Goal: Information Seeking & Learning: Learn about a topic

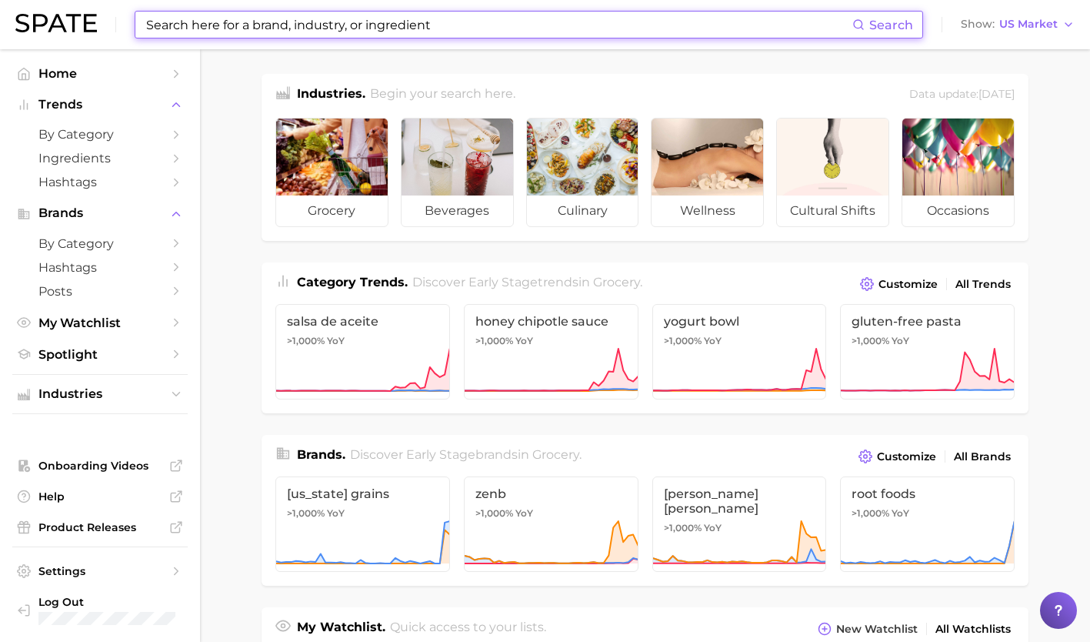
click at [354, 26] on input at bounding box center [499, 25] width 708 height 26
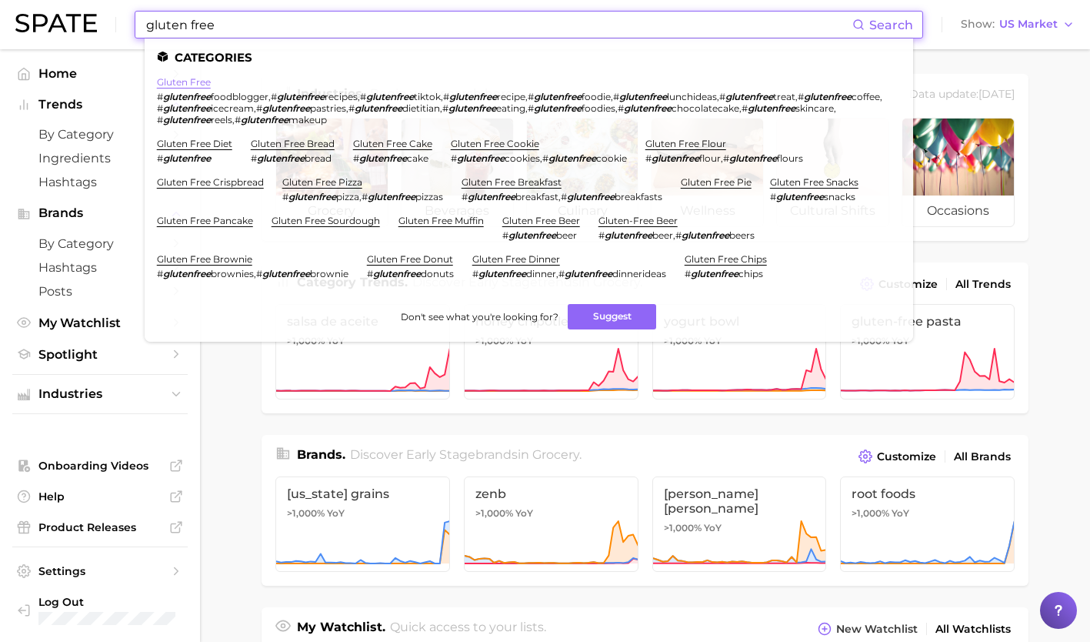
type input "gluten free"
click at [184, 85] on link "gluten free" at bounding box center [184, 82] width 54 height 12
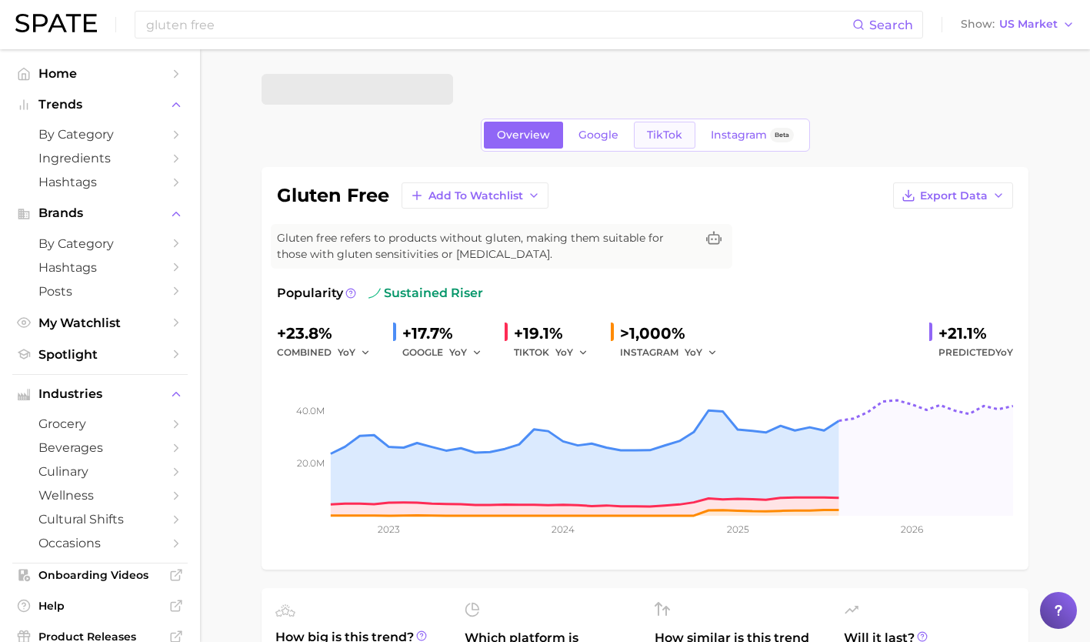
click at [679, 124] on link "TikTok" at bounding box center [665, 135] width 62 height 27
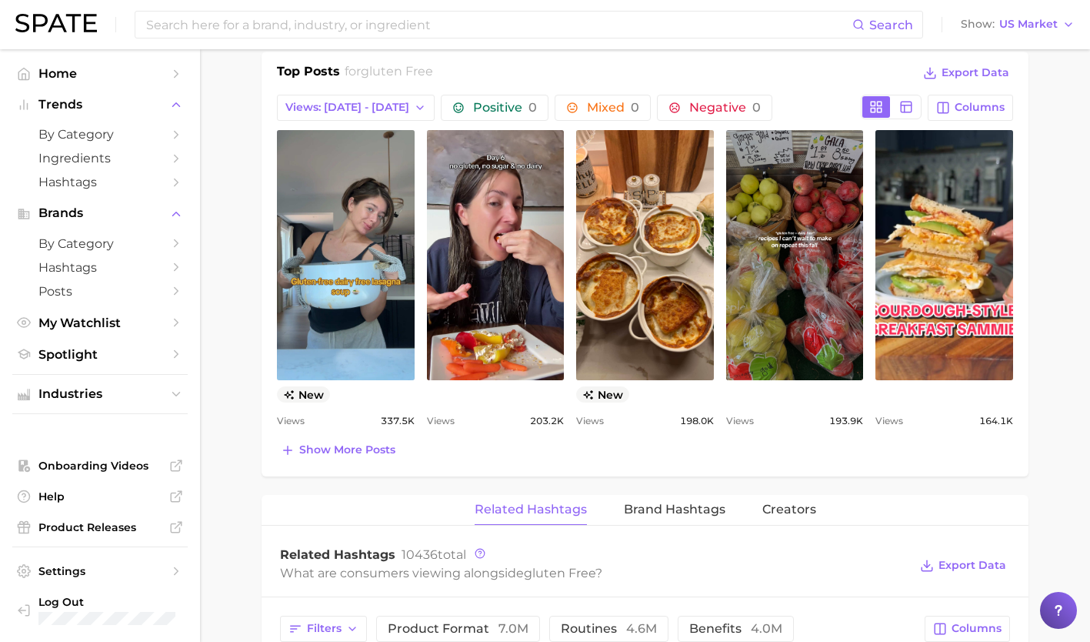
scroll to position [762, 0]
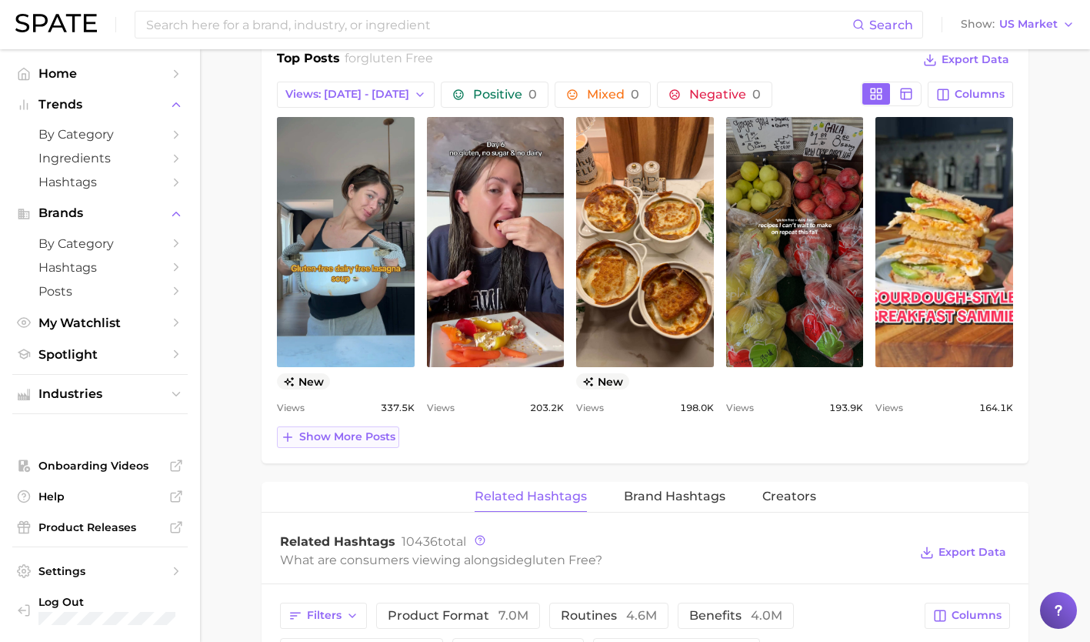
click at [358, 439] on span "Show more posts" at bounding box center [347, 436] width 96 height 13
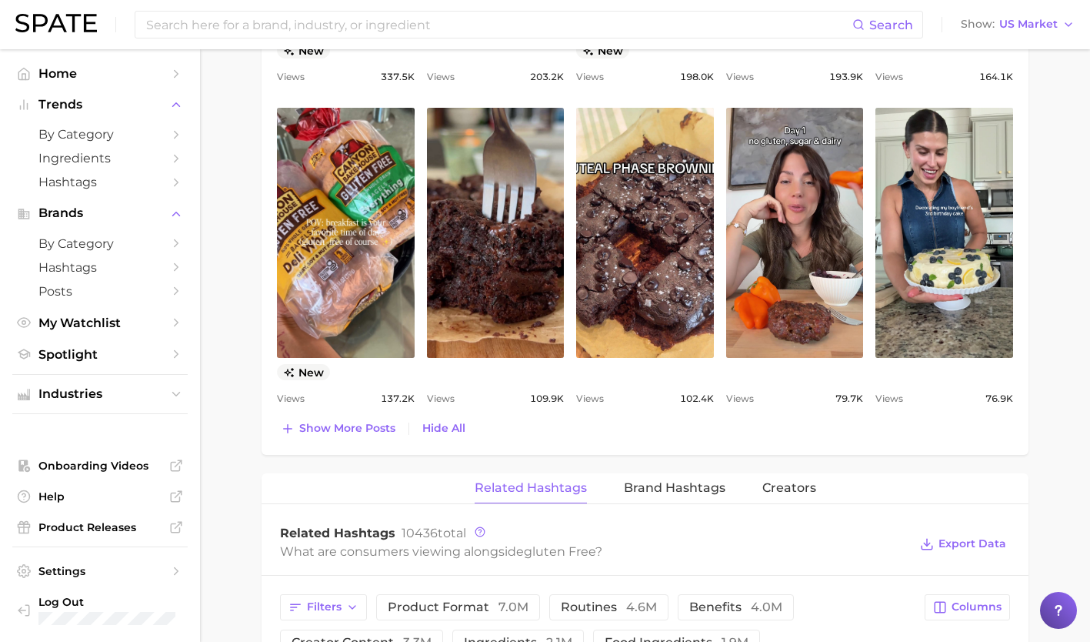
scroll to position [1094, 0]
click at [349, 425] on span "Show more posts" at bounding box center [347, 427] width 96 height 13
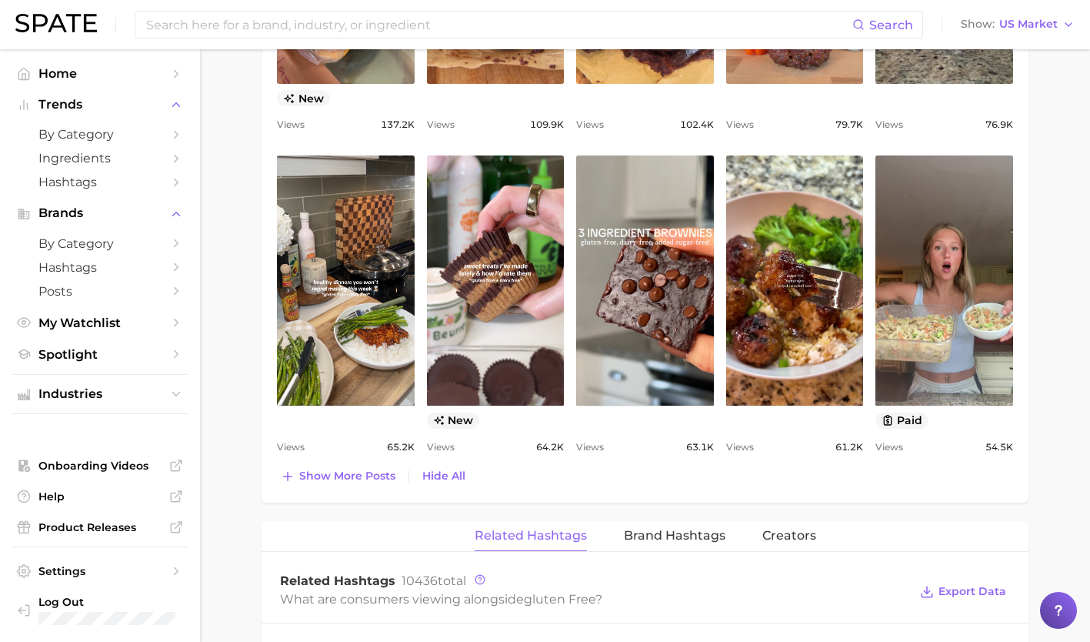
scroll to position [1366, 0]
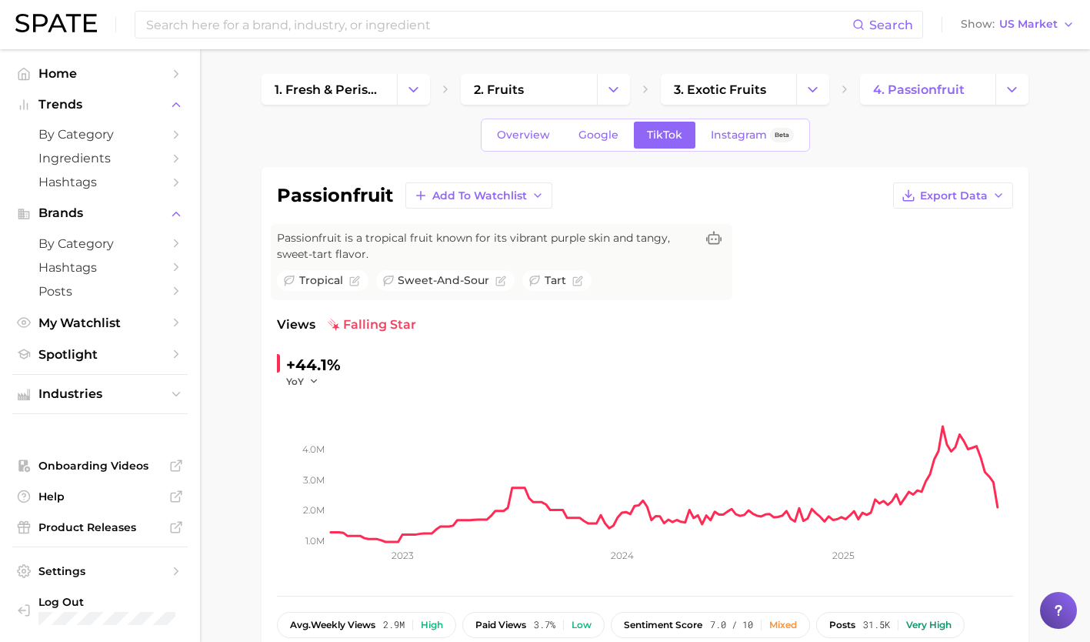
click at [342, 19] on input at bounding box center [499, 25] width 708 height 26
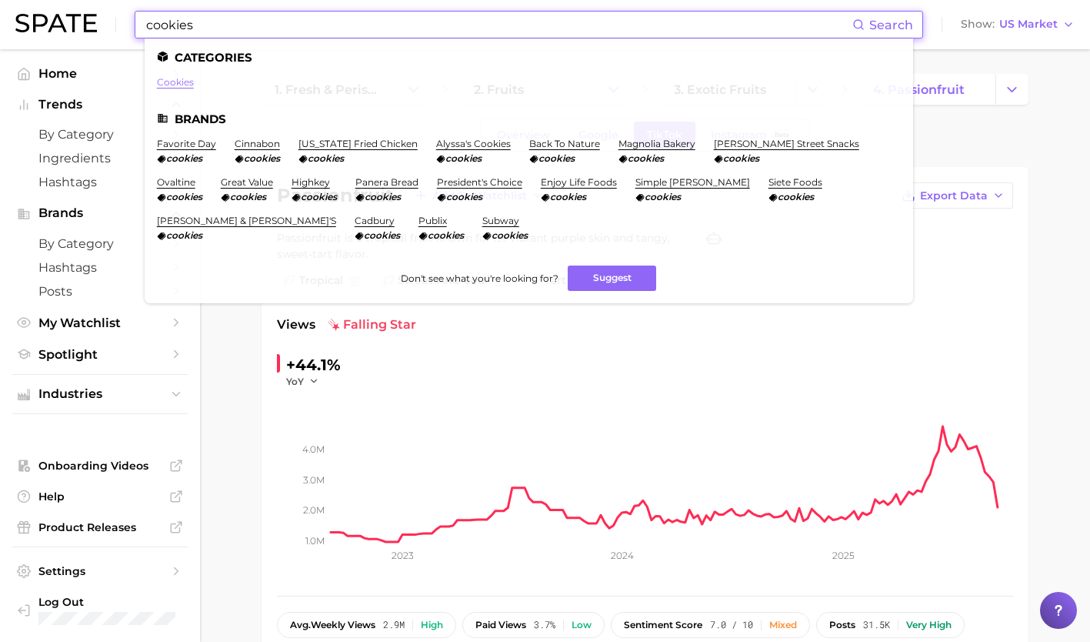
type input "cookies"
click at [169, 86] on link "cookies" at bounding box center [175, 82] width 37 height 12
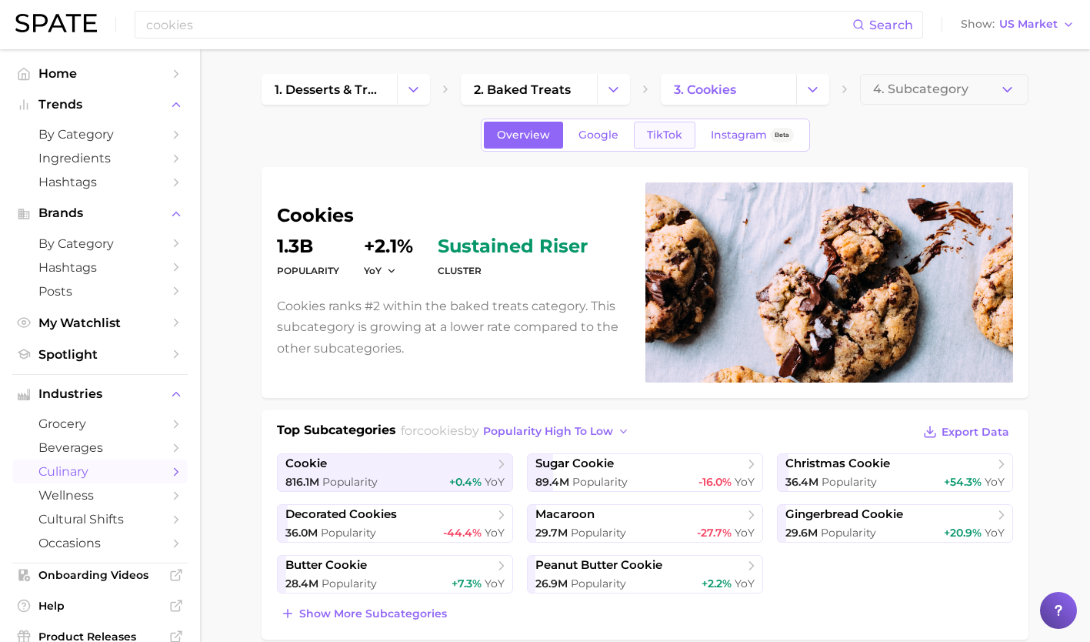
click at [666, 137] on span "TikTok" at bounding box center [664, 134] width 35 height 13
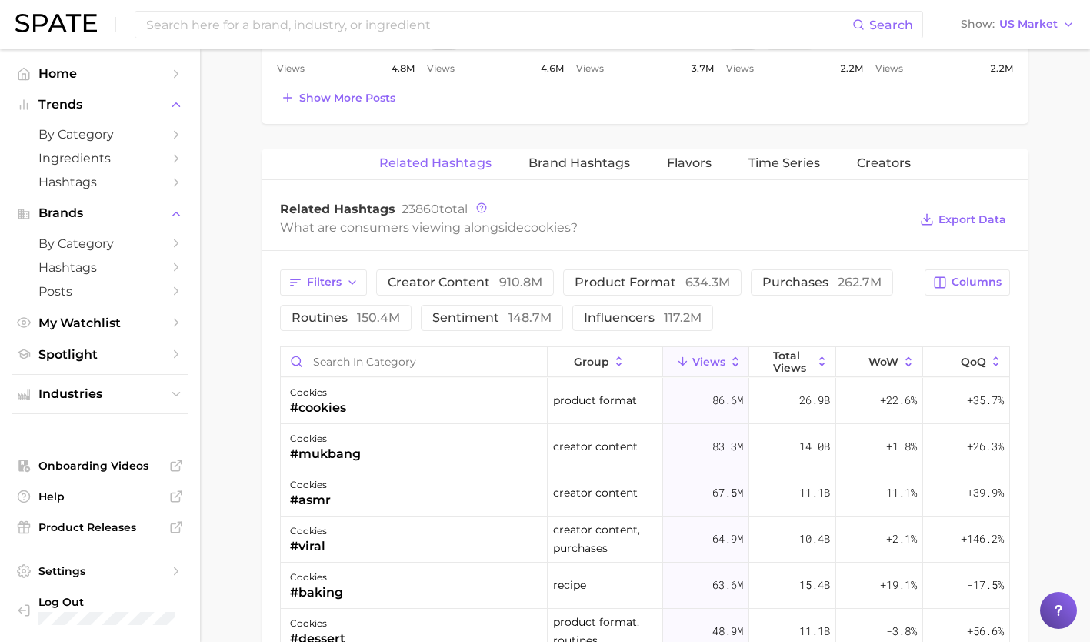
scroll to position [1079, 0]
click at [688, 168] on span "Flavors" at bounding box center [689, 162] width 45 height 14
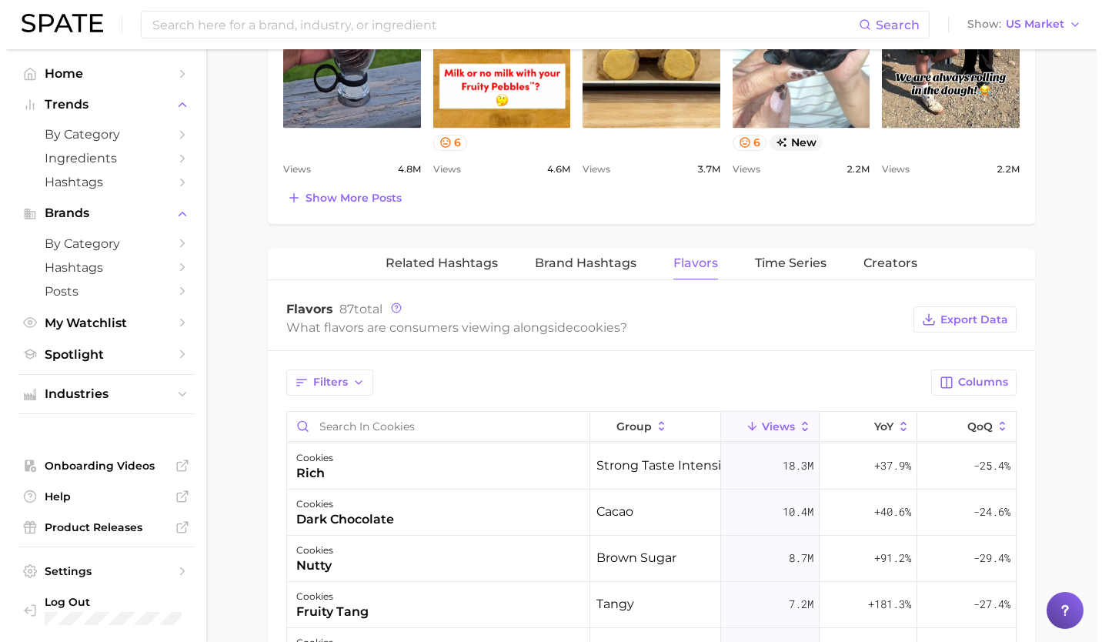
scroll to position [976, 0]
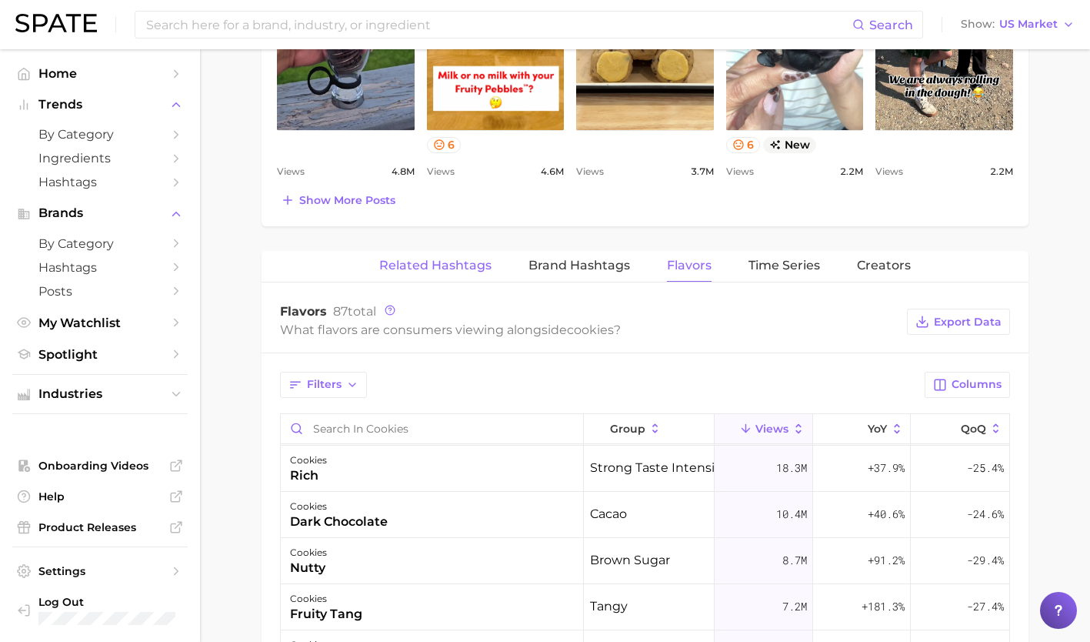
click at [458, 259] on span "Related Hashtags" at bounding box center [435, 265] width 112 height 14
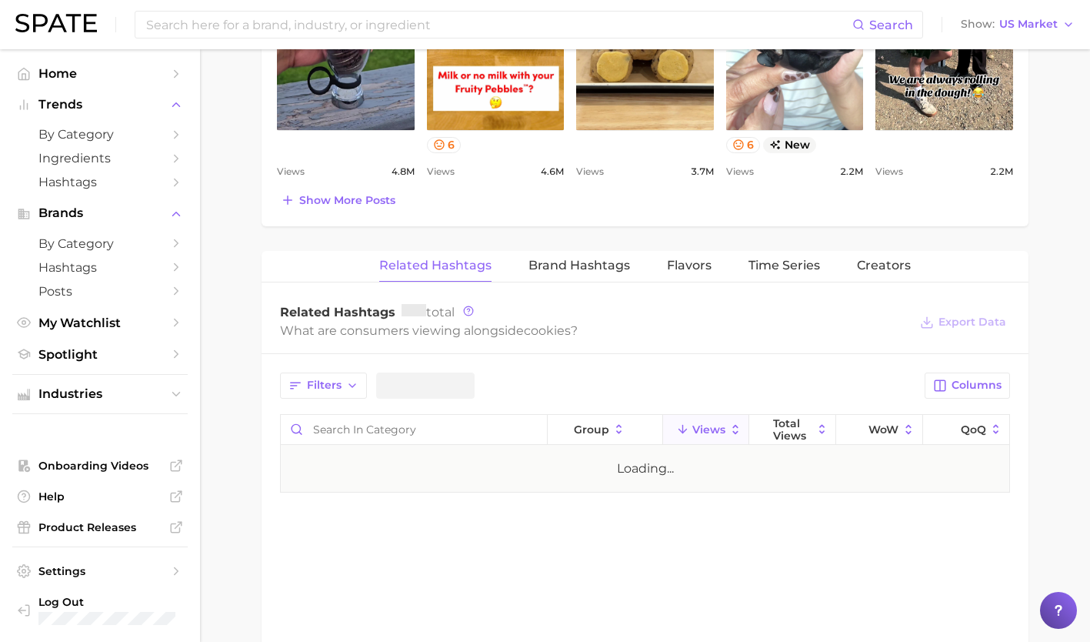
click at [458, 259] on span "Related Hashtags" at bounding box center [435, 265] width 112 height 14
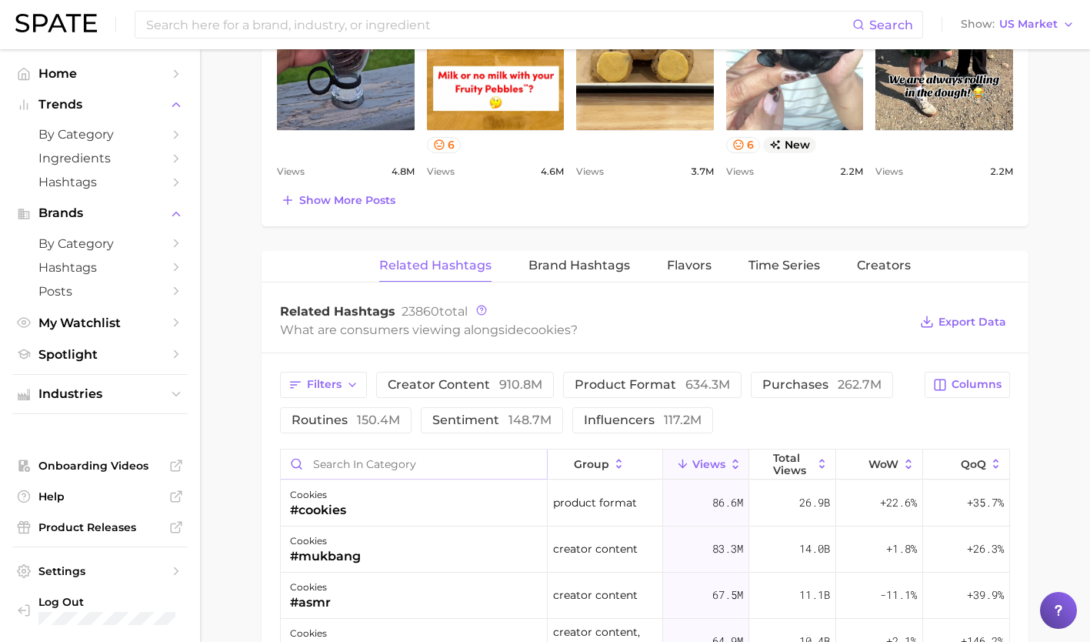
click at [409, 459] on input "Search in category" at bounding box center [414, 463] width 266 height 29
type input "birth"
click at [384, 505] on div "cookies #birthday" at bounding box center [414, 503] width 267 height 46
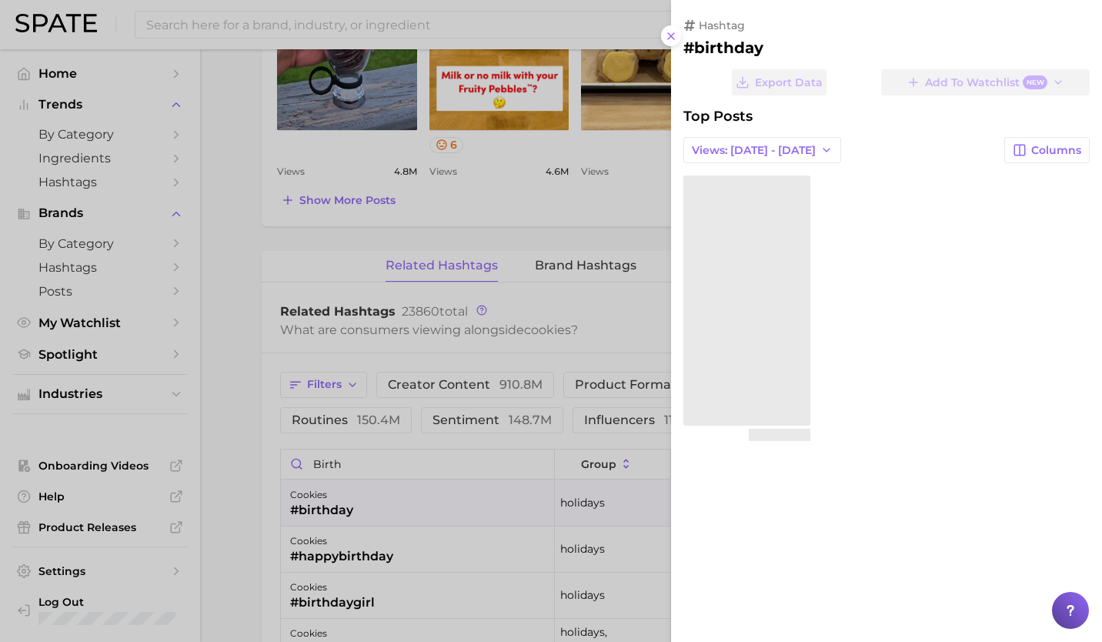
click at [384, 505] on div at bounding box center [551, 321] width 1102 height 642
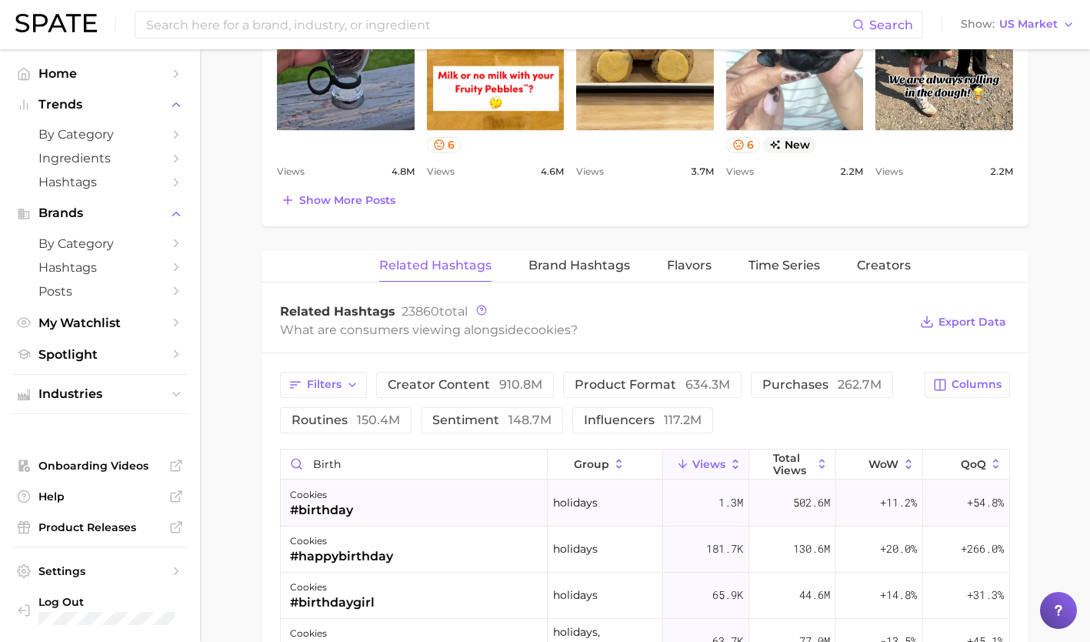
click at [384, 505] on div "cookies #birthday" at bounding box center [414, 503] width 267 height 46
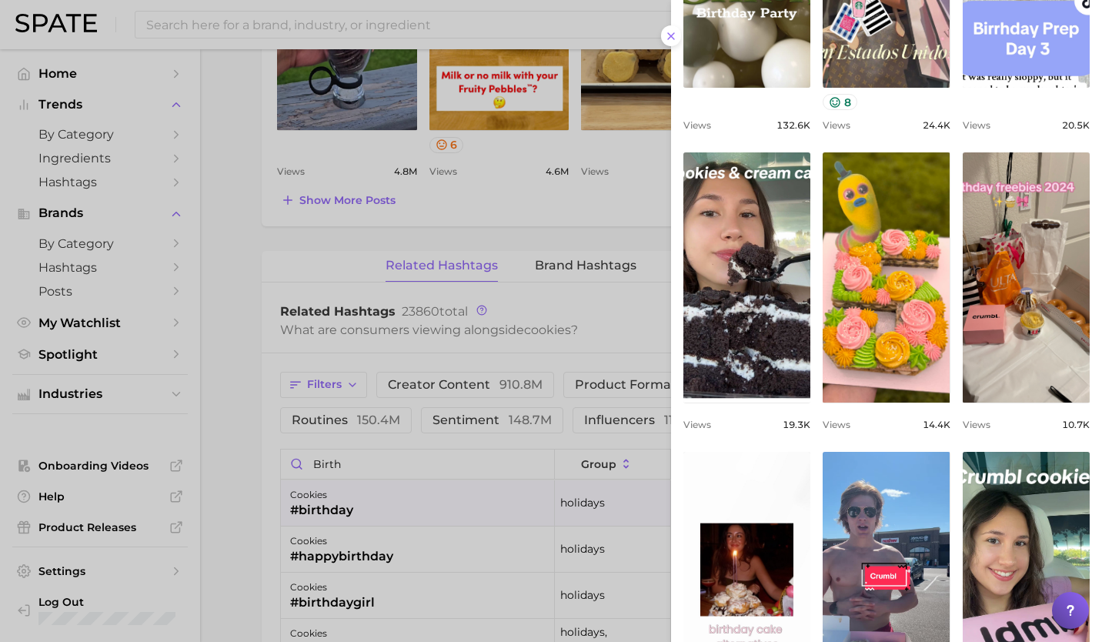
scroll to position [475, 0]
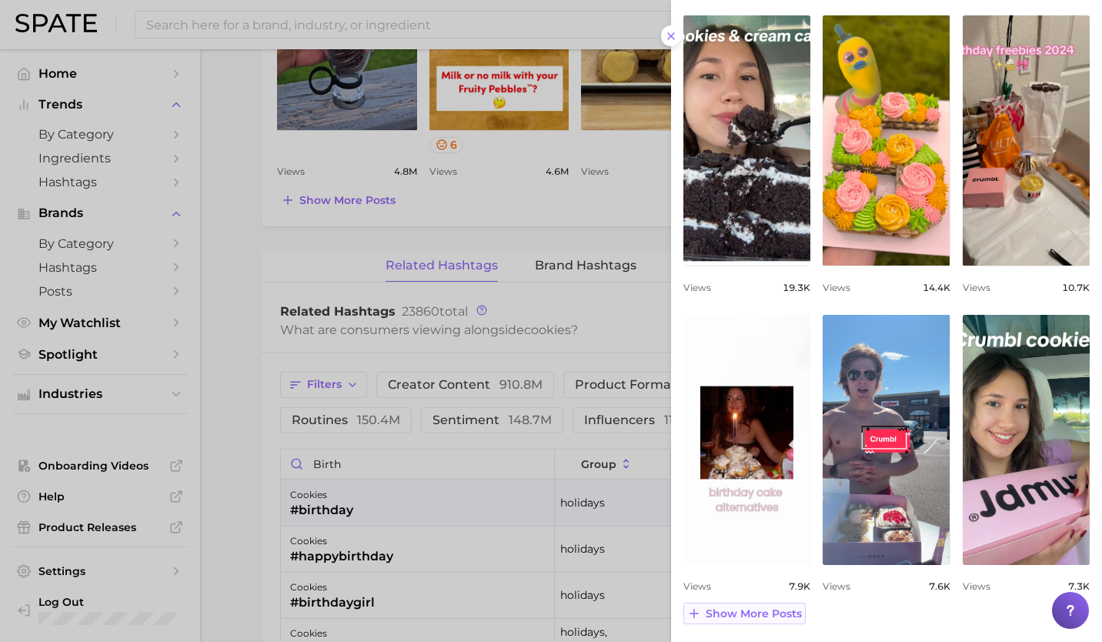
click at [748, 617] on span "Show more posts" at bounding box center [753, 613] width 96 height 13
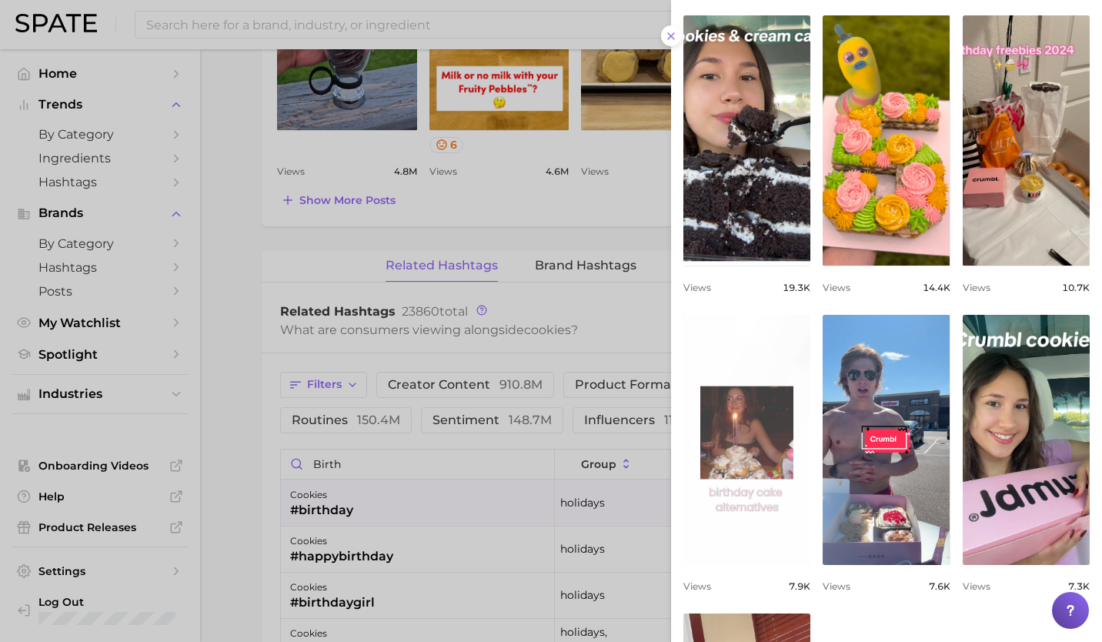
scroll to position [773, 0]
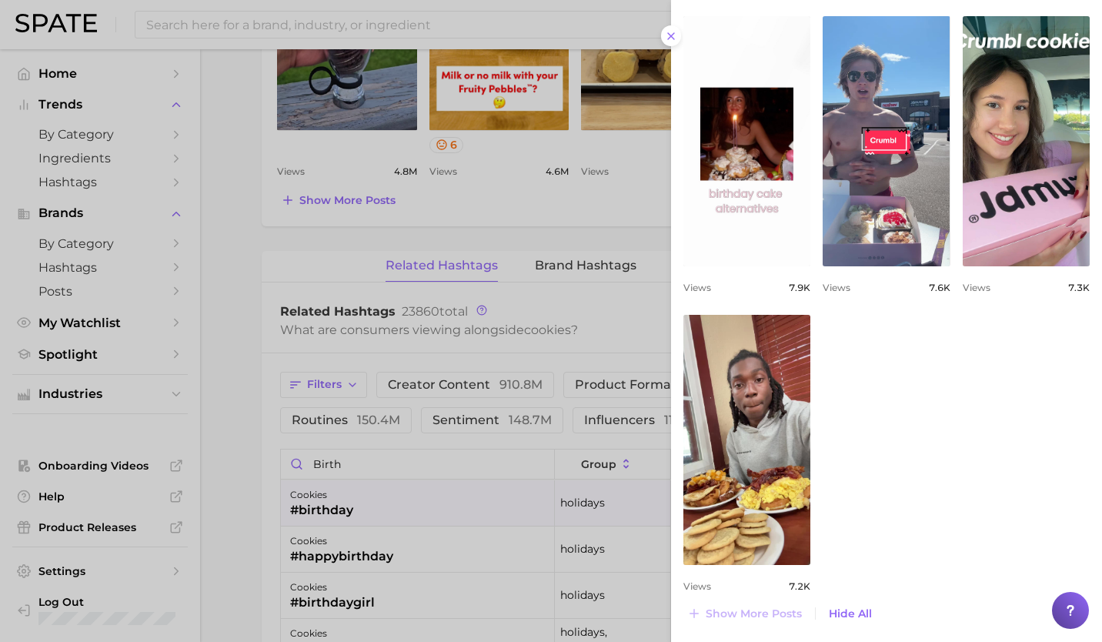
click at [429, 505] on div at bounding box center [551, 321] width 1102 height 642
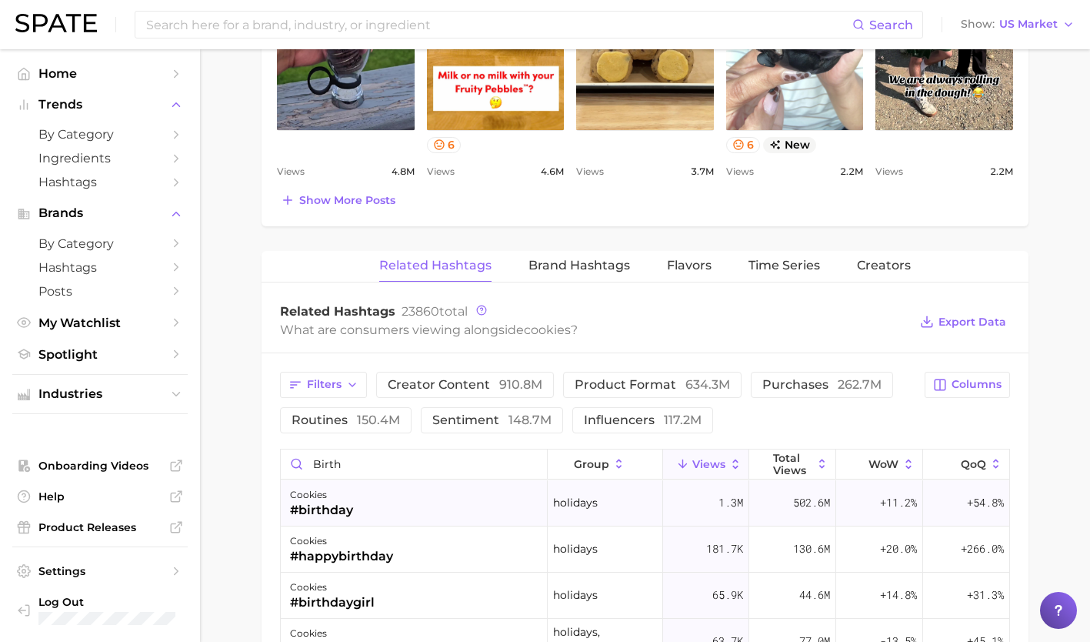
click at [364, 499] on div "cookies #birthday" at bounding box center [414, 503] width 267 height 46
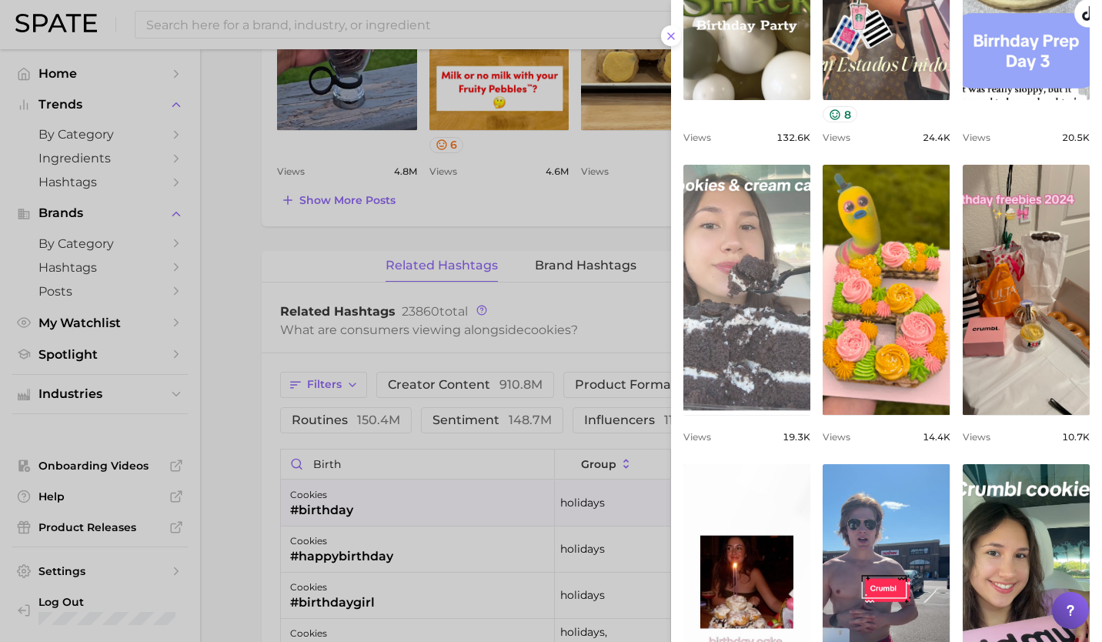
scroll to position [475, 0]
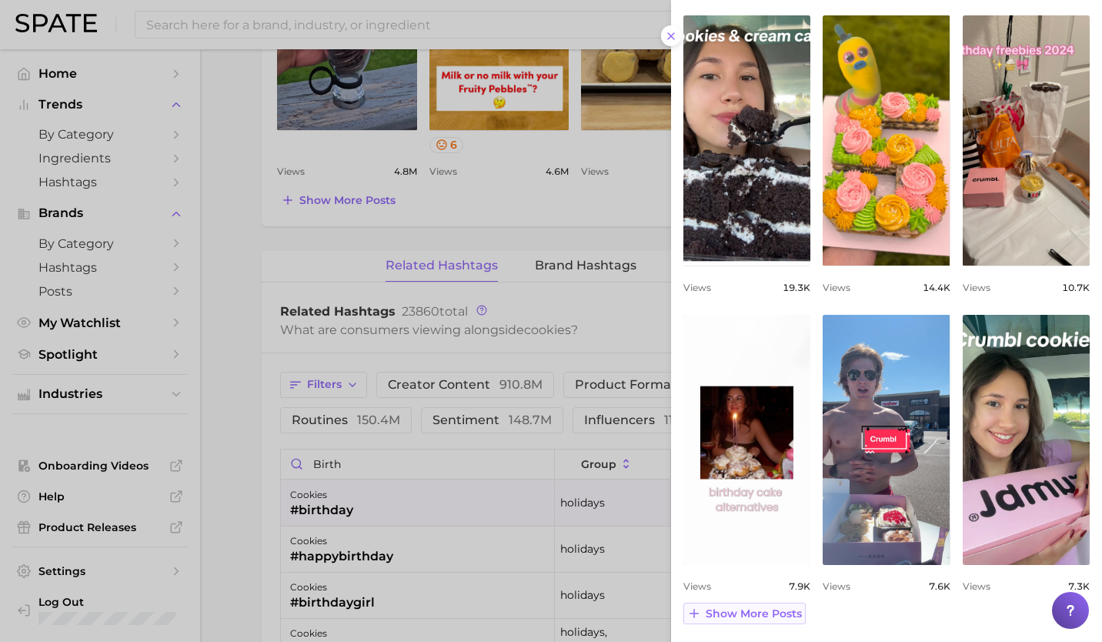
click at [775, 617] on span "Show more posts" at bounding box center [753, 613] width 96 height 13
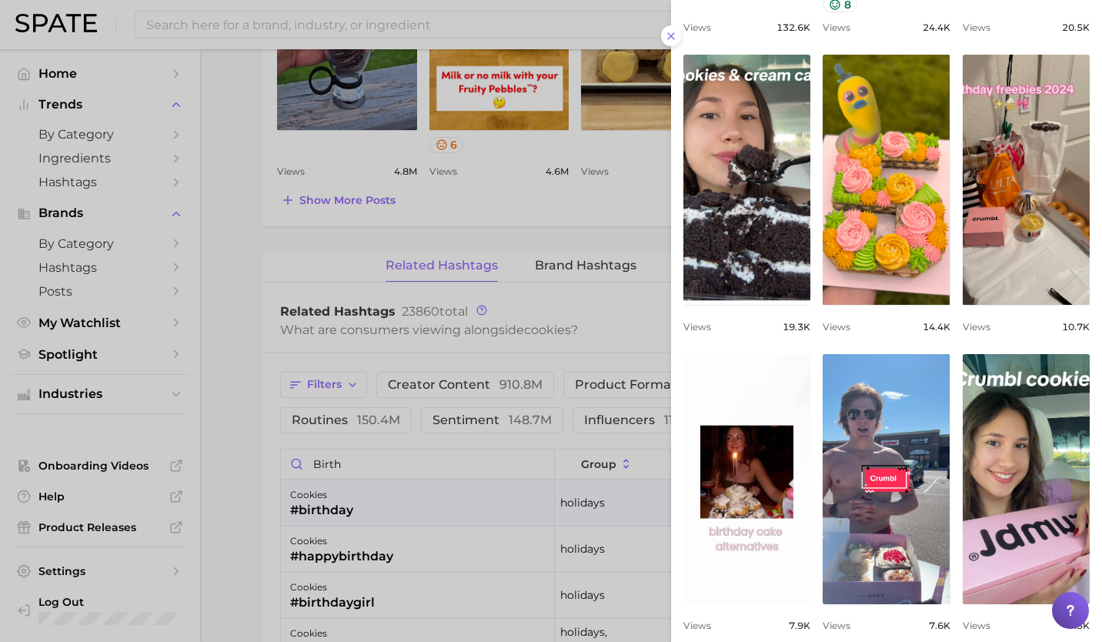
scroll to position [773, 0]
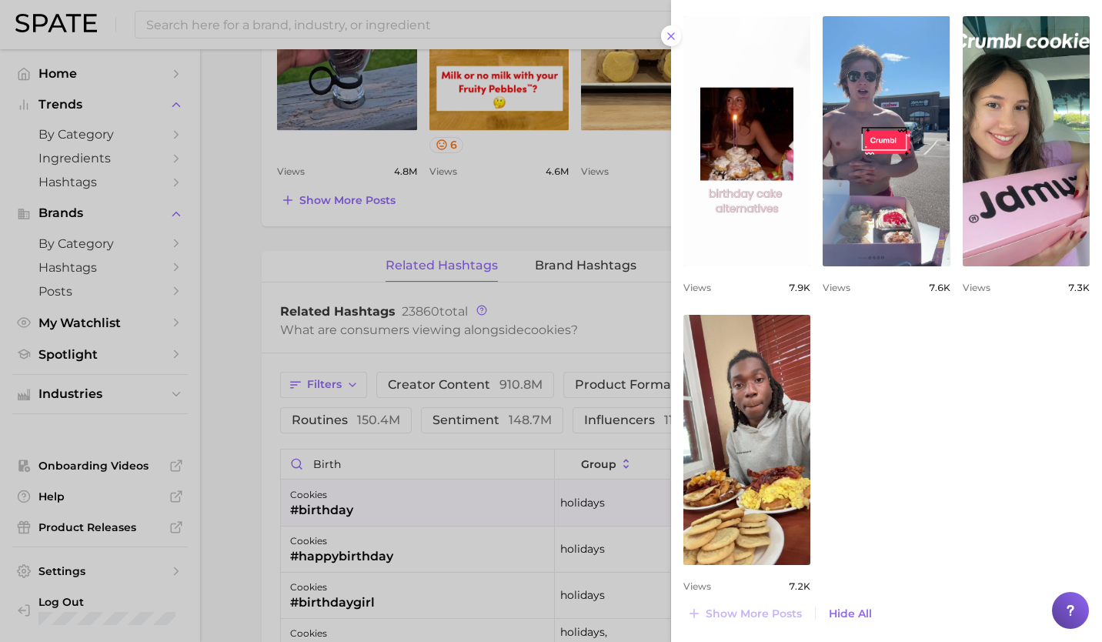
click at [385, 551] on div at bounding box center [551, 321] width 1102 height 642
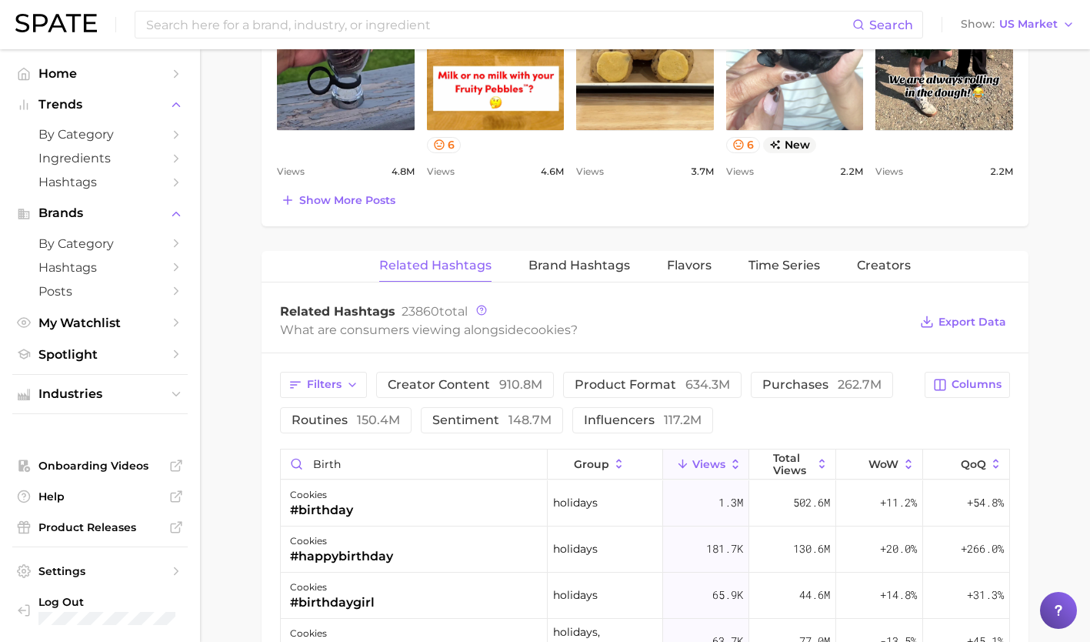
click at [385, 551] on div "#happybirthday" at bounding box center [341, 556] width 103 height 18
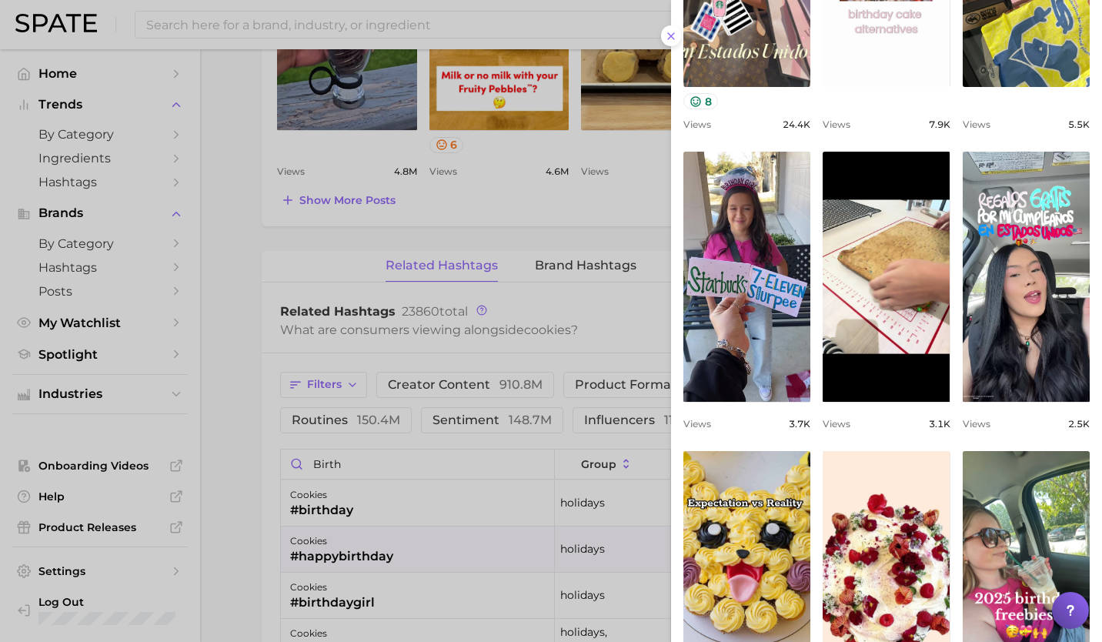
scroll to position [475, 0]
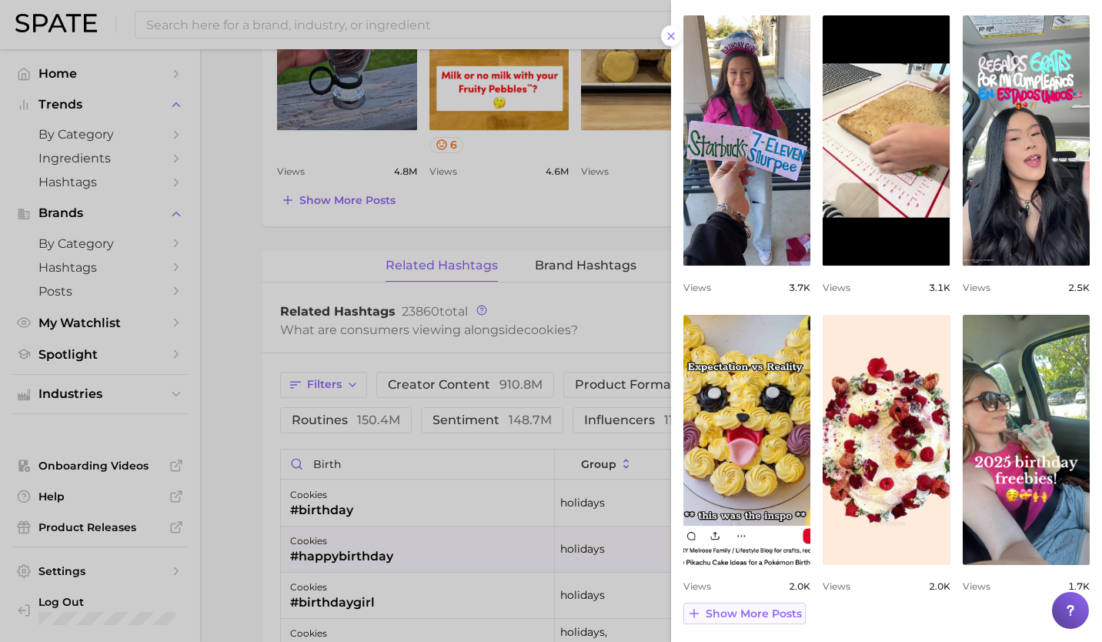
click at [746, 611] on span "Show more posts" at bounding box center [753, 613] width 96 height 13
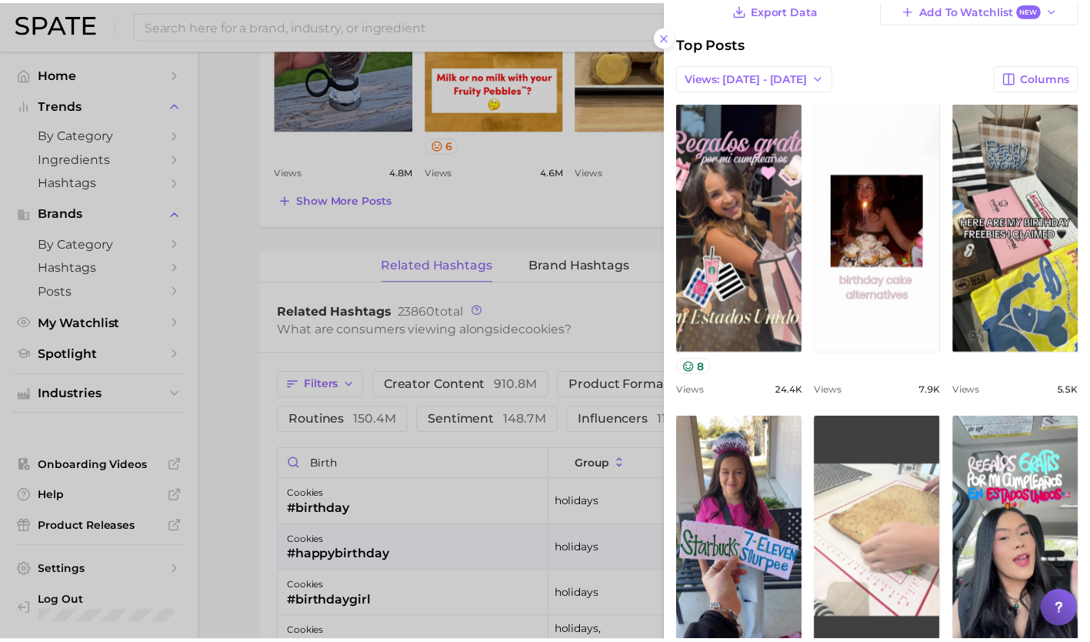
scroll to position [0, 0]
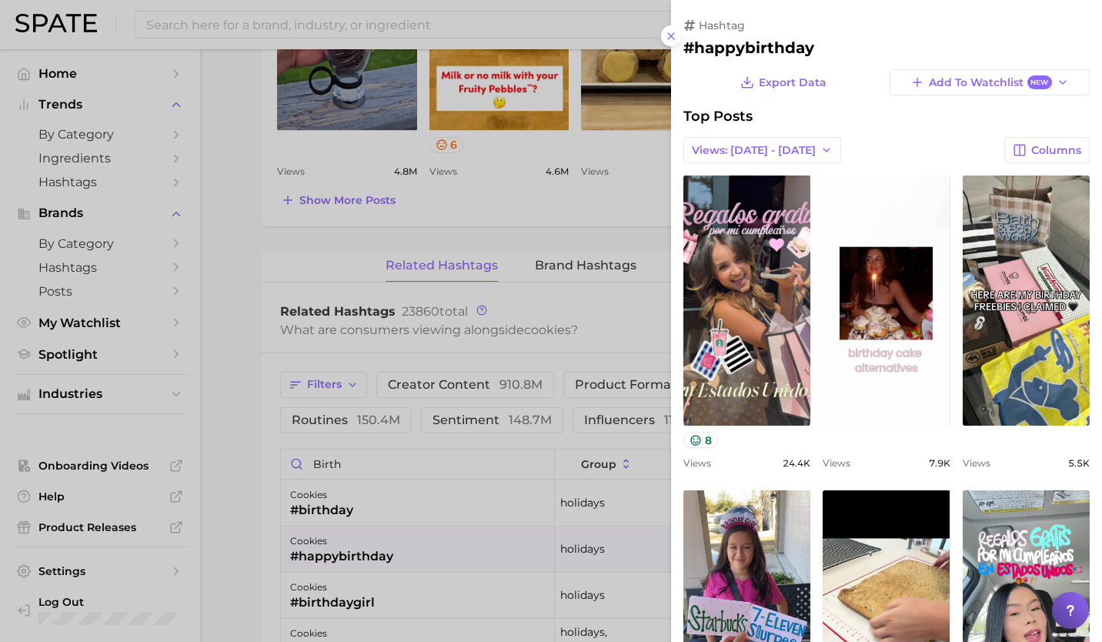
click at [550, 225] on div at bounding box center [551, 321] width 1102 height 642
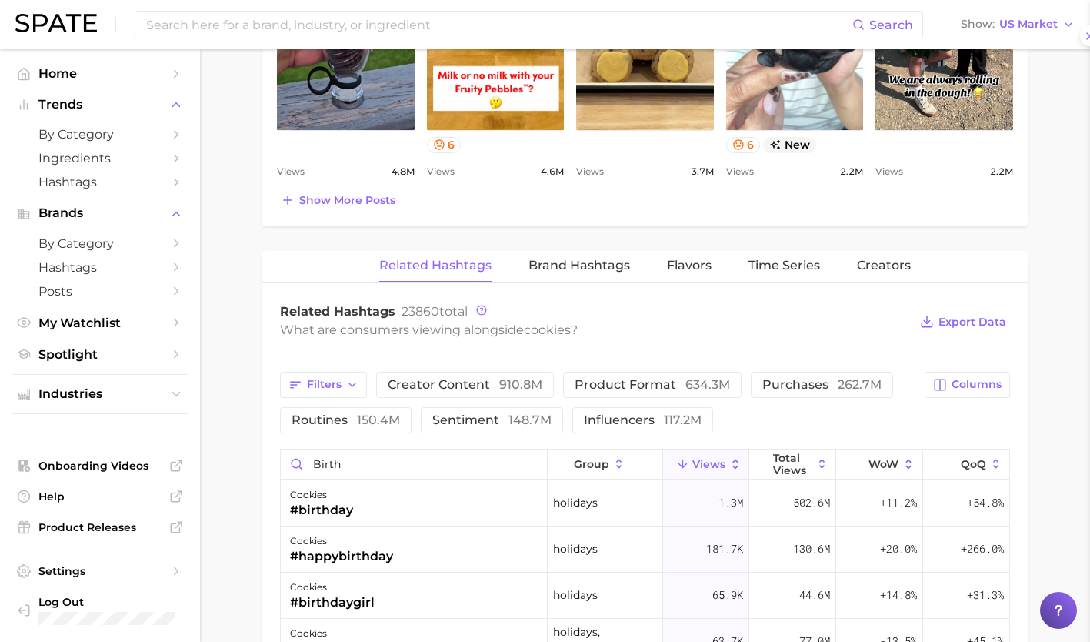
click at [550, 225] on div at bounding box center [545, 321] width 1090 height 642
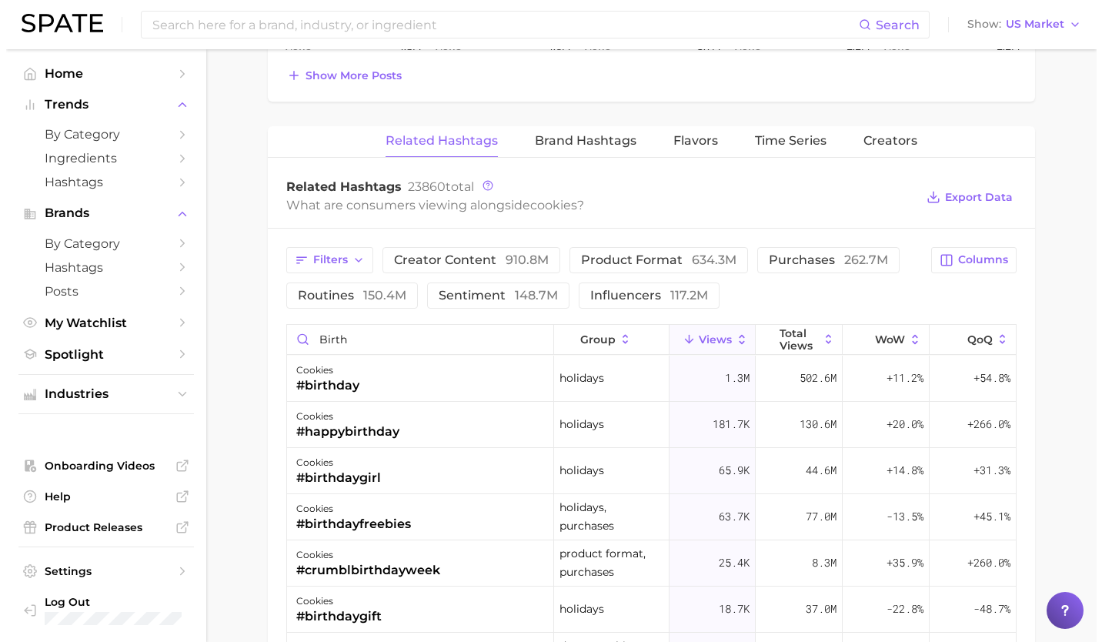
scroll to position [1117, 0]
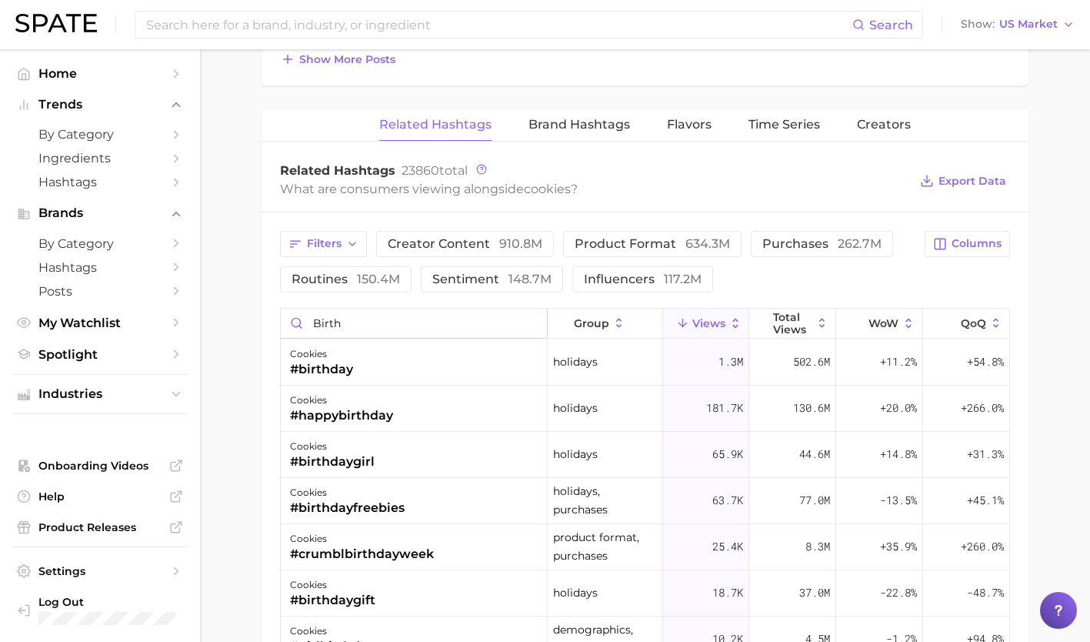
click at [527, 325] on input "birth" at bounding box center [414, 322] width 266 height 29
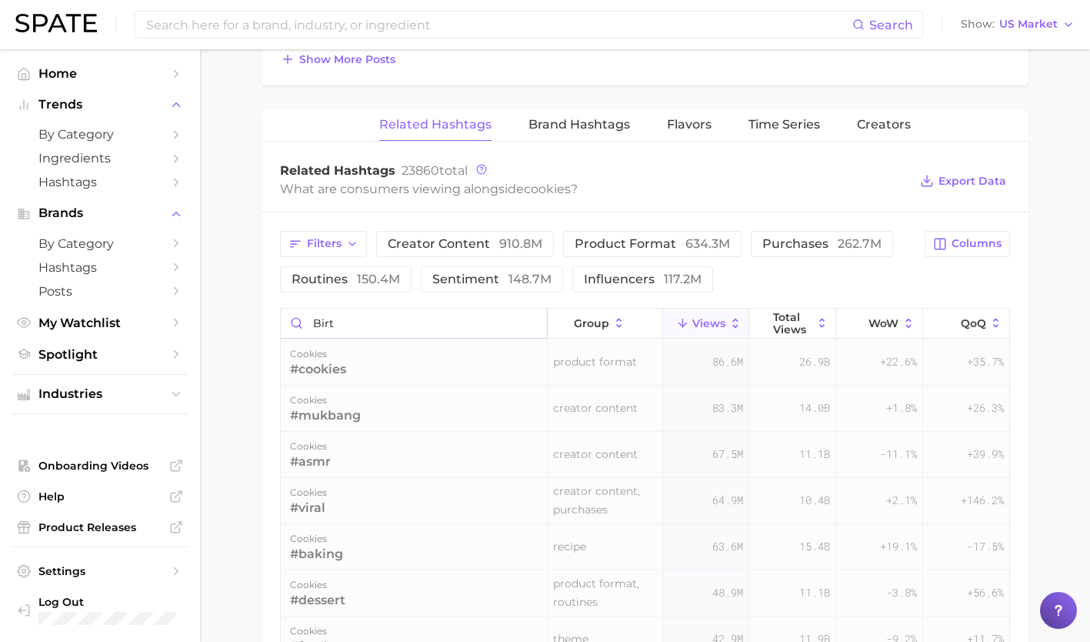
type input "birth"
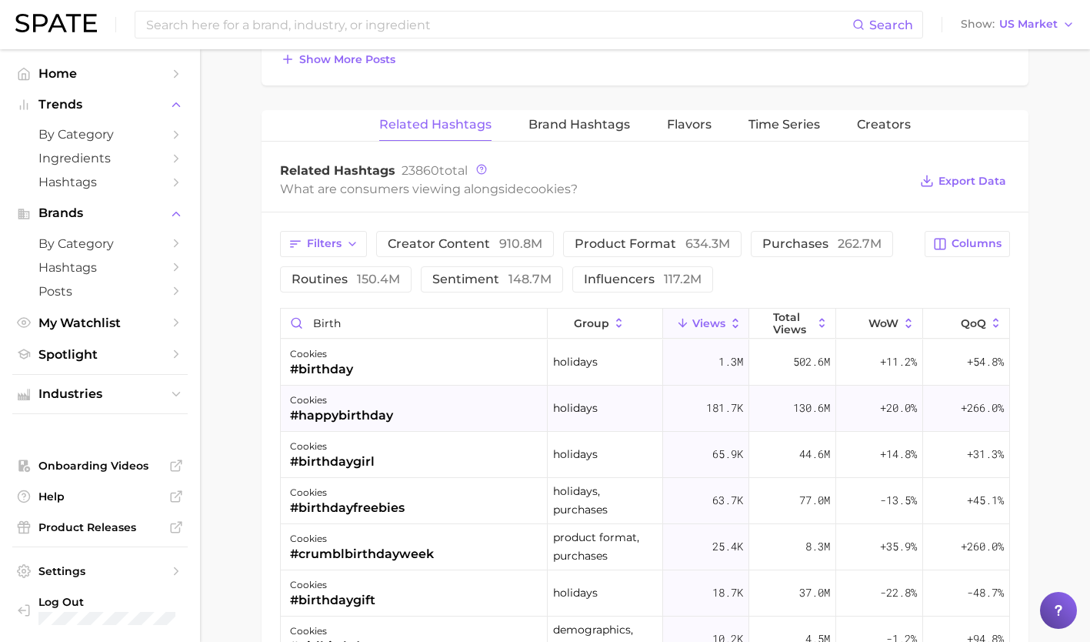
click at [325, 406] on div "#happybirthday" at bounding box center [341, 415] width 103 height 18
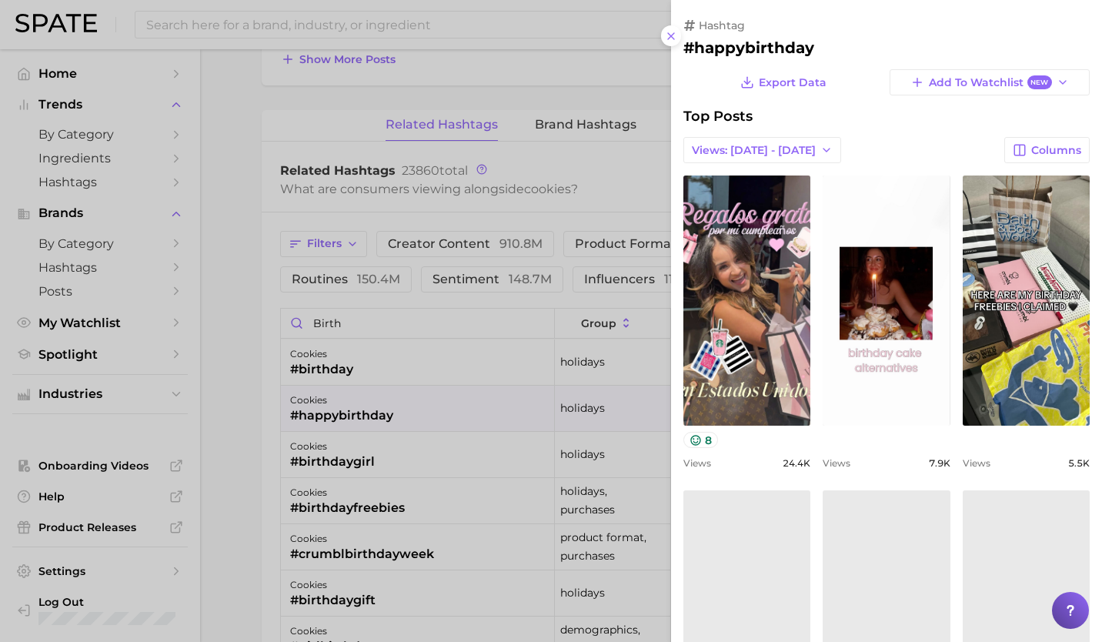
scroll to position [0, 0]
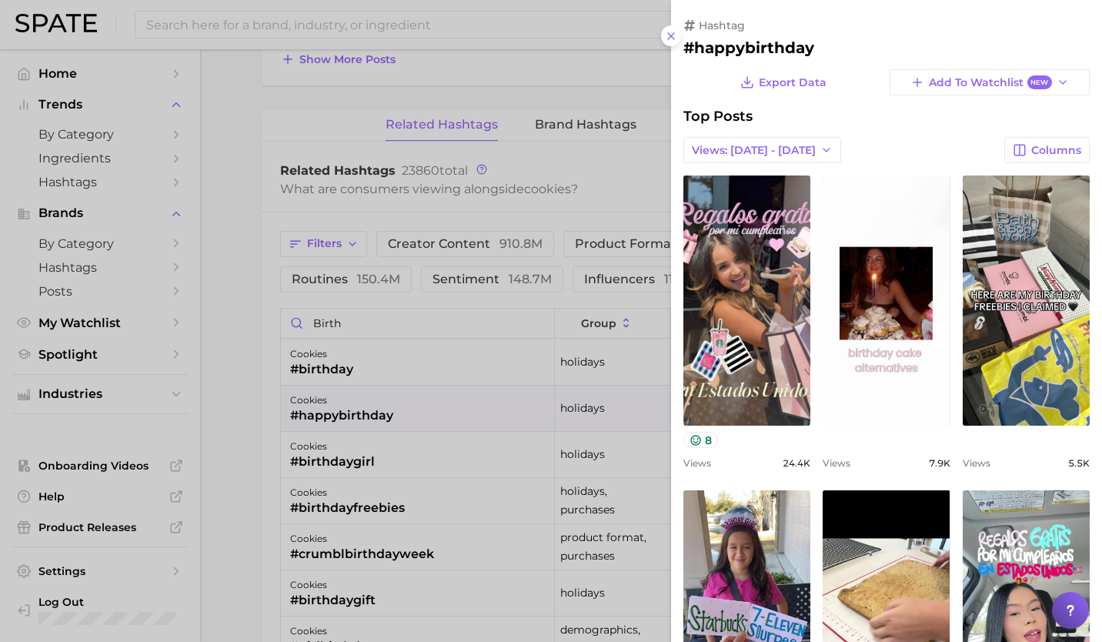
click at [432, 449] on div at bounding box center [551, 321] width 1102 height 642
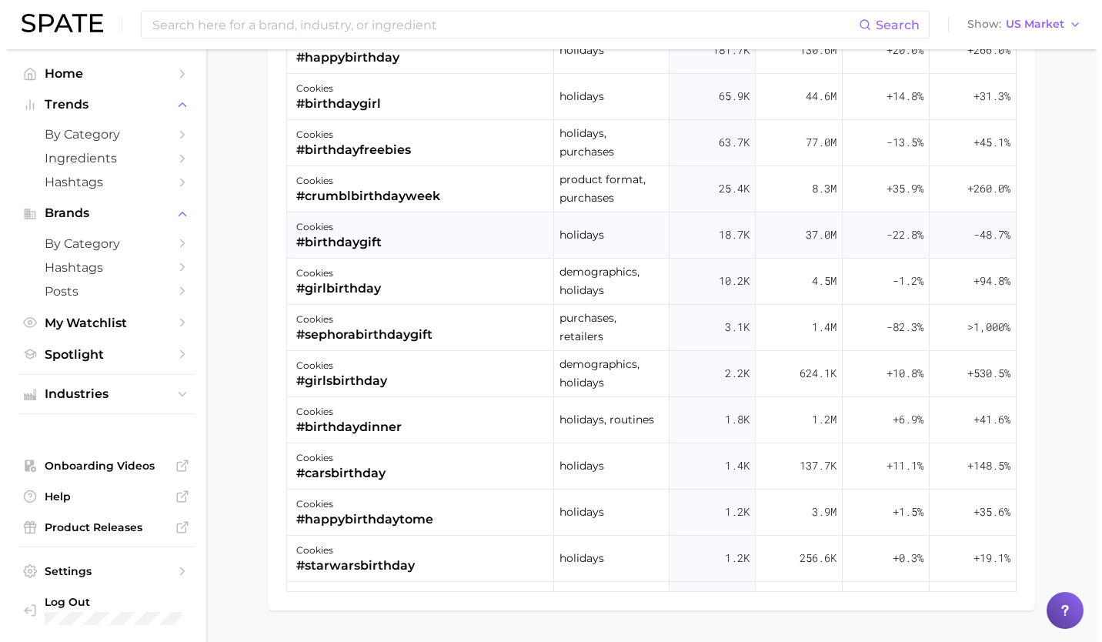
scroll to position [1476, 0]
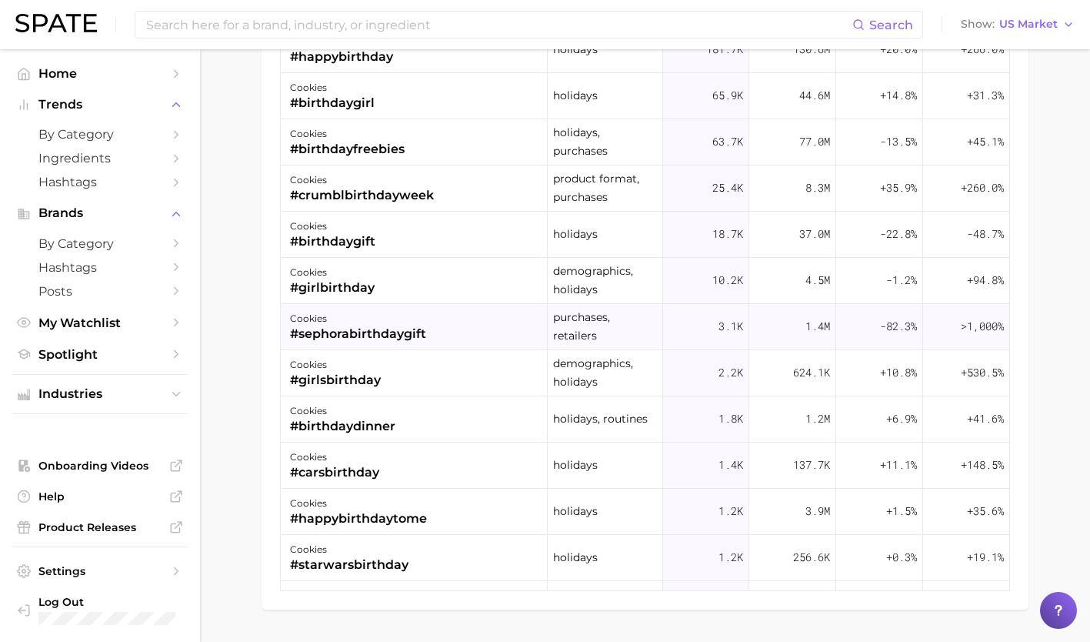
click at [406, 334] on div "#sephorabirthdaygift" at bounding box center [358, 334] width 136 height 18
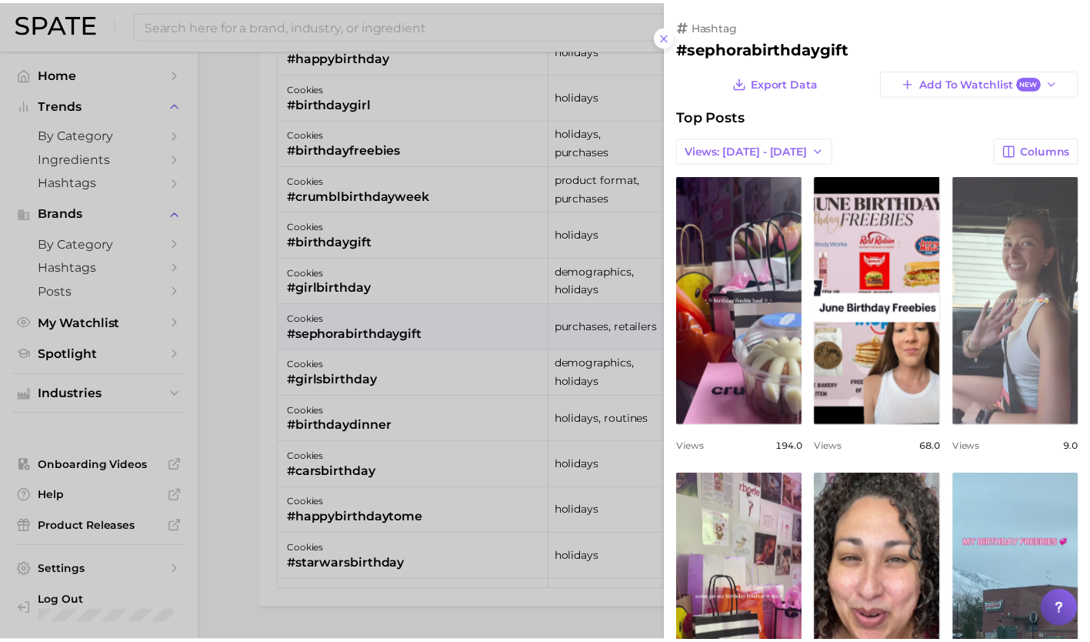
scroll to position [0, 0]
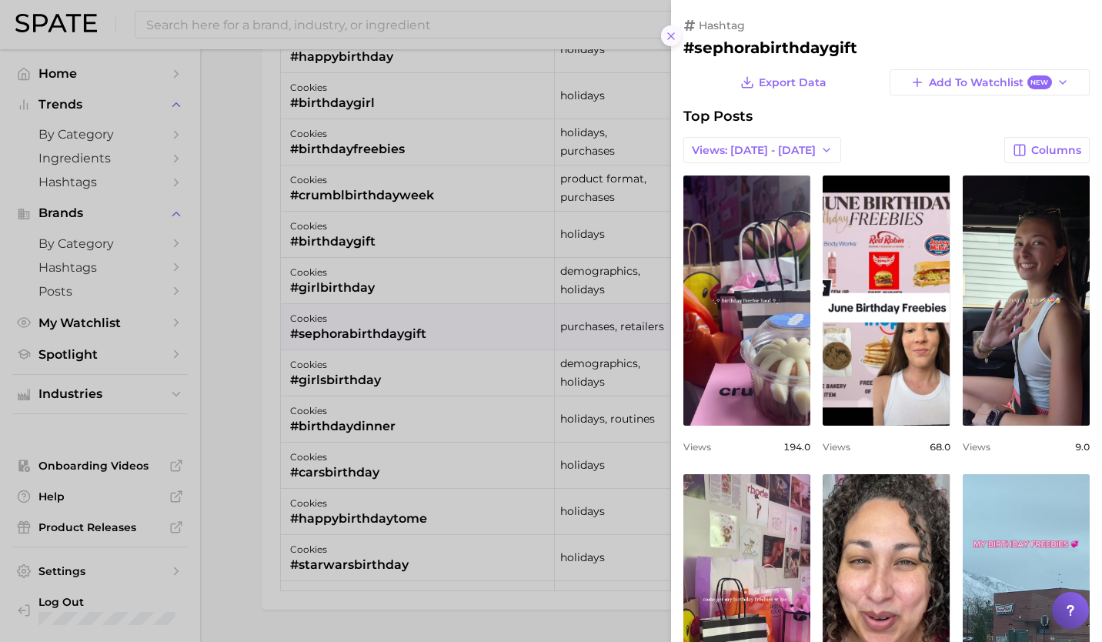
click at [666, 34] on icon at bounding box center [671, 36] width 12 height 12
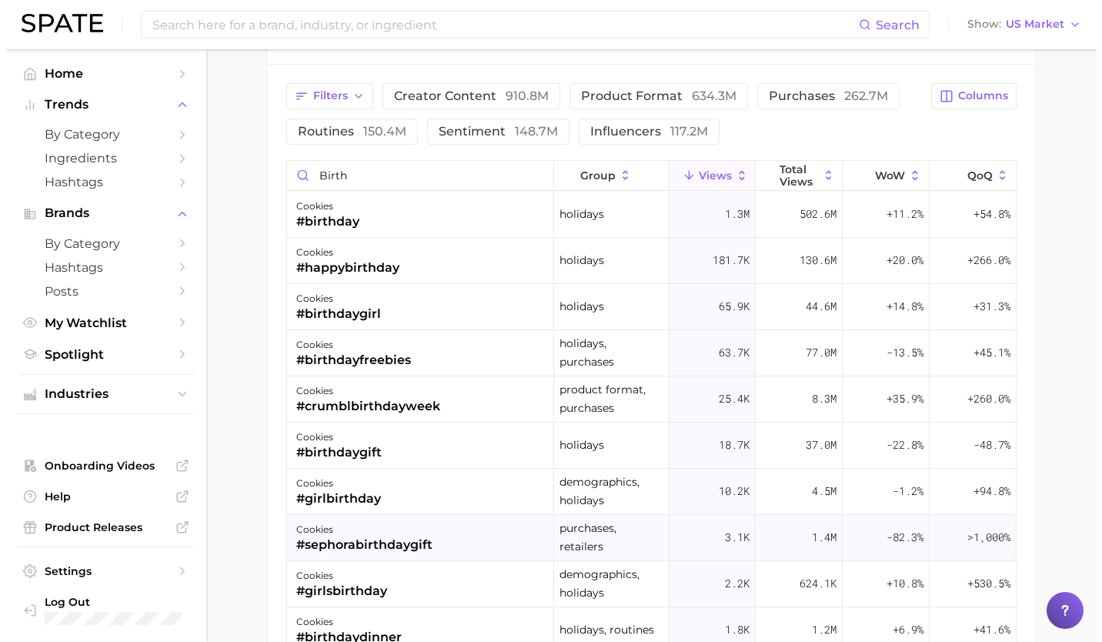
scroll to position [1259, 0]
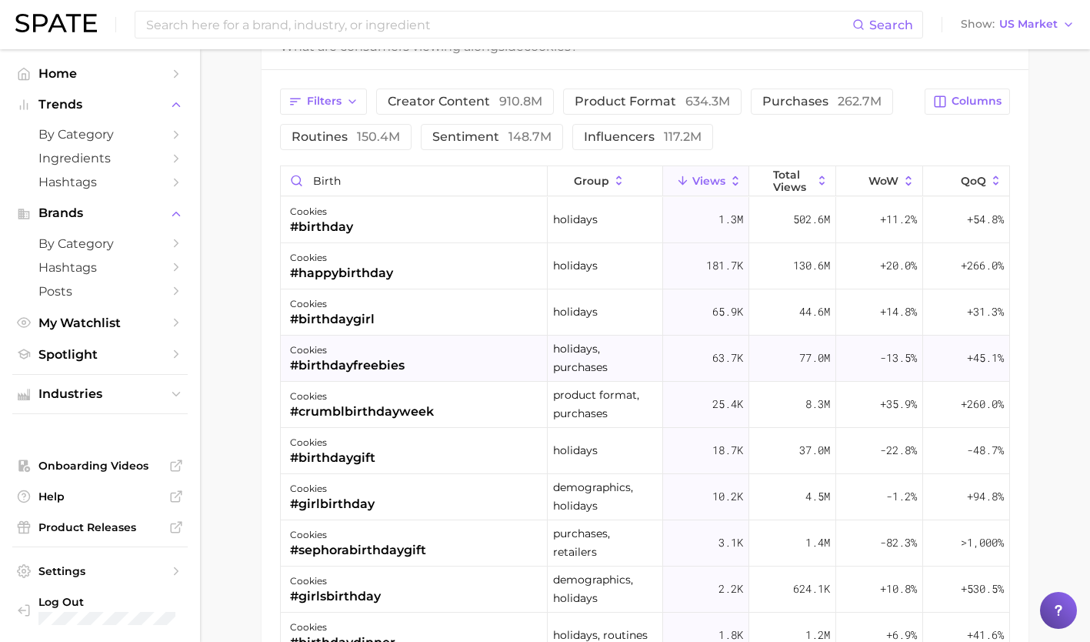
click at [406, 369] on div "cookies #birthdayfreebies" at bounding box center [414, 358] width 267 height 46
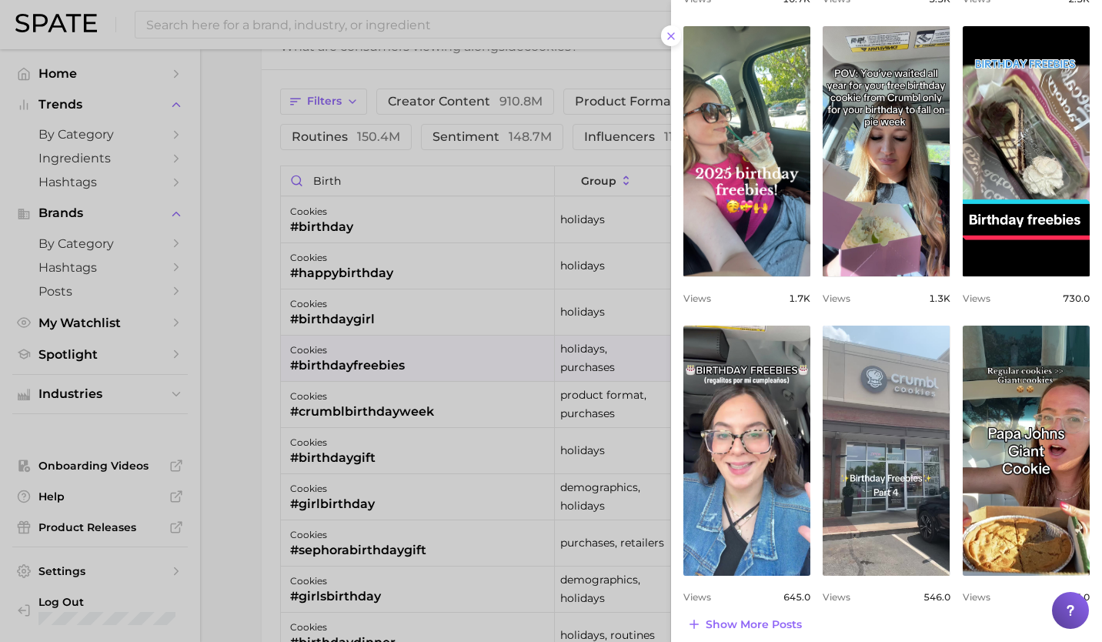
scroll to position [459, 0]
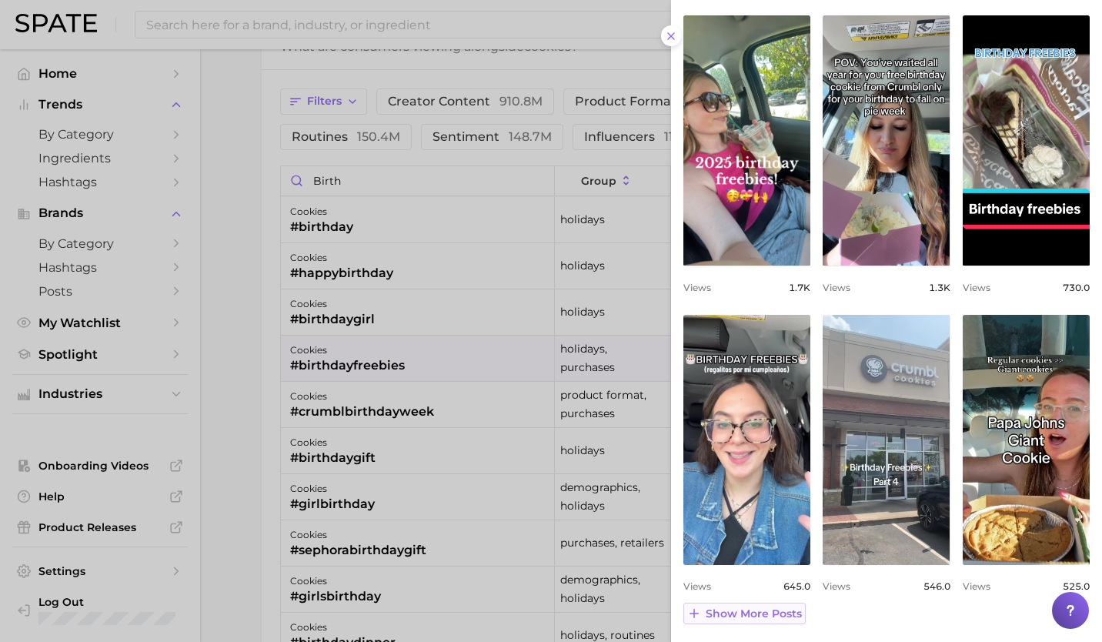
click at [759, 622] on button "Show more posts" at bounding box center [744, 613] width 122 height 22
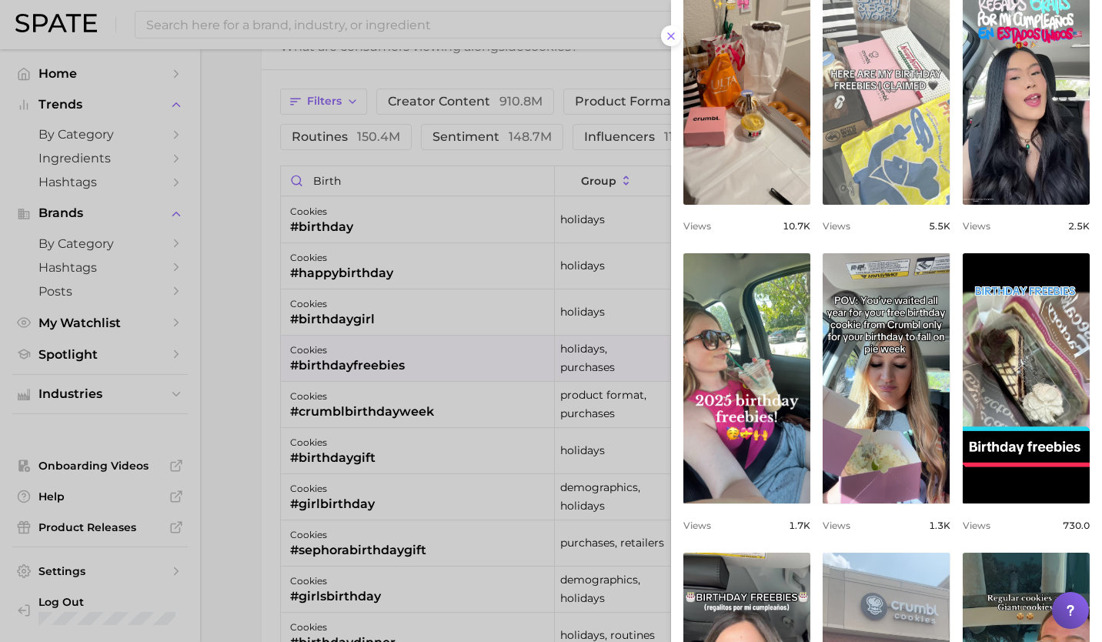
scroll to position [222, 0]
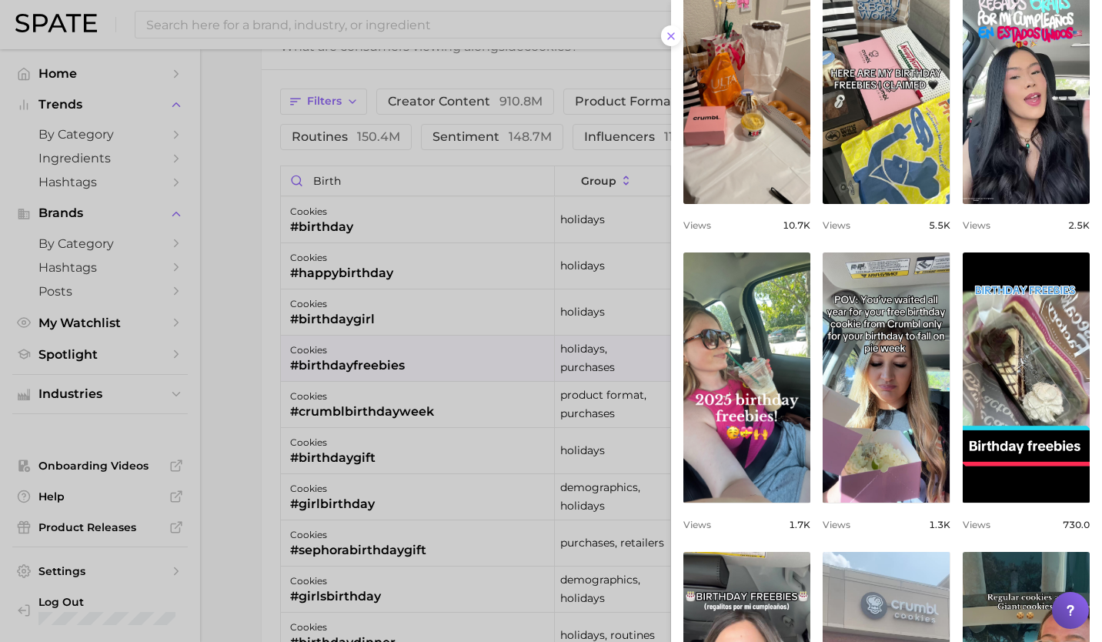
click at [379, 407] on div at bounding box center [551, 321] width 1102 height 642
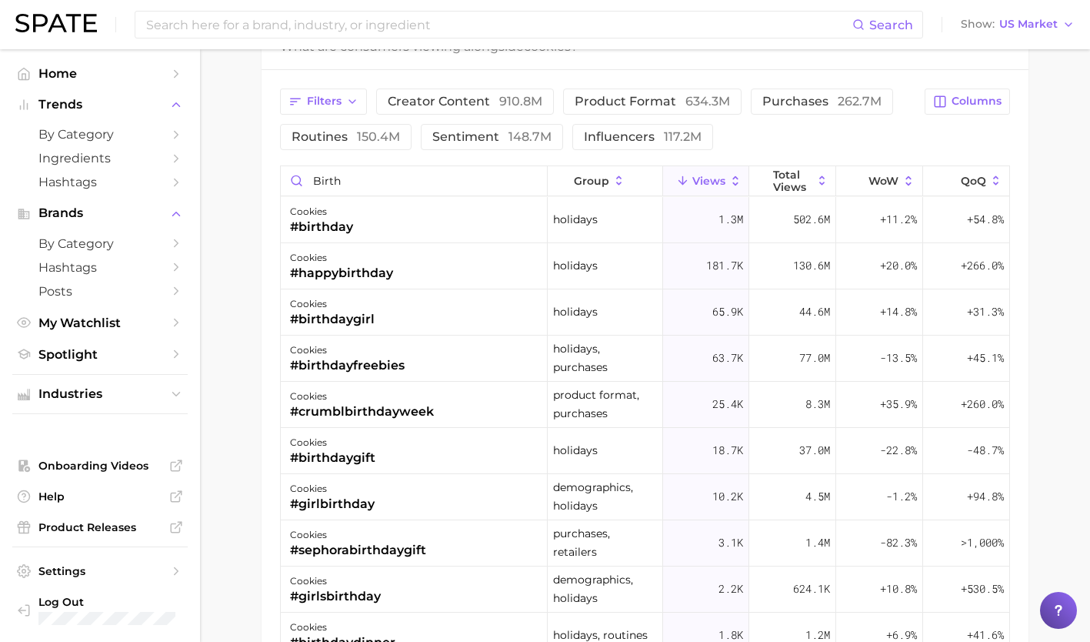
click at [379, 407] on div "#crumblbirthdayweek" at bounding box center [362, 411] width 144 height 18
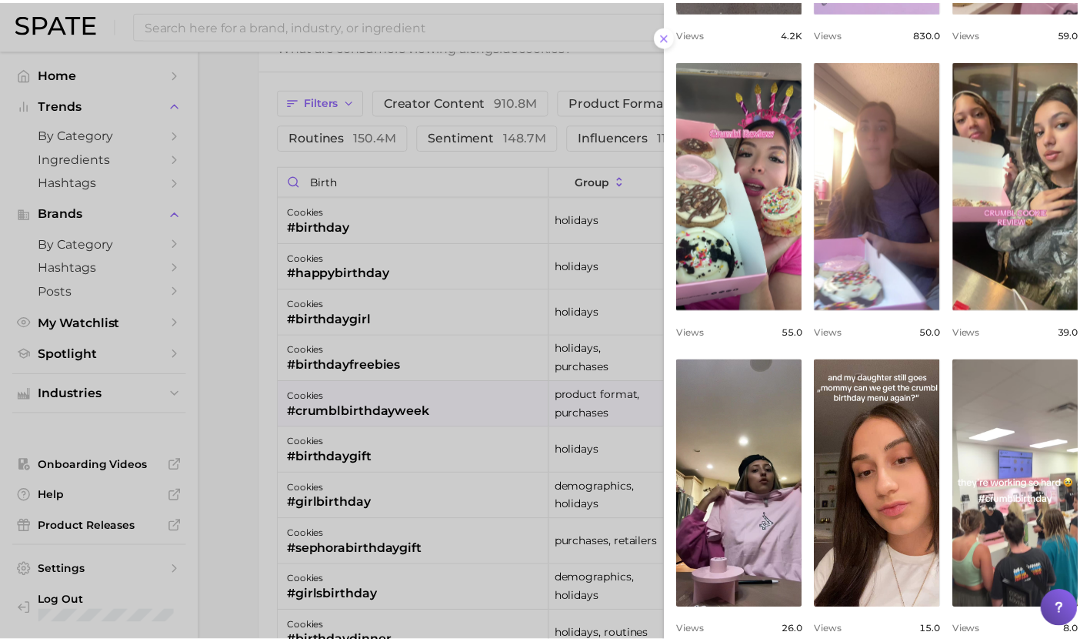
scroll to position [459, 0]
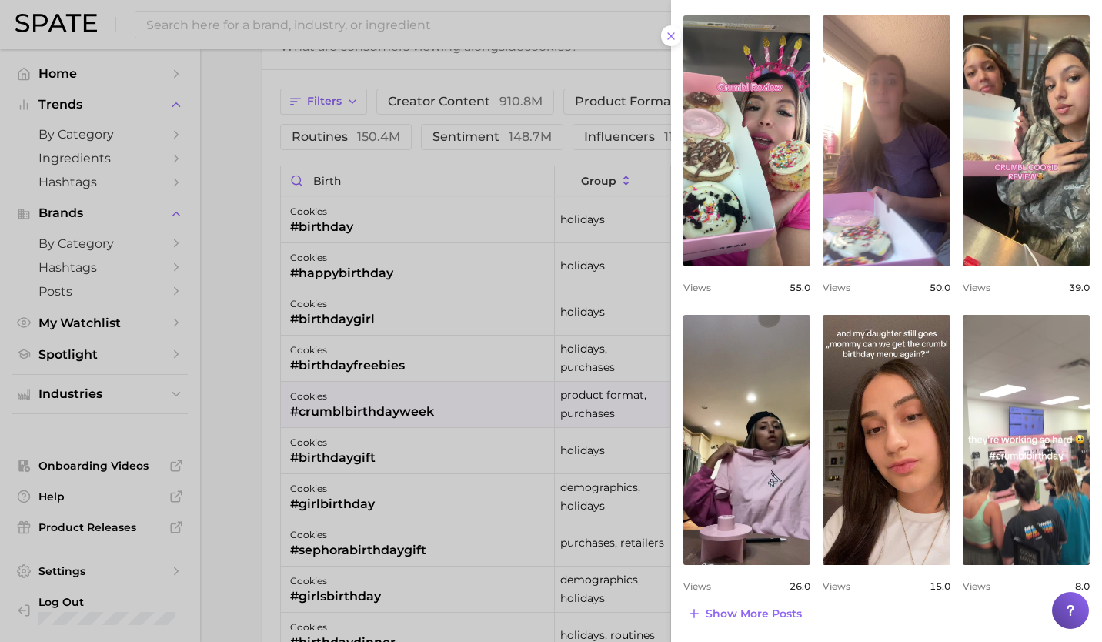
click at [403, 399] on div at bounding box center [551, 321] width 1102 height 642
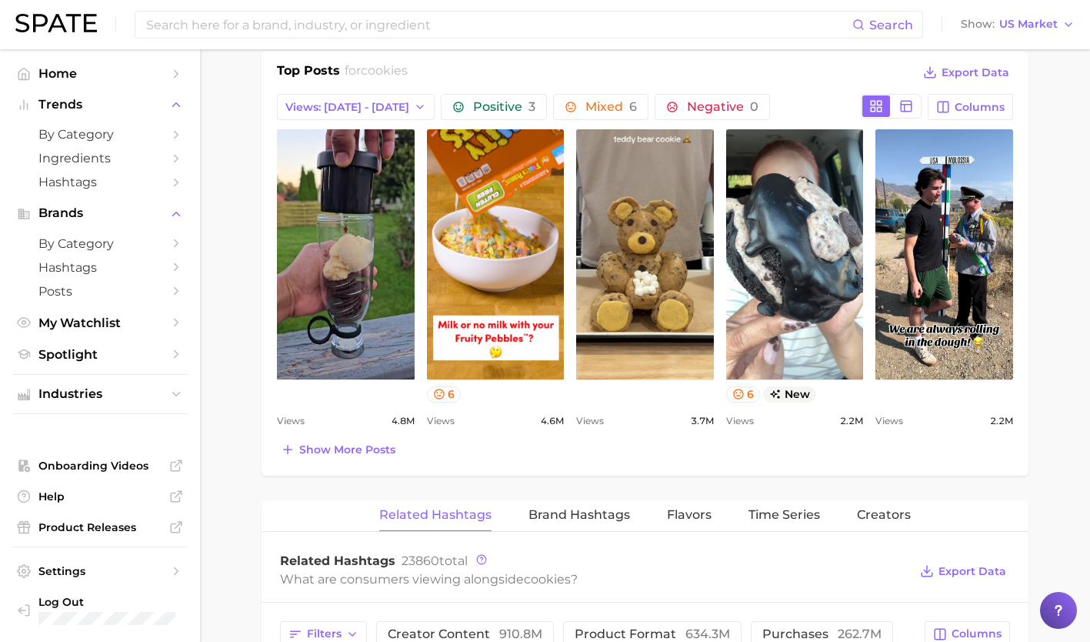
scroll to position [742, 0]
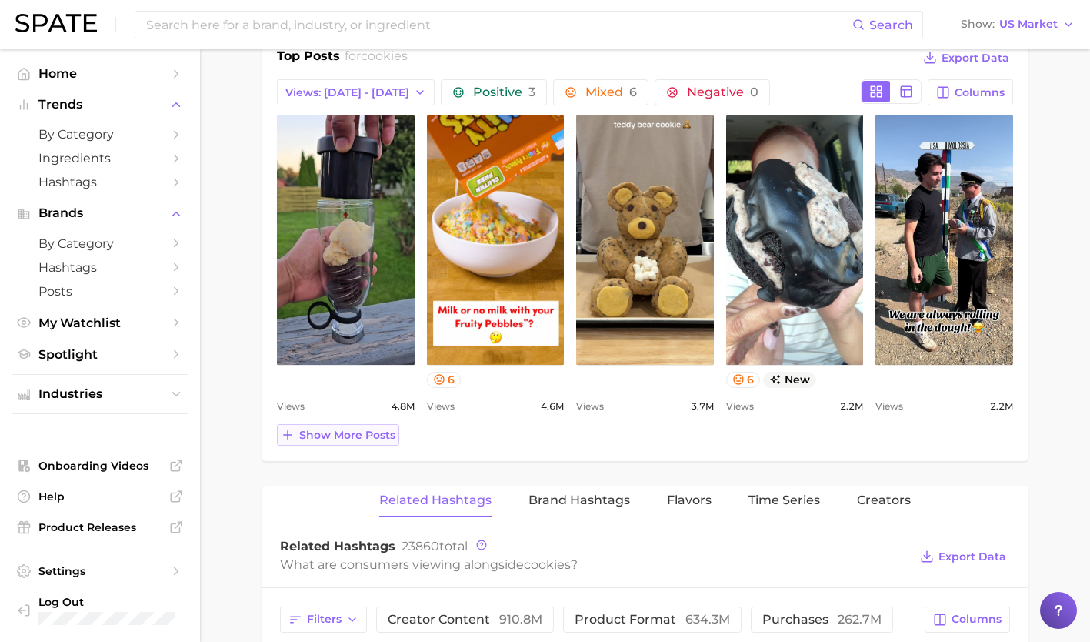
click at [347, 434] on span "Show more posts" at bounding box center [347, 435] width 96 height 13
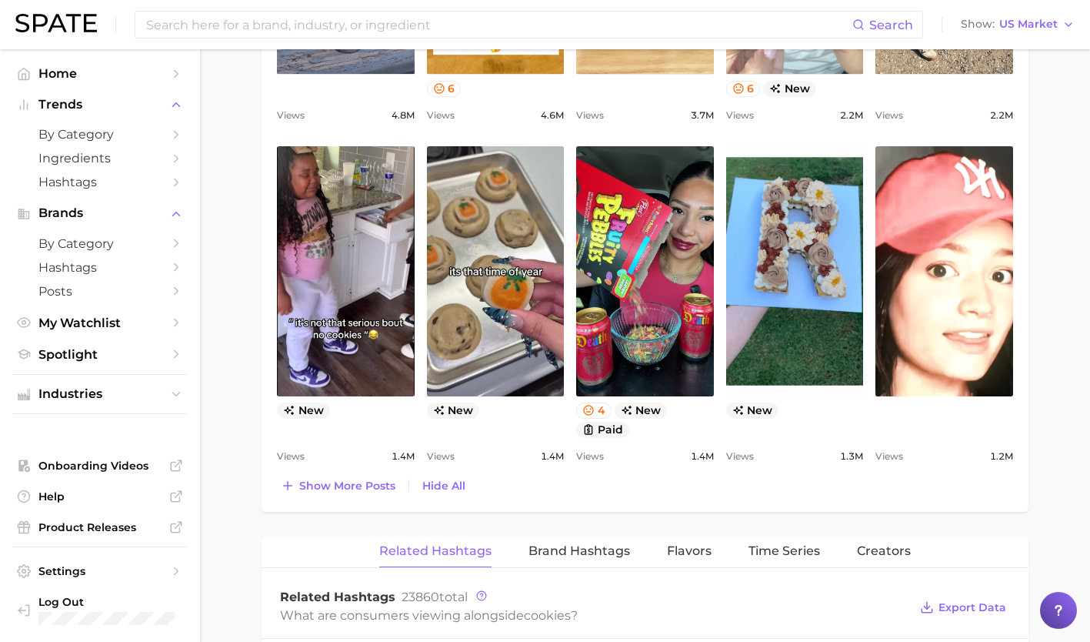
scroll to position [1012, 0]
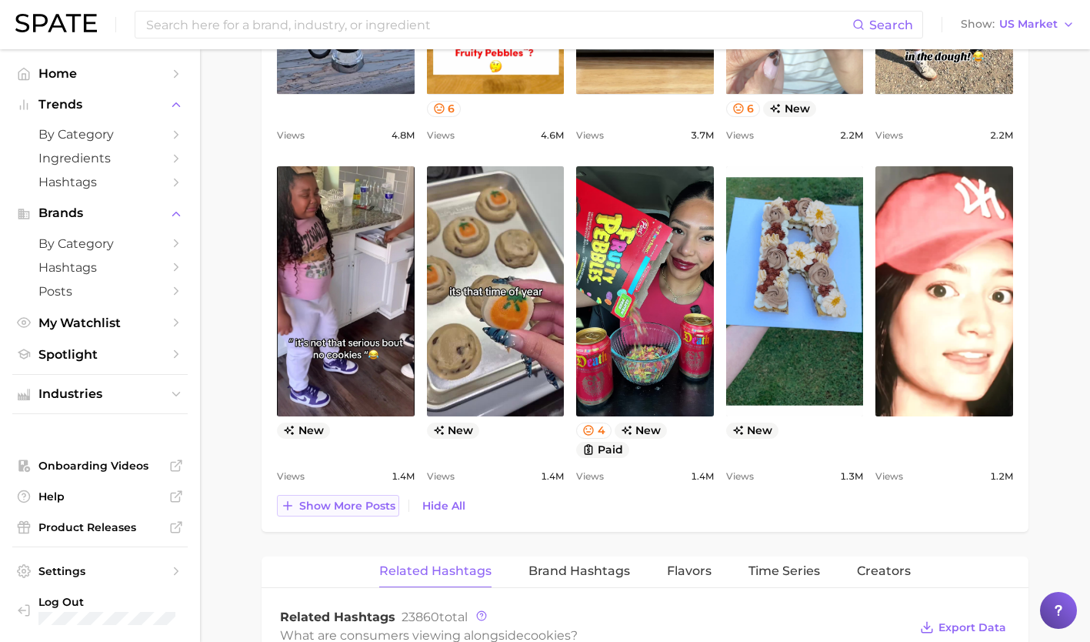
click at [344, 515] on div "Top Posts for cookies Export Data Views: [DATE] - [DATE] Positive 3 Mixed 6 Neg…" at bounding box center [645, 148] width 767 height 766
click at [345, 504] on span "Show more posts" at bounding box center [347, 505] width 96 height 13
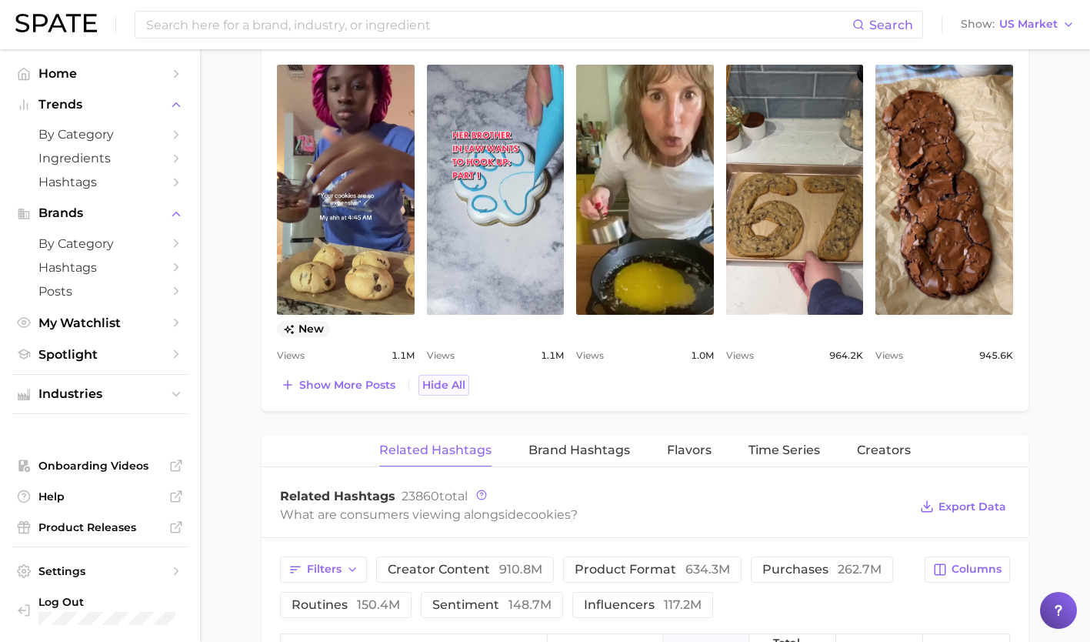
scroll to position [1460, 0]
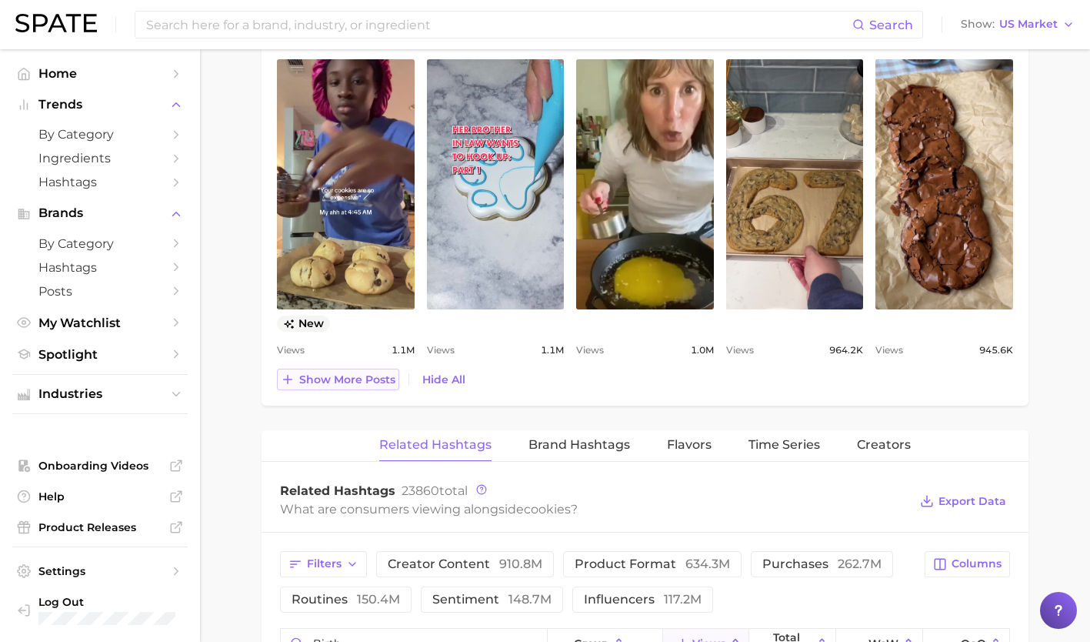
click at [365, 380] on span "Show more posts" at bounding box center [347, 379] width 96 height 13
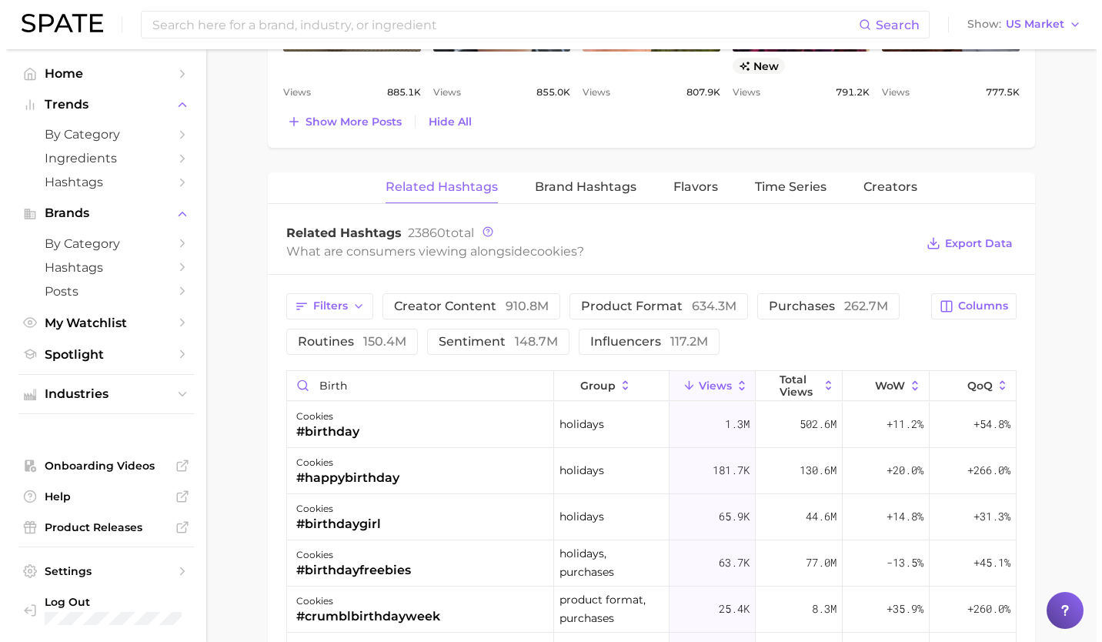
scroll to position [2104, 0]
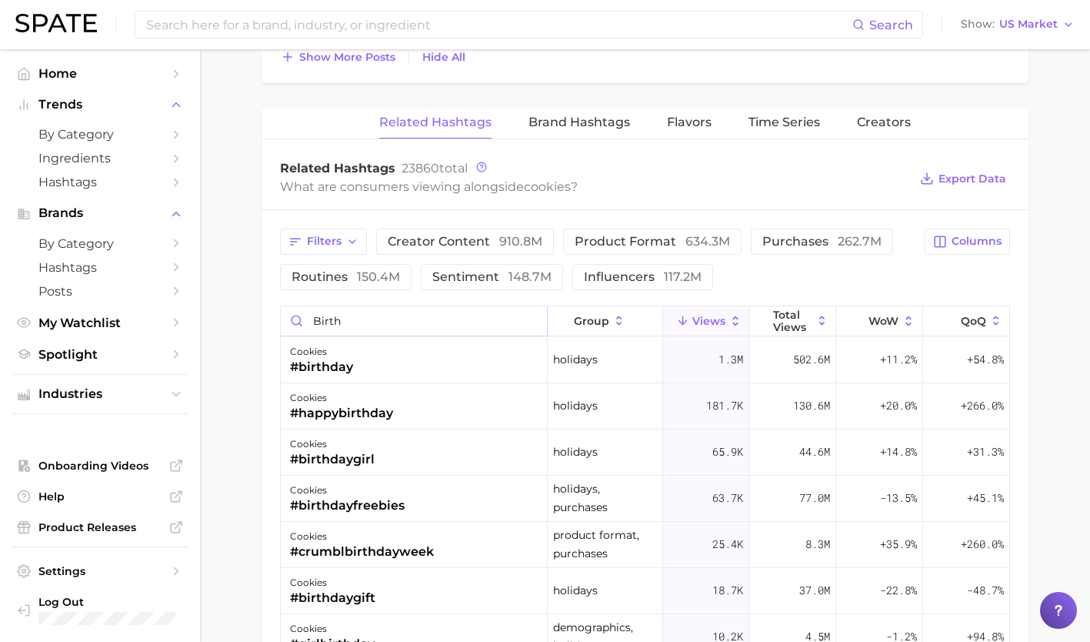
click at [419, 326] on input "birth" at bounding box center [414, 320] width 266 height 29
type input "b"
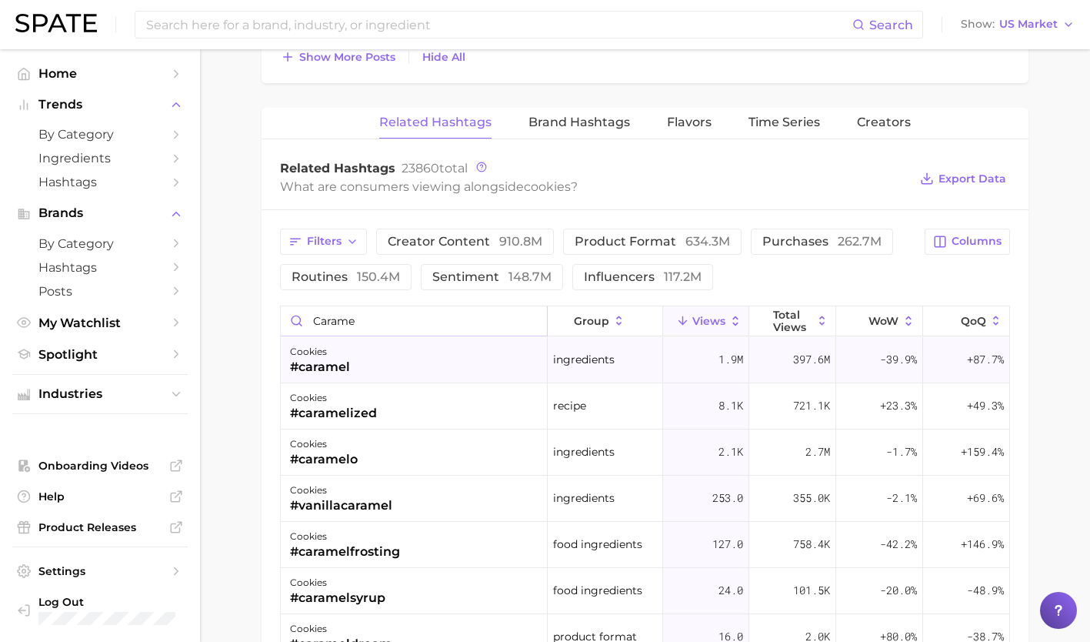
type input "carame"
click at [419, 349] on div "cookies #caramel" at bounding box center [414, 360] width 267 height 46
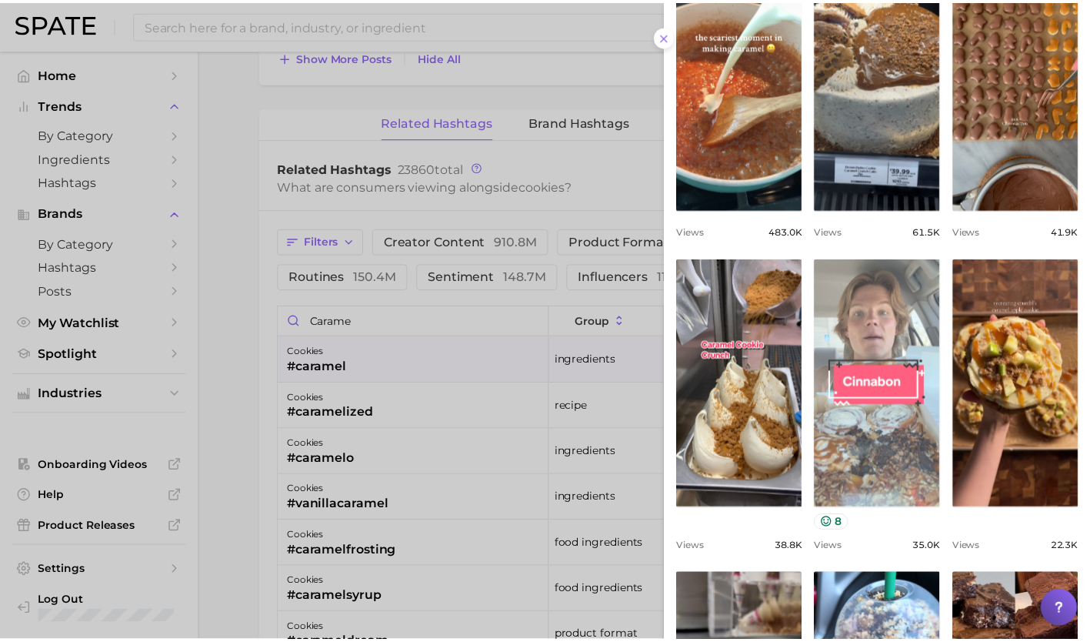
scroll to position [475, 0]
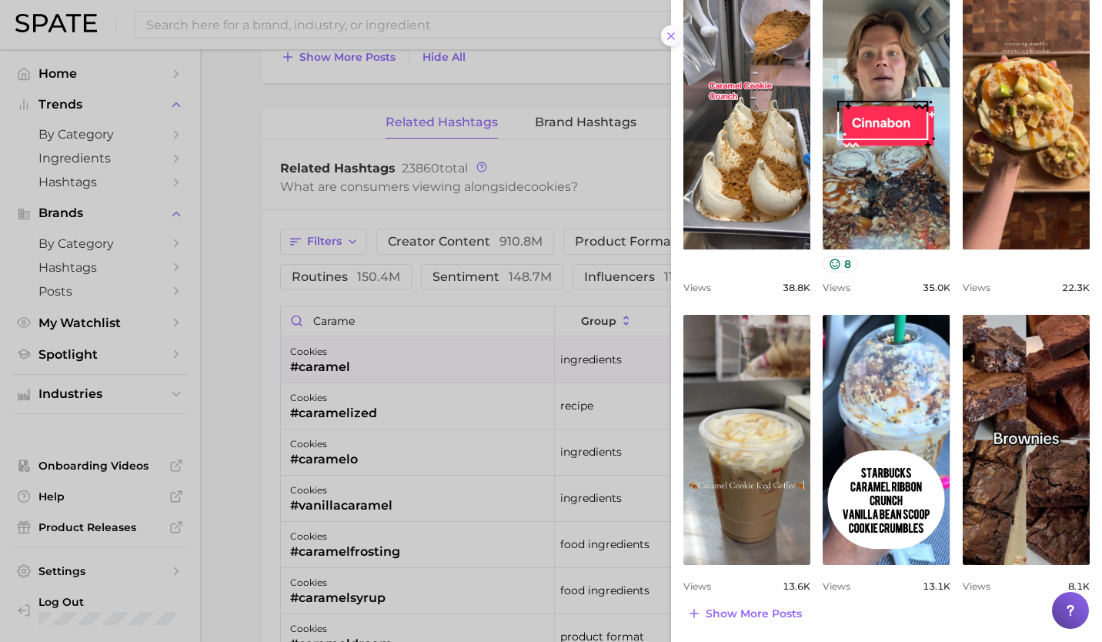
click at [675, 32] on icon at bounding box center [671, 36] width 12 height 12
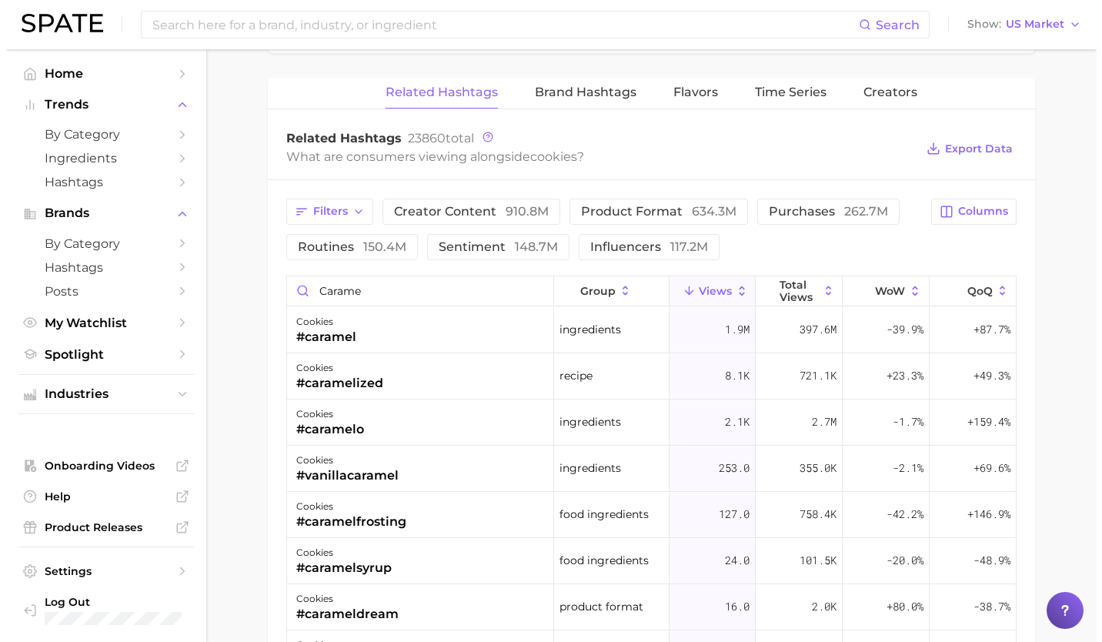
scroll to position [2311, 0]
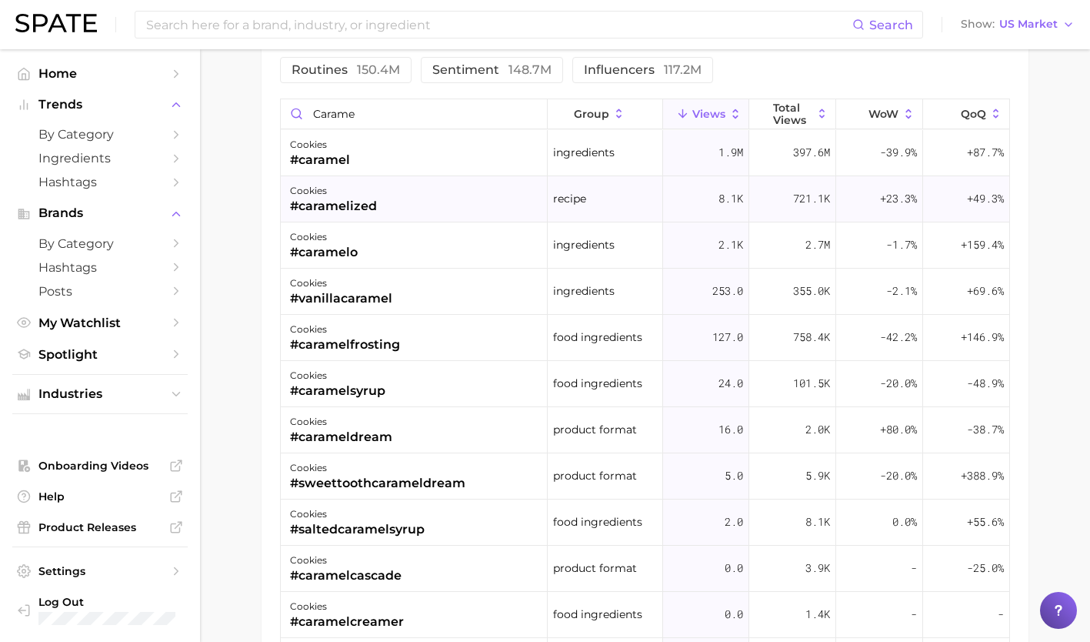
click at [458, 218] on div "cookies #caramelized" at bounding box center [414, 199] width 267 height 46
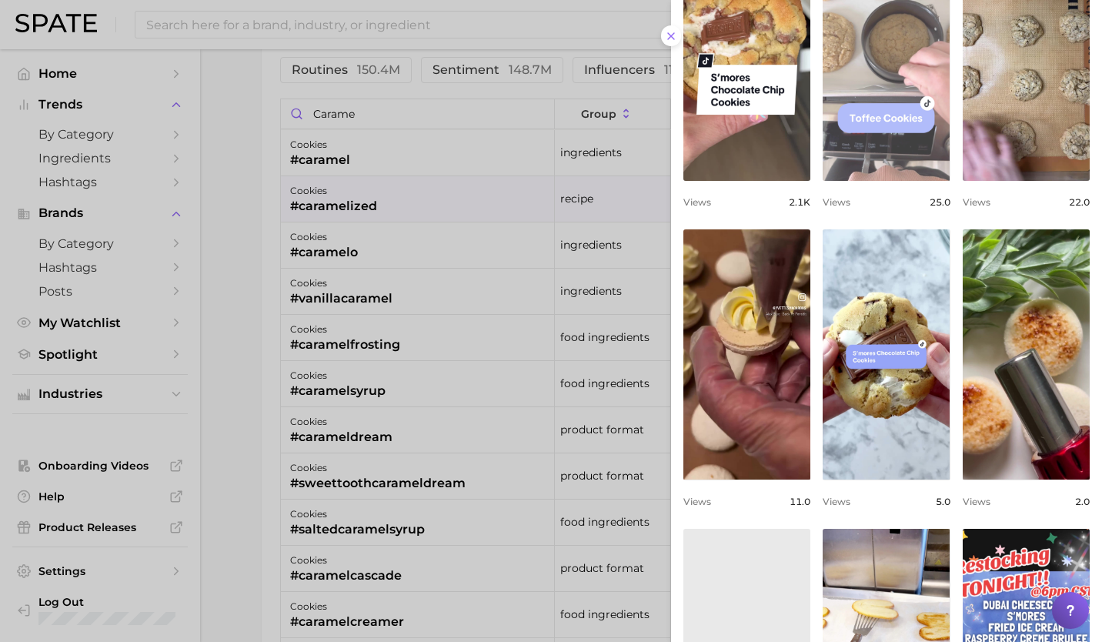
scroll to position [475, 0]
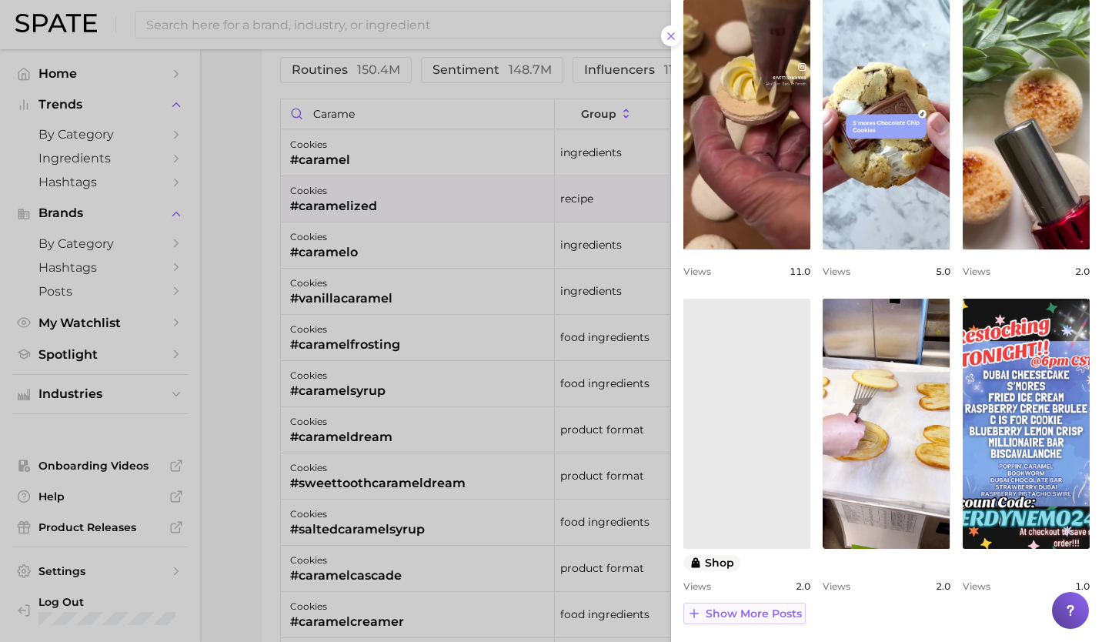
click at [769, 609] on span "Show more posts" at bounding box center [753, 613] width 96 height 13
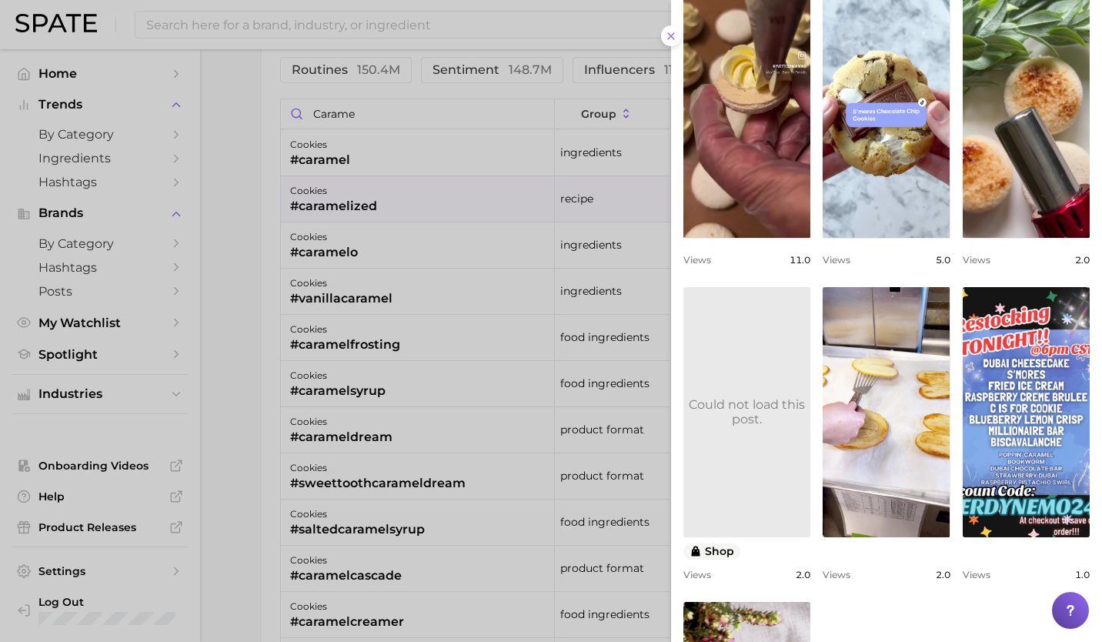
scroll to position [478, 0]
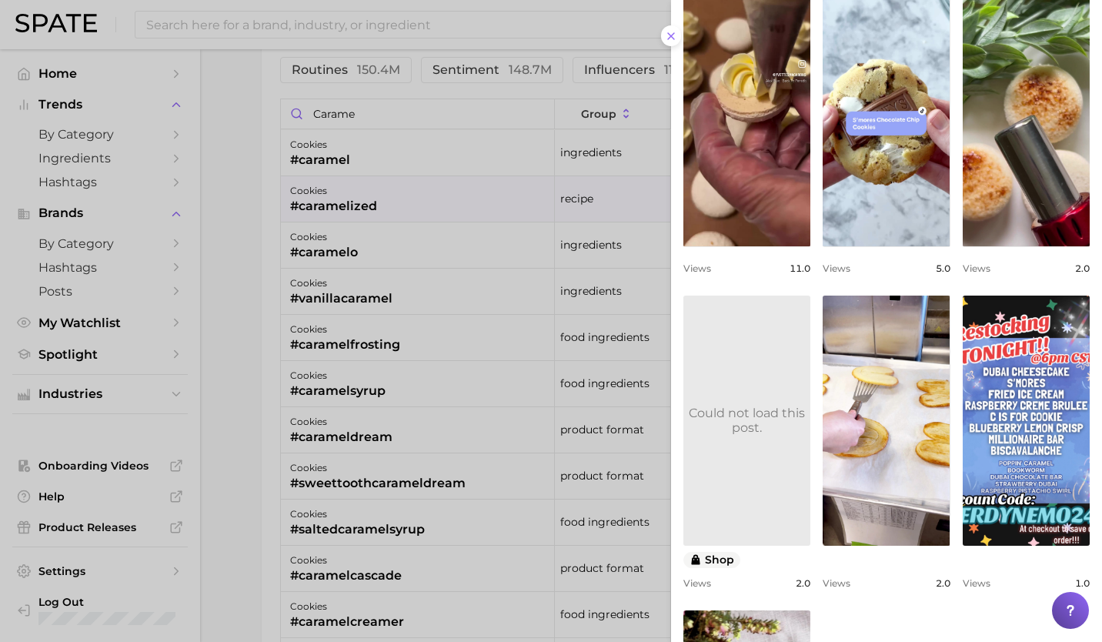
click at [468, 235] on div at bounding box center [551, 321] width 1102 height 642
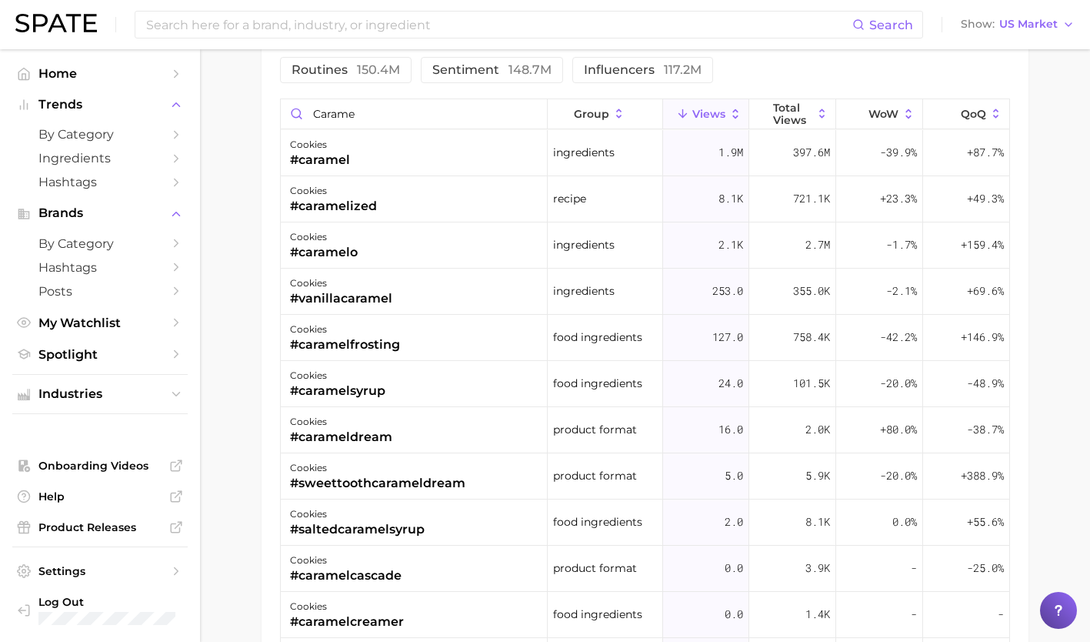
click at [468, 235] on div "cookies #caramelo" at bounding box center [414, 245] width 267 height 46
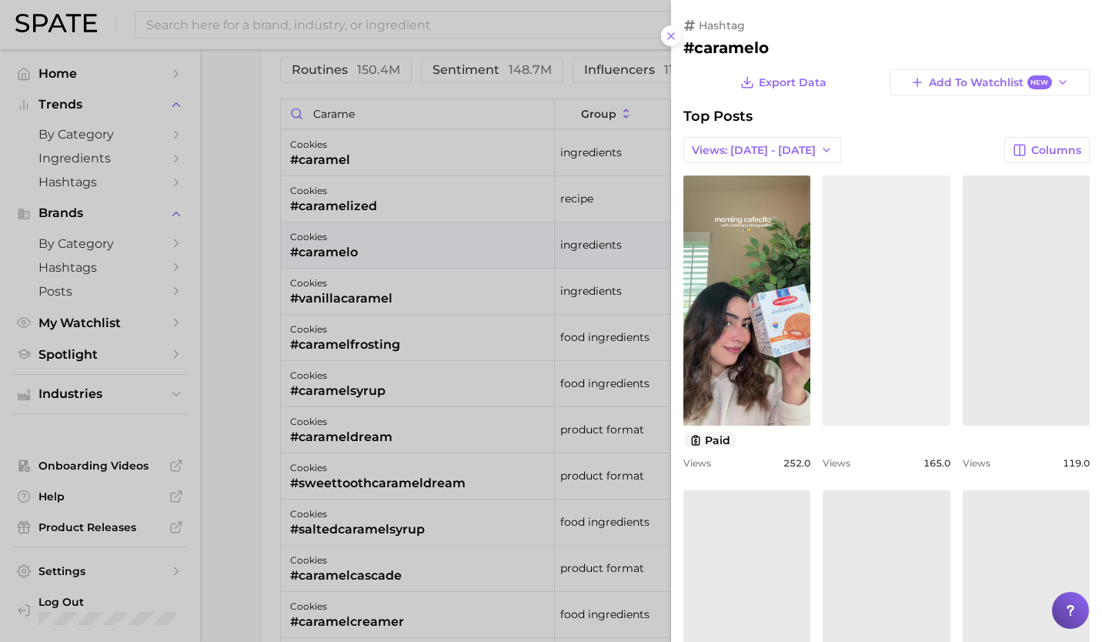
scroll to position [0, 0]
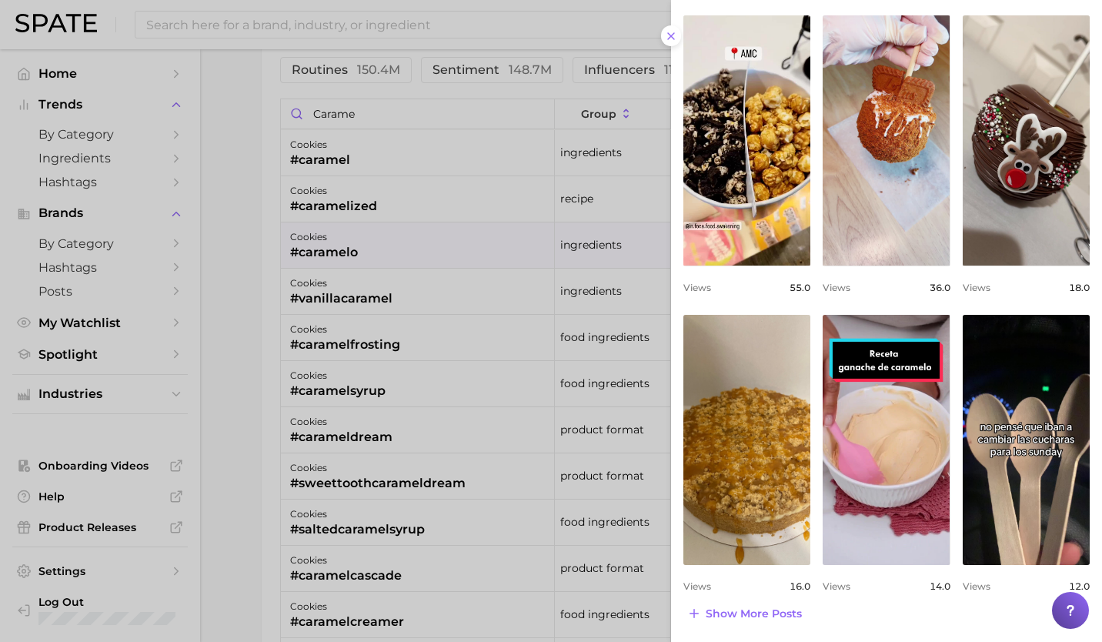
click at [439, 391] on div at bounding box center [551, 321] width 1102 height 642
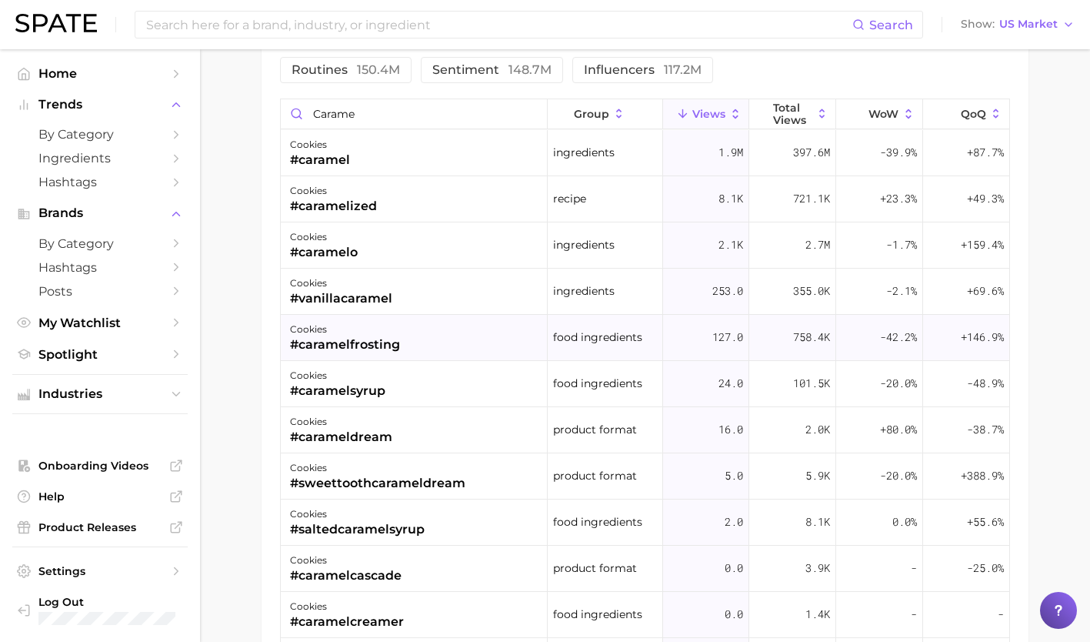
click at [407, 352] on div "cookies #caramelfrosting" at bounding box center [414, 338] width 267 height 46
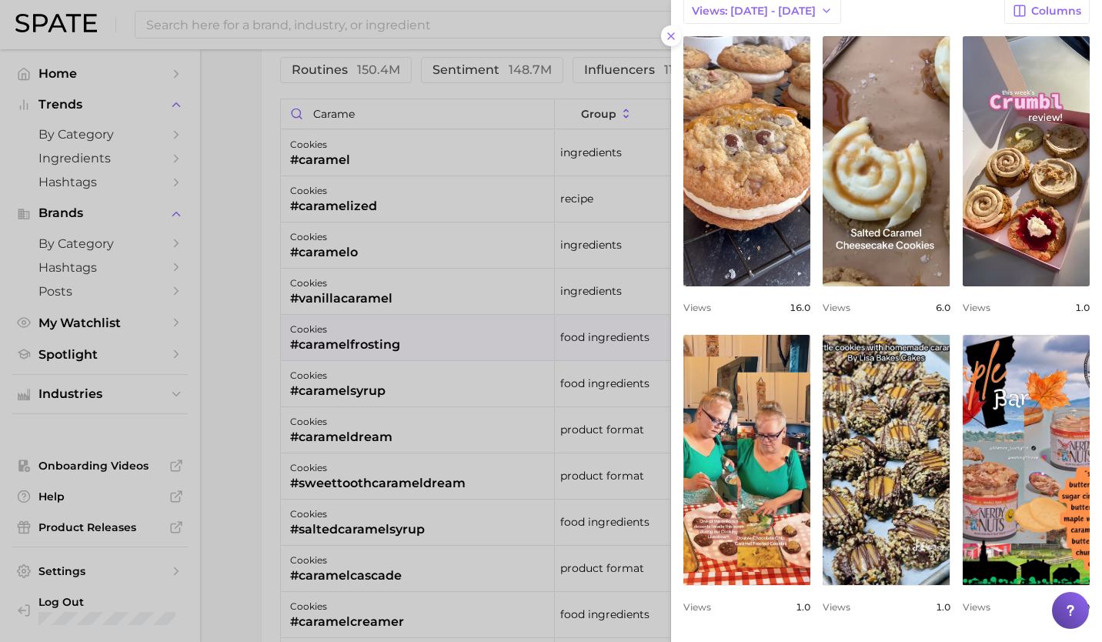
click at [356, 153] on div at bounding box center [551, 321] width 1102 height 642
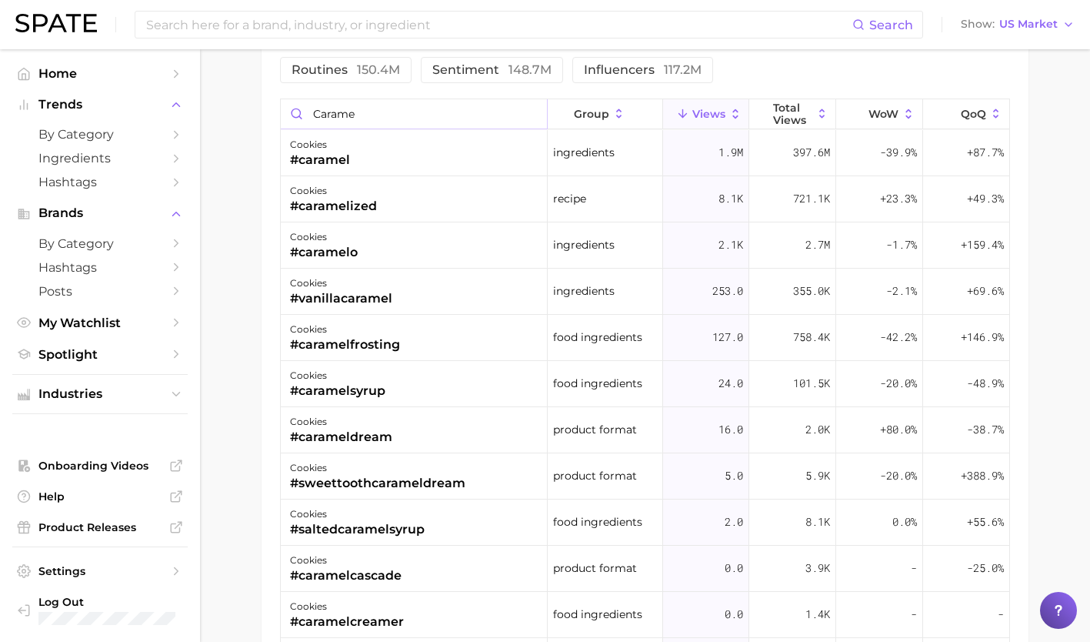
click at [532, 115] on input "carame" at bounding box center [414, 113] width 266 height 29
click at [489, 112] on input "carame" at bounding box center [414, 113] width 266 height 29
click at [528, 113] on input "carame" at bounding box center [414, 113] width 266 height 29
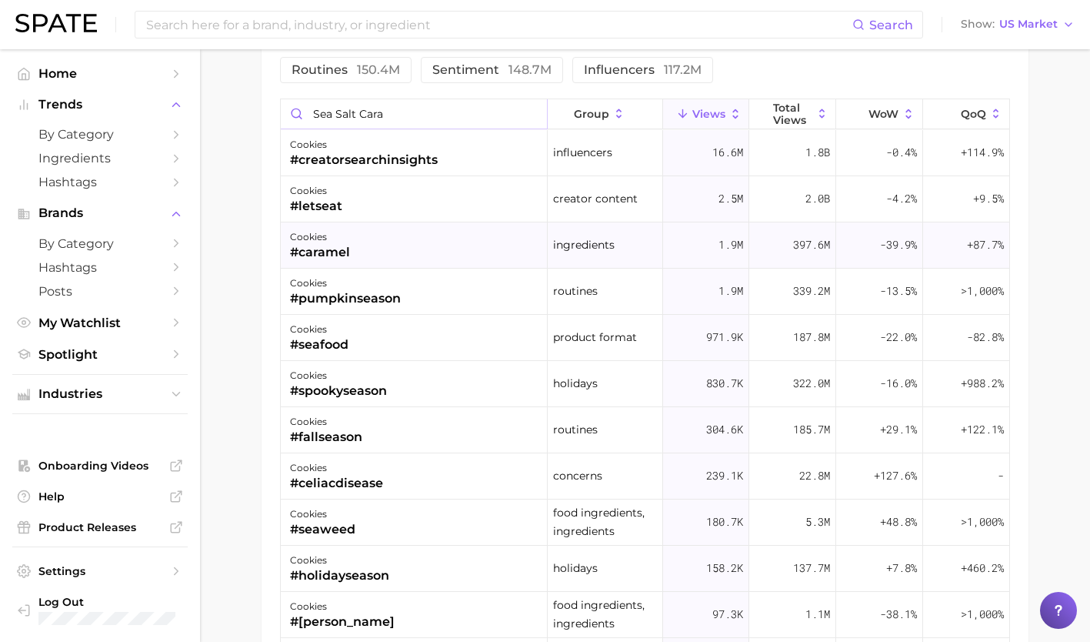
type input "sea salt cara"
click at [428, 256] on div "cookies #caramel" at bounding box center [414, 245] width 267 height 46
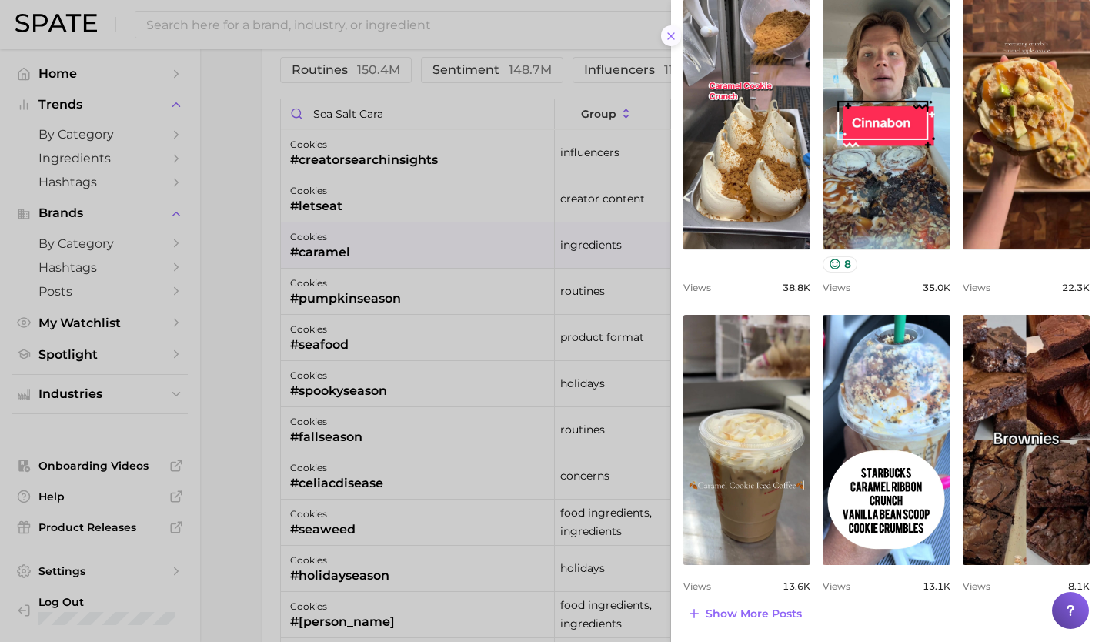
click at [677, 33] on button at bounding box center [671, 35] width 21 height 21
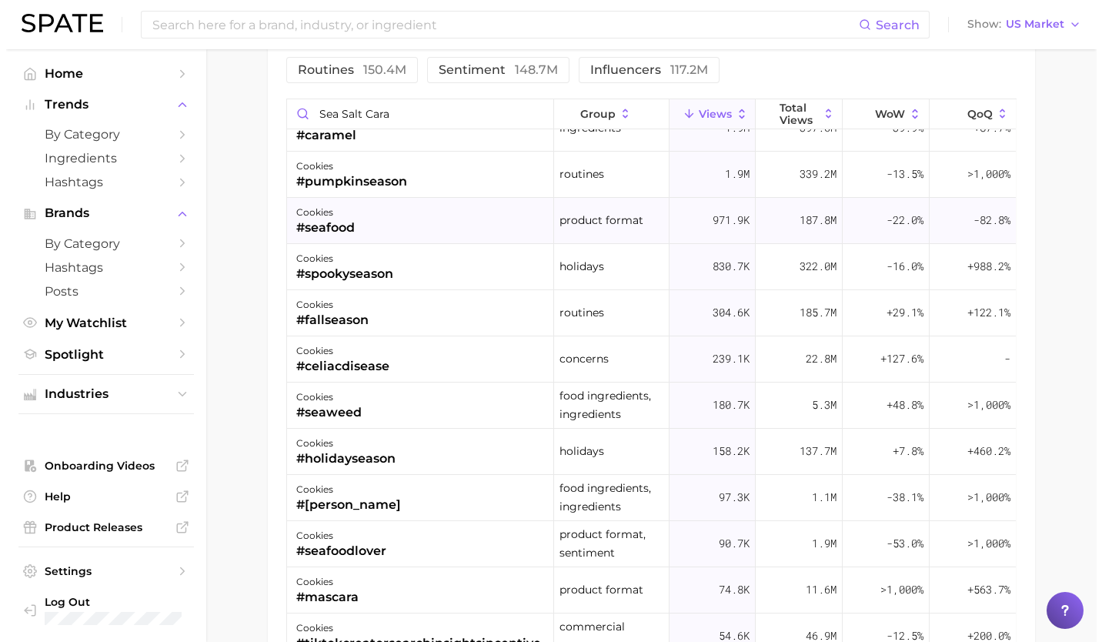
scroll to position [118, 0]
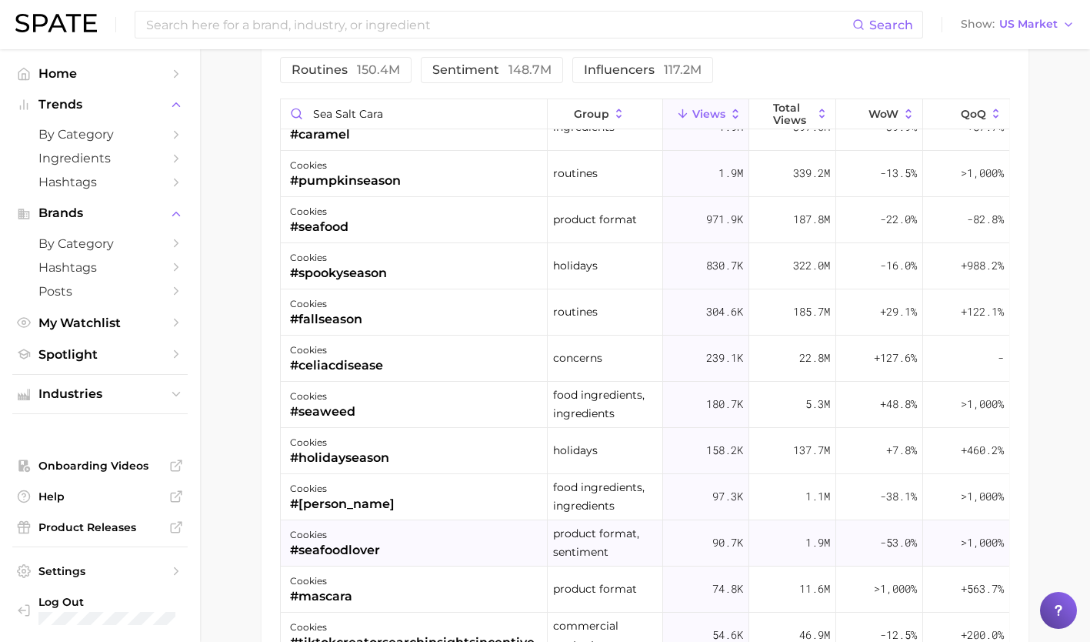
click at [419, 528] on div "cookies #seafoodlover" at bounding box center [414, 543] width 267 height 46
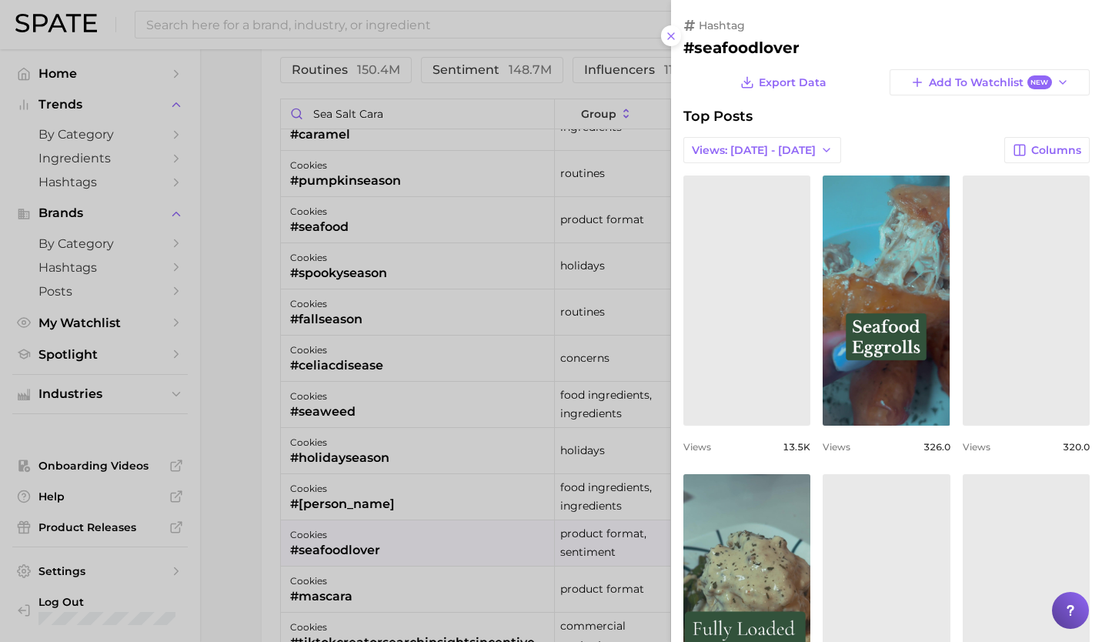
scroll to position [0, 0]
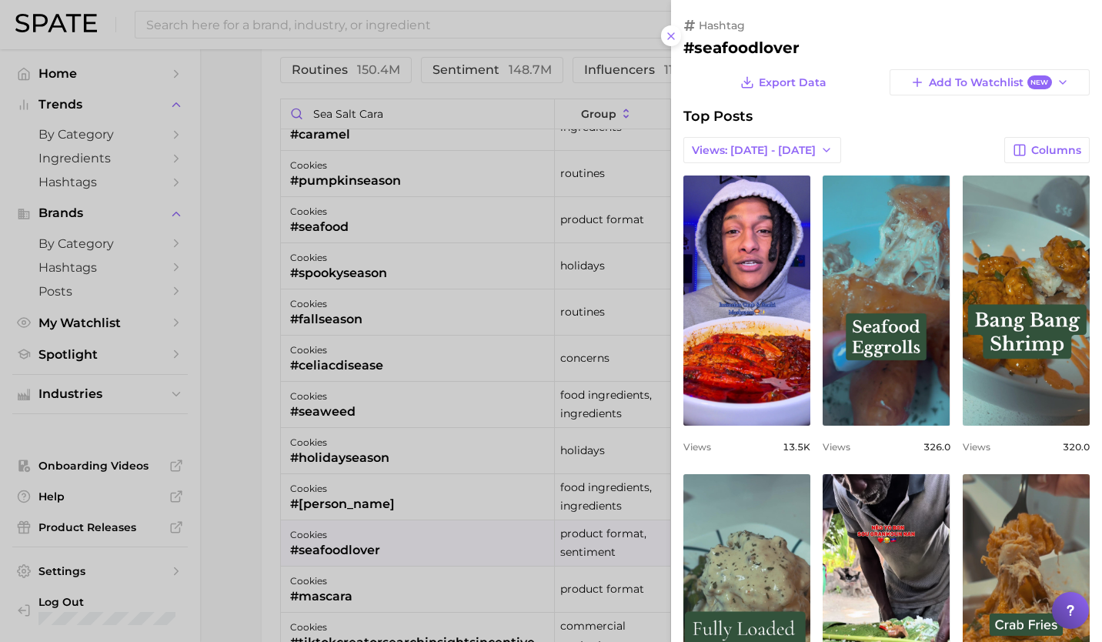
click at [423, 328] on div at bounding box center [551, 321] width 1102 height 642
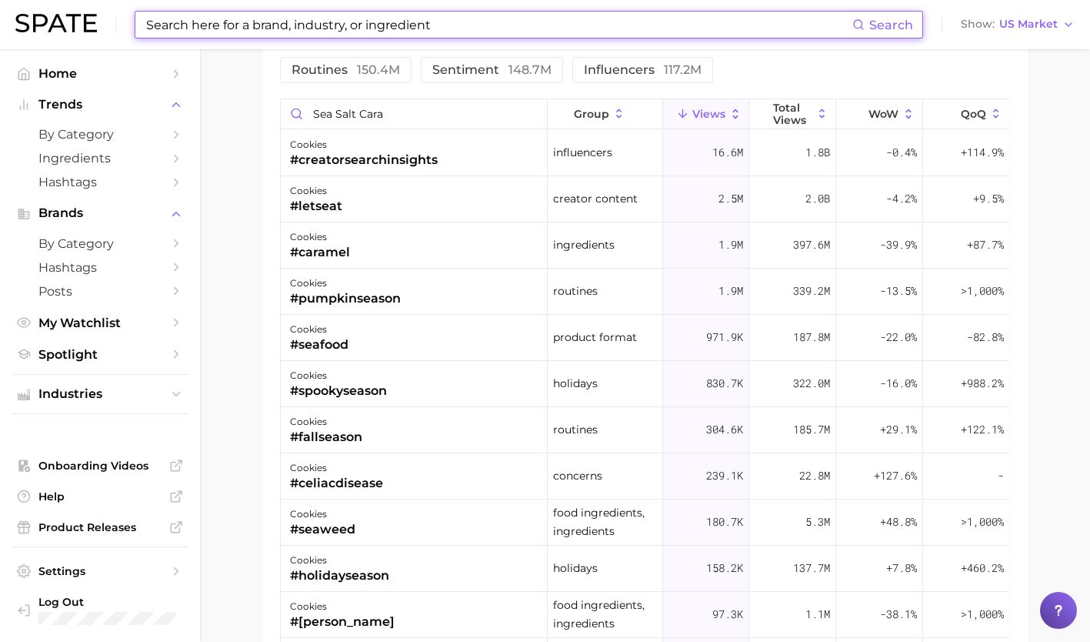
click at [308, 17] on input at bounding box center [499, 25] width 708 height 26
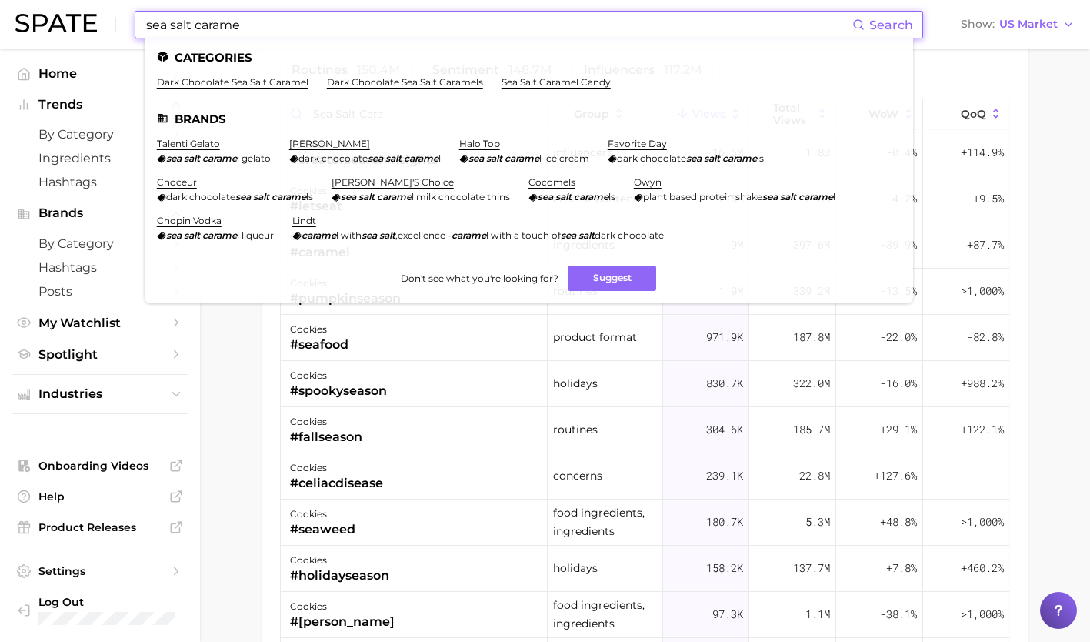
type input "sea salt carame"
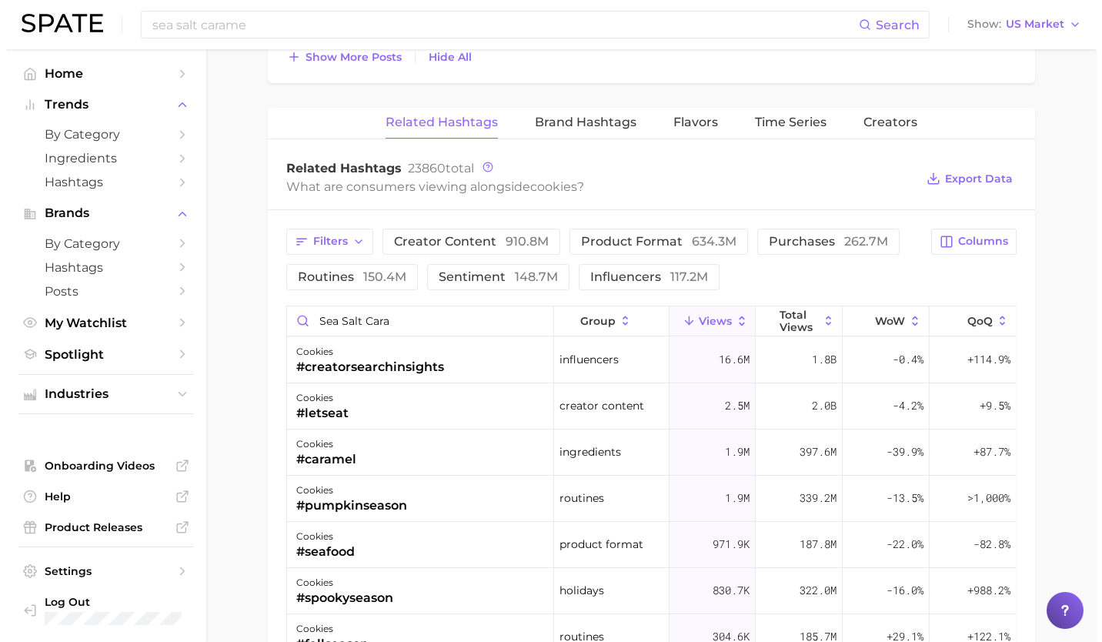
scroll to position [2103, 0]
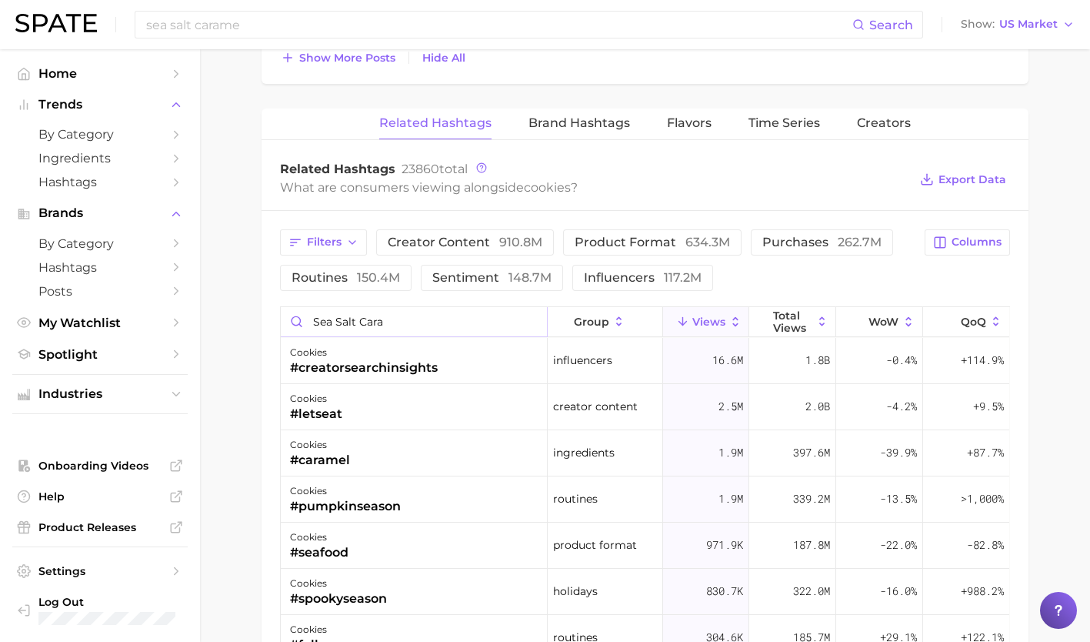
click at [525, 321] on input "sea salt cara" at bounding box center [414, 321] width 266 height 29
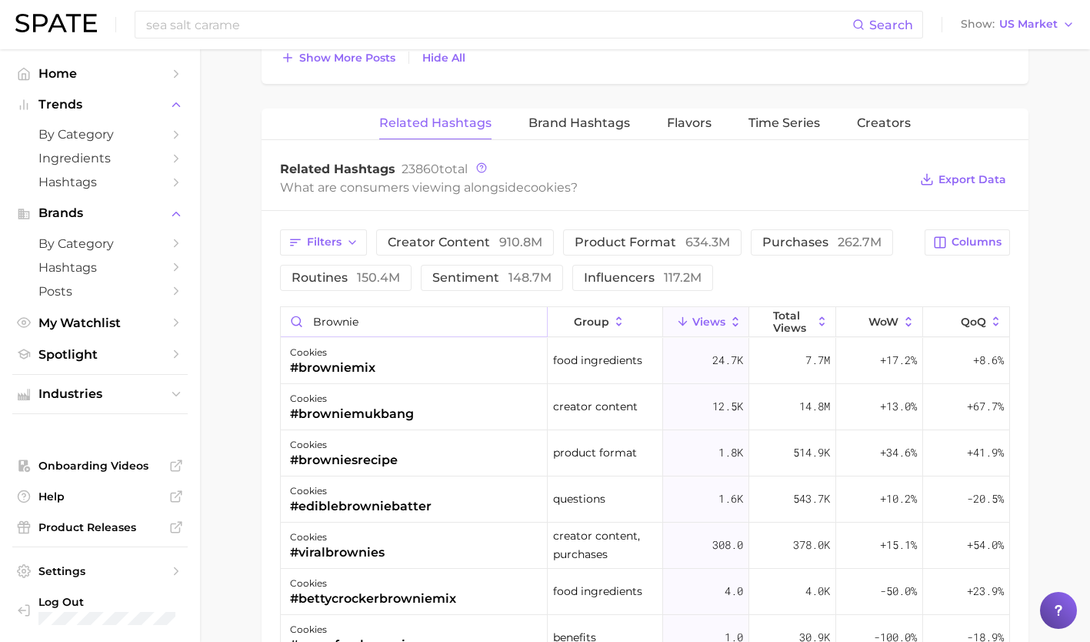
type input "brownie"
click at [532, 322] on input "brownie" at bounding box center [414, 321] width 266 height 29
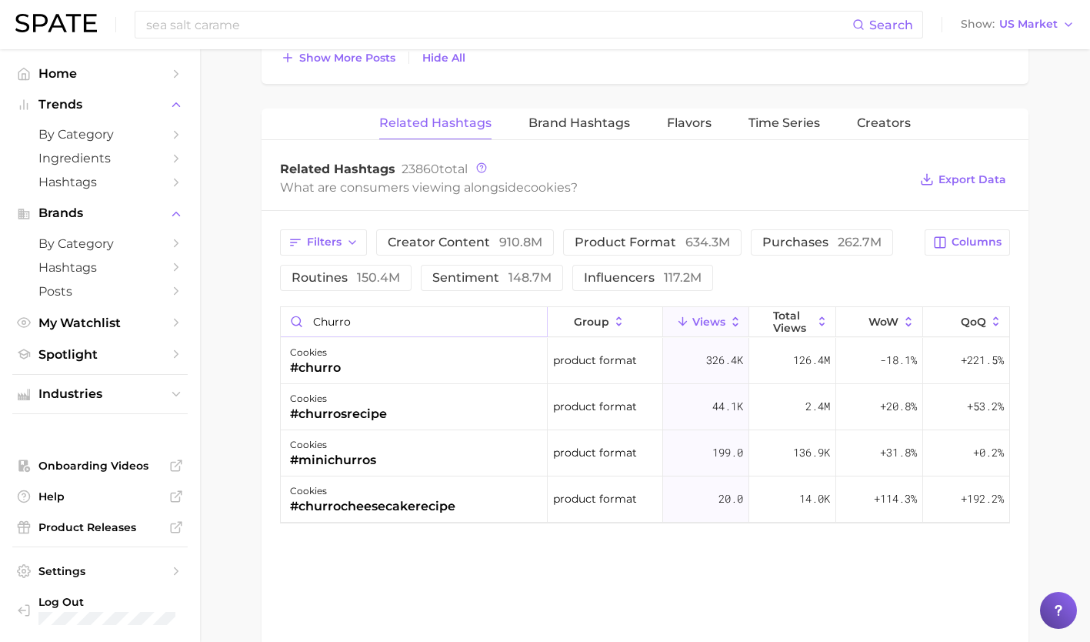
type input "churro"
click at [422, 358] on div "cookies #churro" at bounding box center [414, 361] width 267 height 46
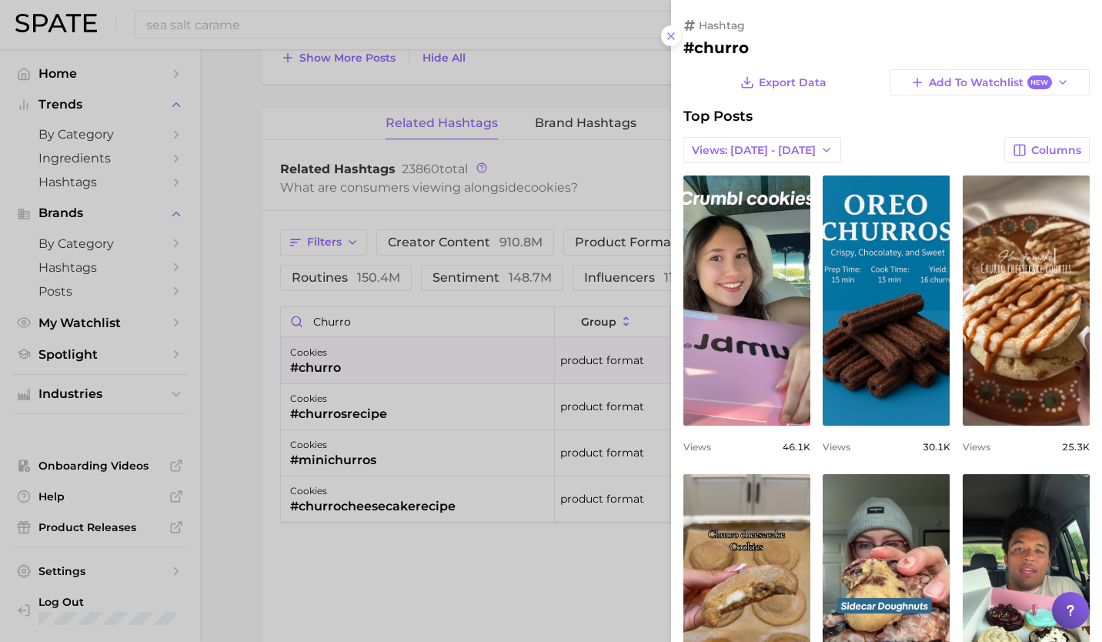
scroll to position [0, 0]
click at [860, 435] on div "view post on TikTok Views 30.1k" at bounding box center [885, 313] width 127 height 277
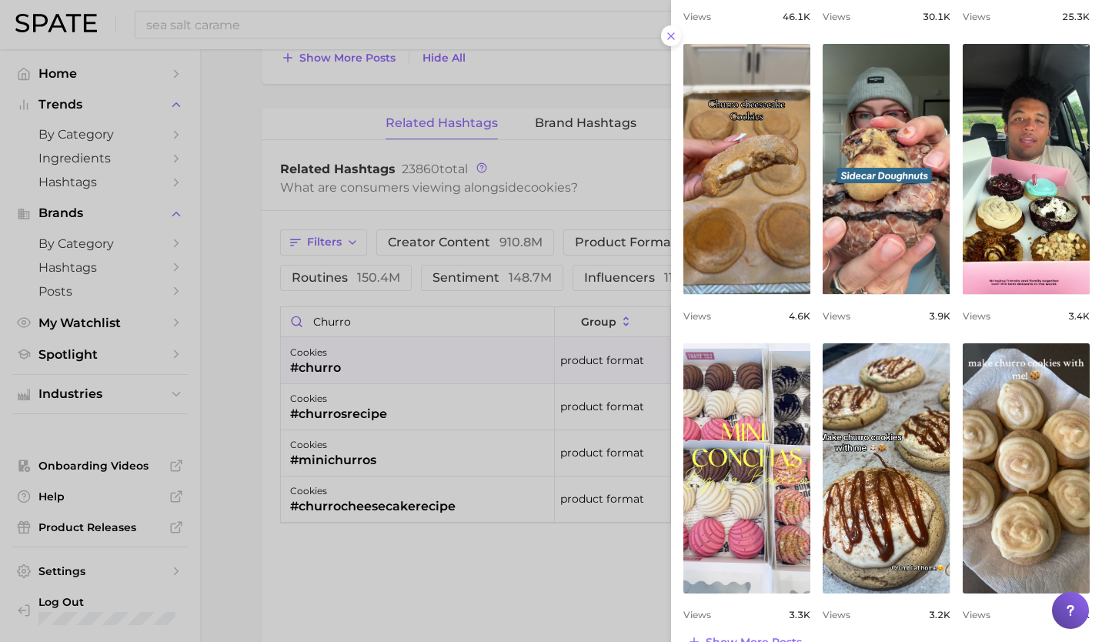
scroll to position [459, 0]
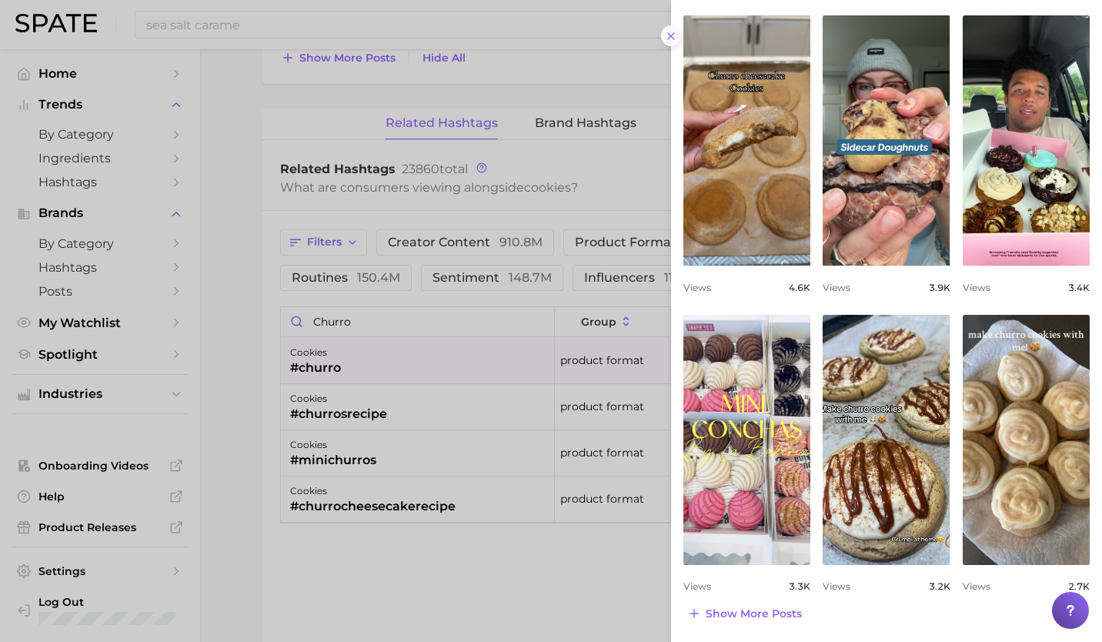
click at [673, 27] on button at bounding box center [671, 35] width 21 height 21
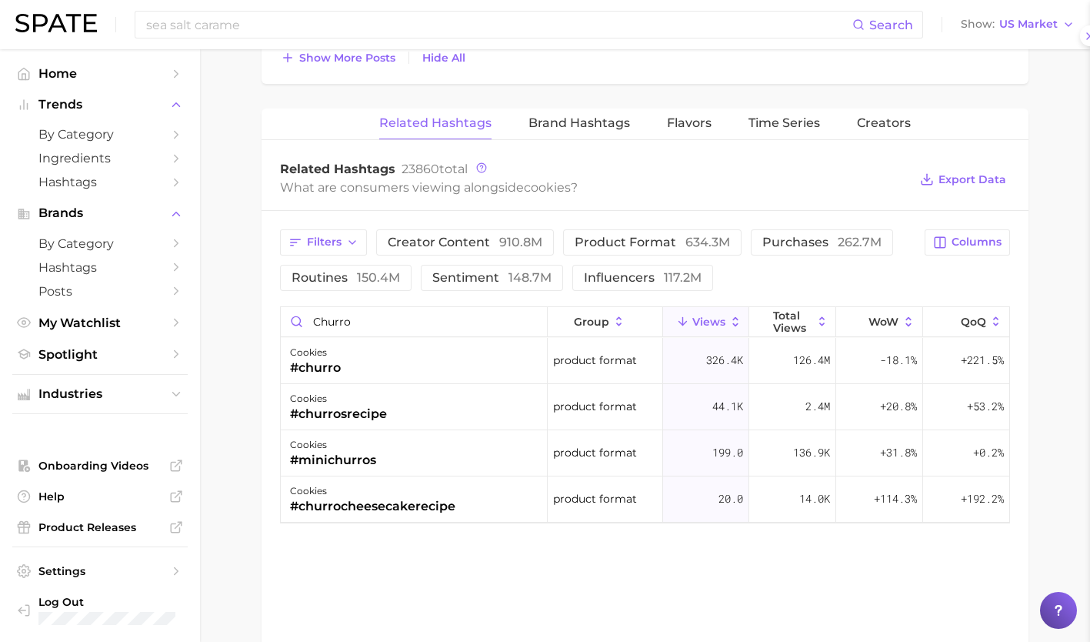
click at [535, 319] on input "churro" at bounding box center [414, 321] width 266 height 29
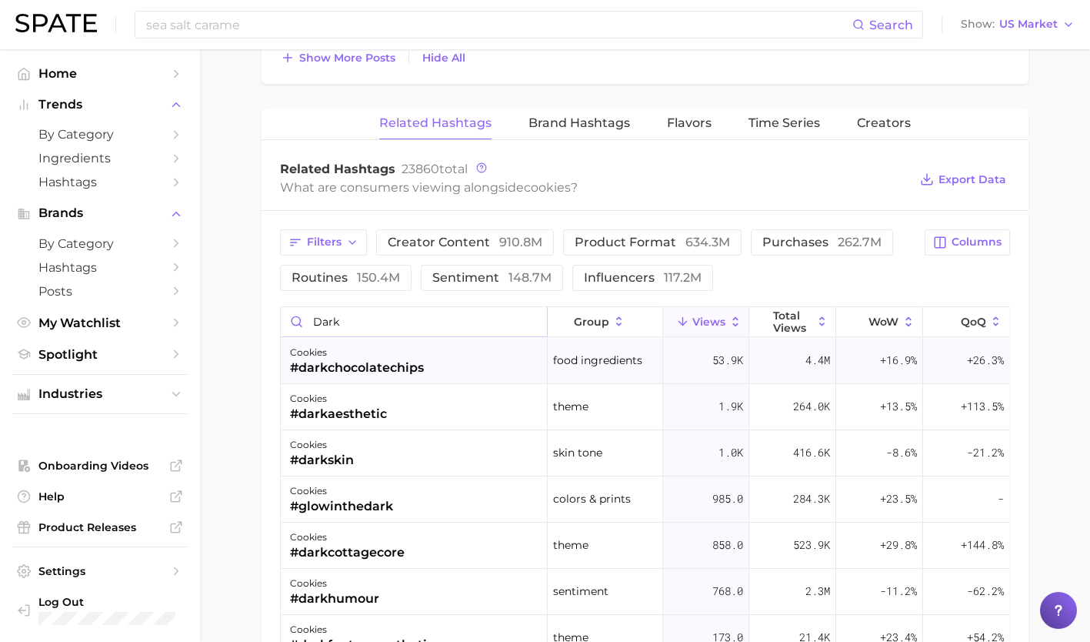
type input "dark"
click at [478, 355] on div "cookies #darkchocolatechips" at bounding box center [414, 361] width 267 height 46
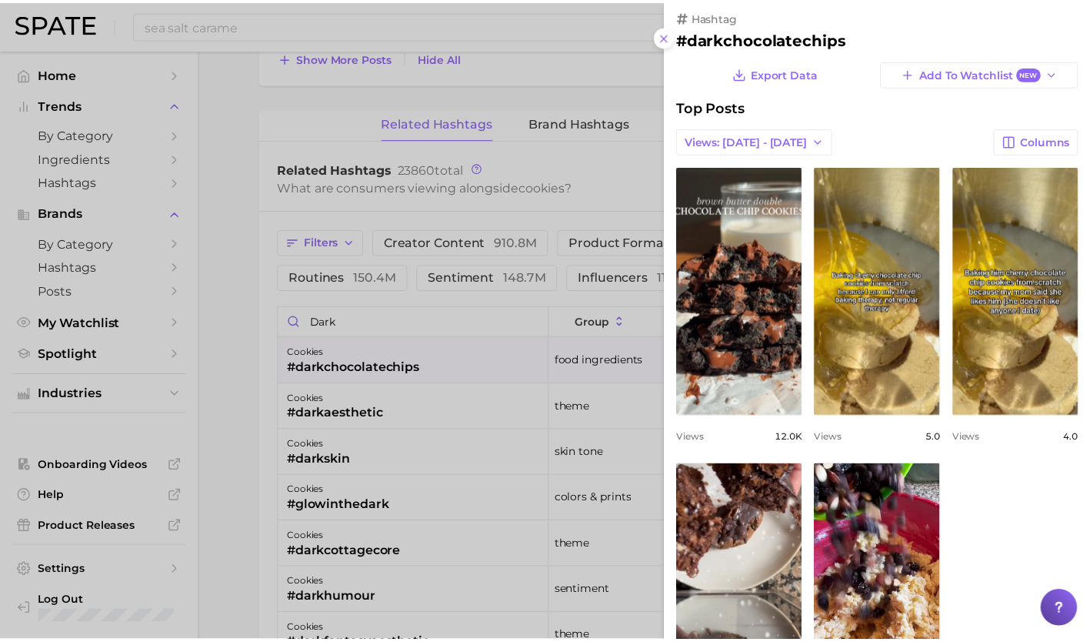
scroll to position [0, 0]
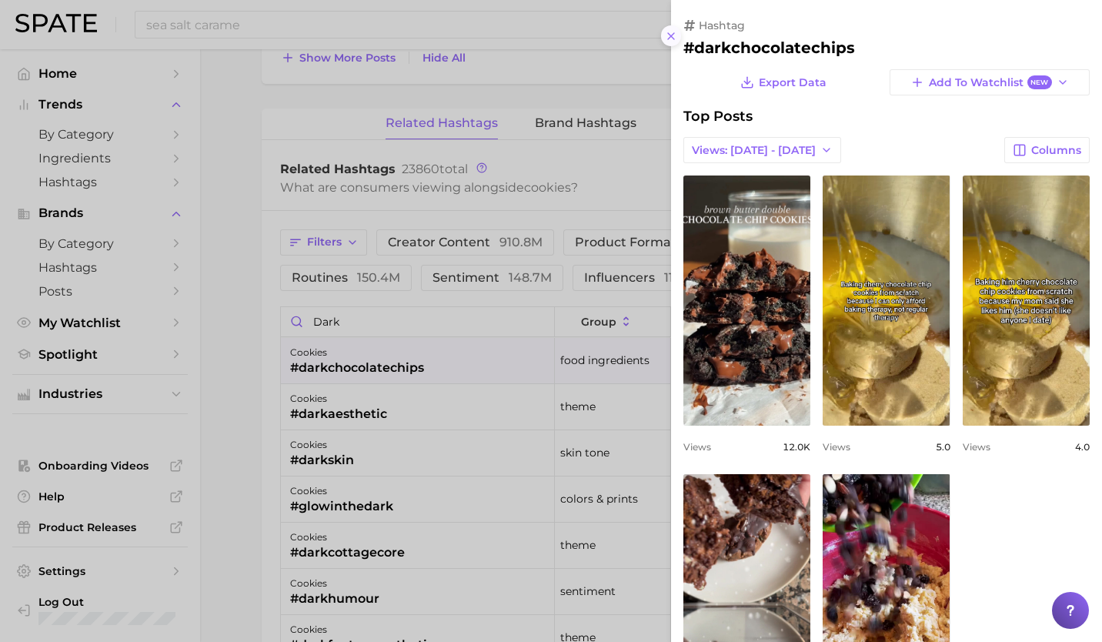
click at [669, 32] on icon at bounding box center [671, 36] width 12 height 12
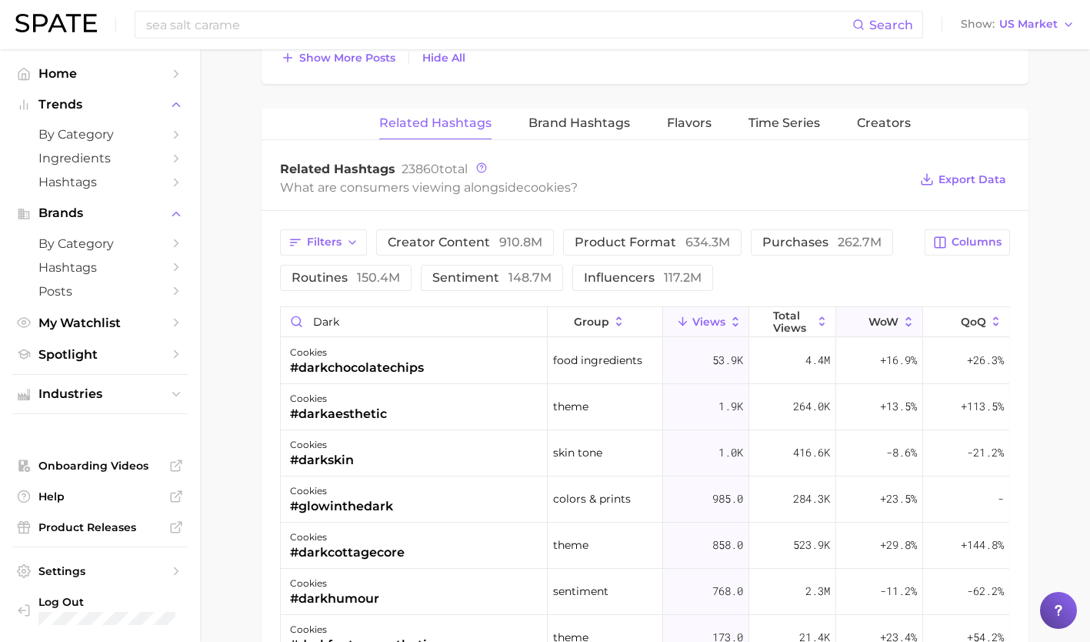
click at [889, 316] on button "WoW" at bounding box center [879, 322] width 87 height 30
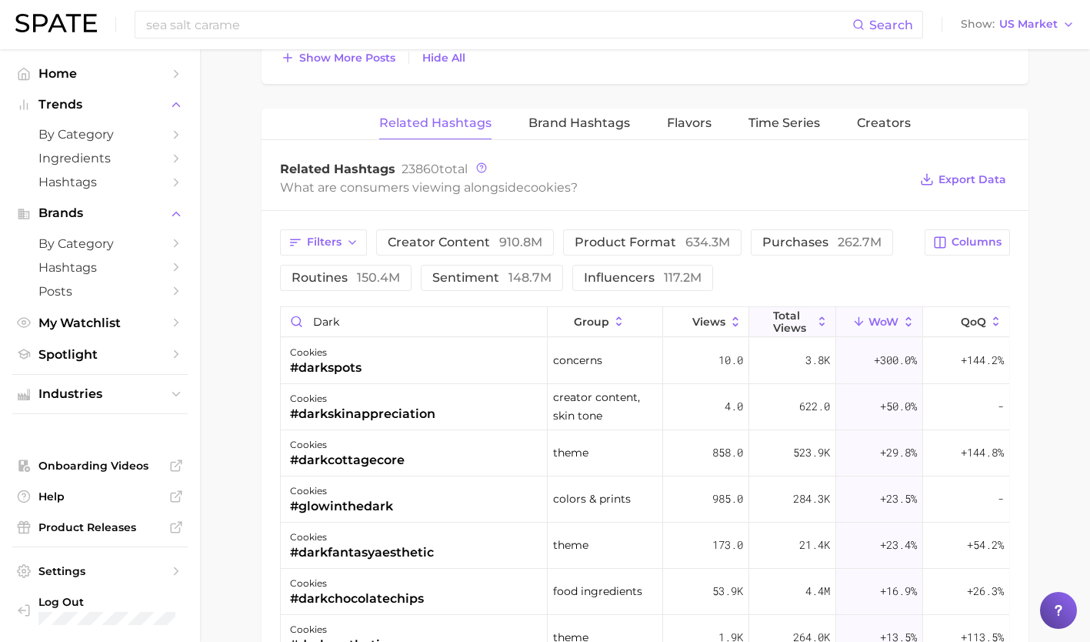
click at [787, 322] on span "Total Views" at bounding box center [792, 321] width 39 height 25
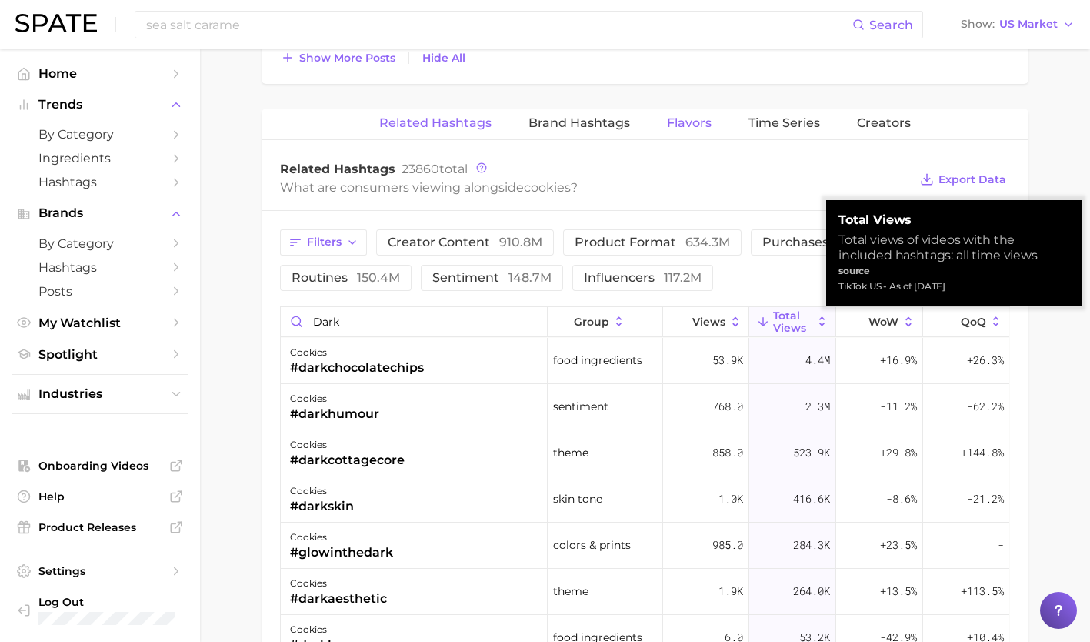
scroll to position [2063, 0]
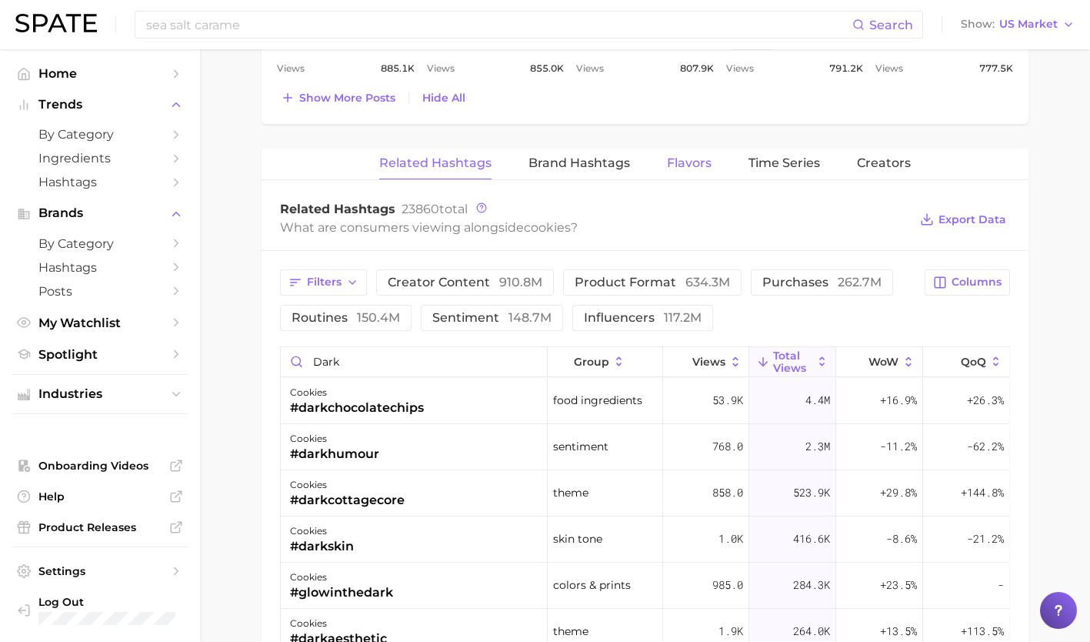
click at [689, 157] on span "Flavors" at bounding box center [689, 163] width 45 height 14
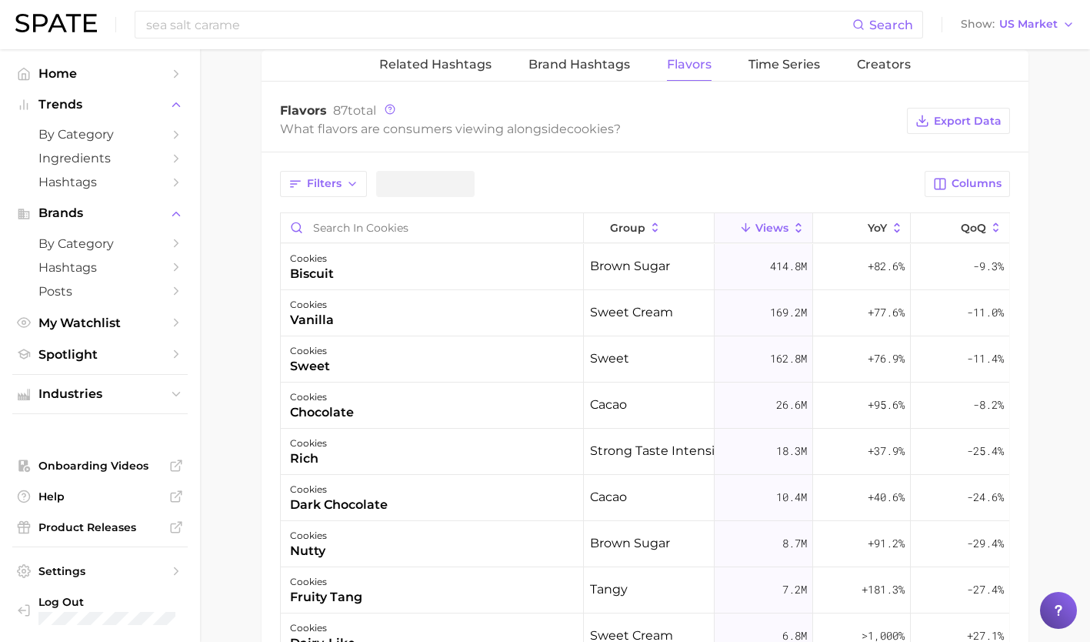
scroll to position [2175, 0]
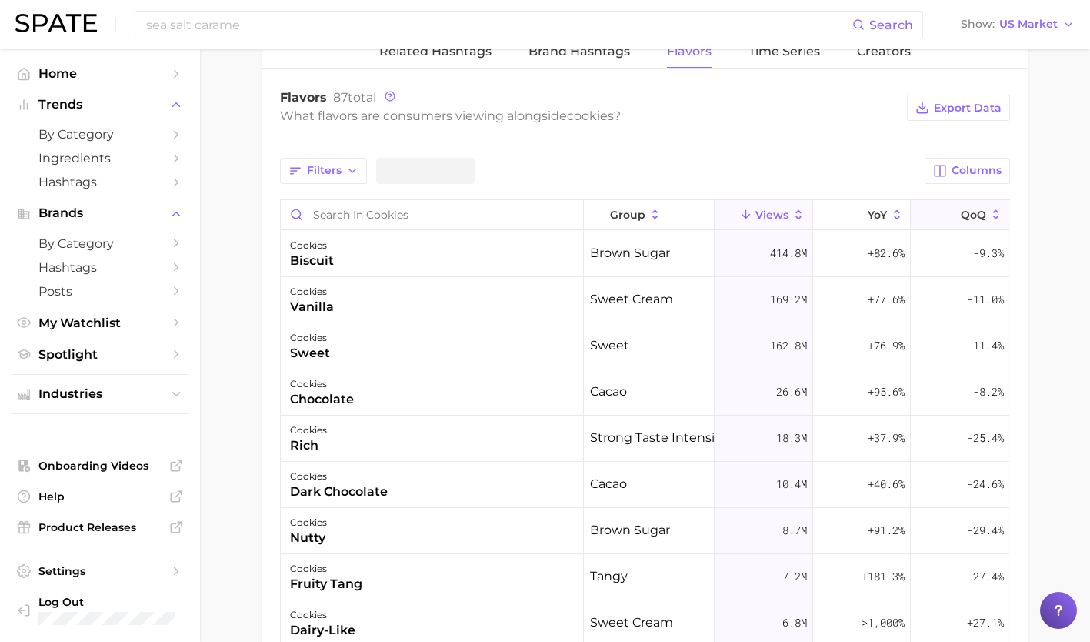
click at [964, 209] on span "QoQ" at bounding box center [973, 214] width 25 height 12
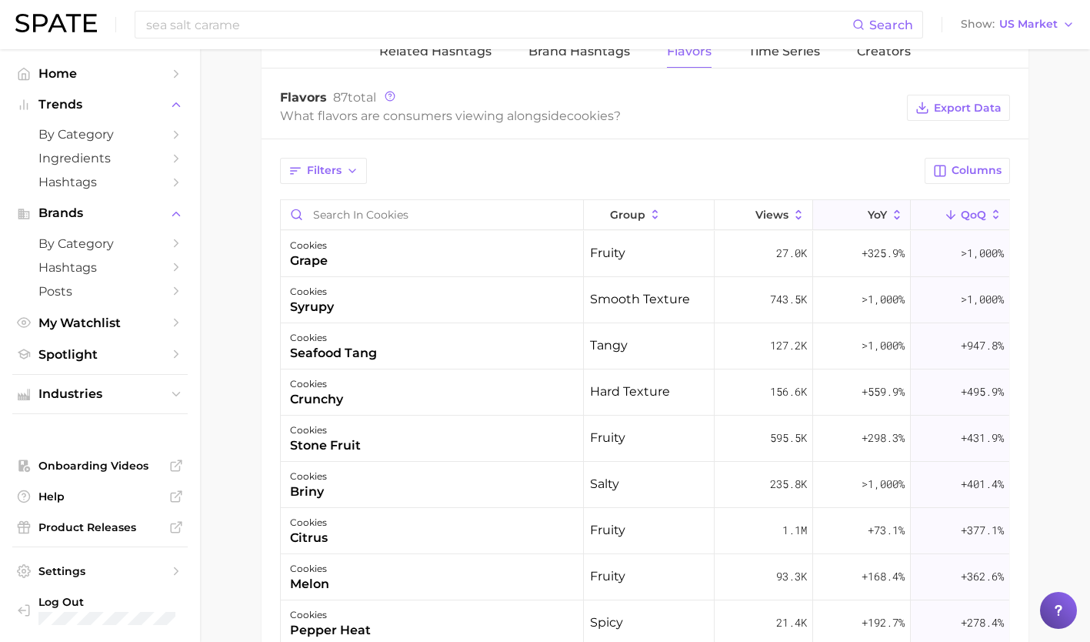
click at [878, 212] on button "YoY" at bounding box center [862, 215] width 98 height 30
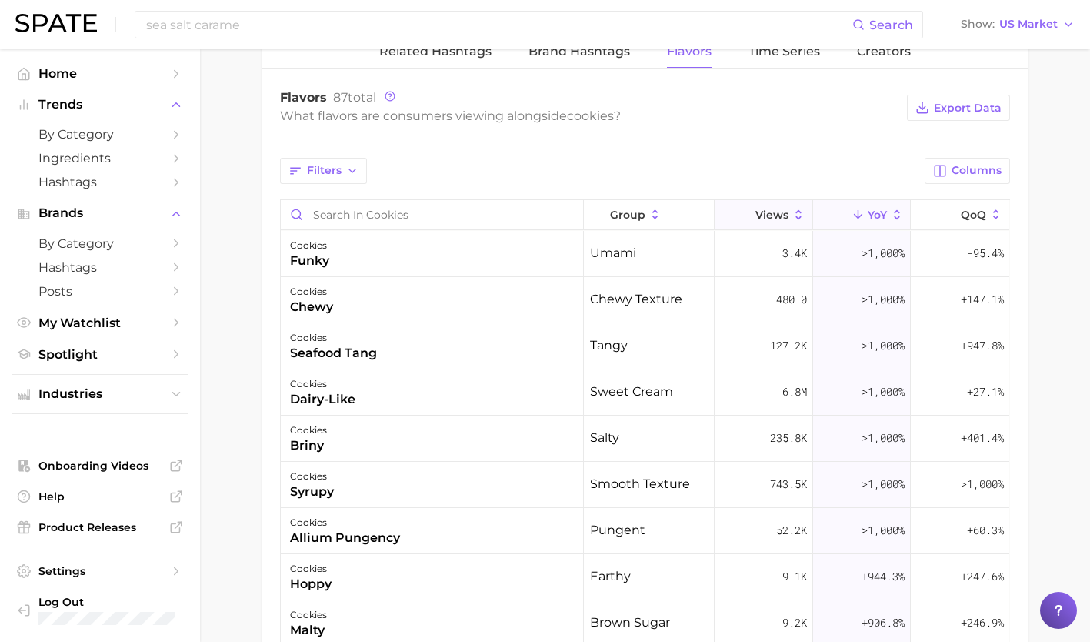
click at [791, 222] on button "Views" at bounding box center [764, 215] width 98 height 30
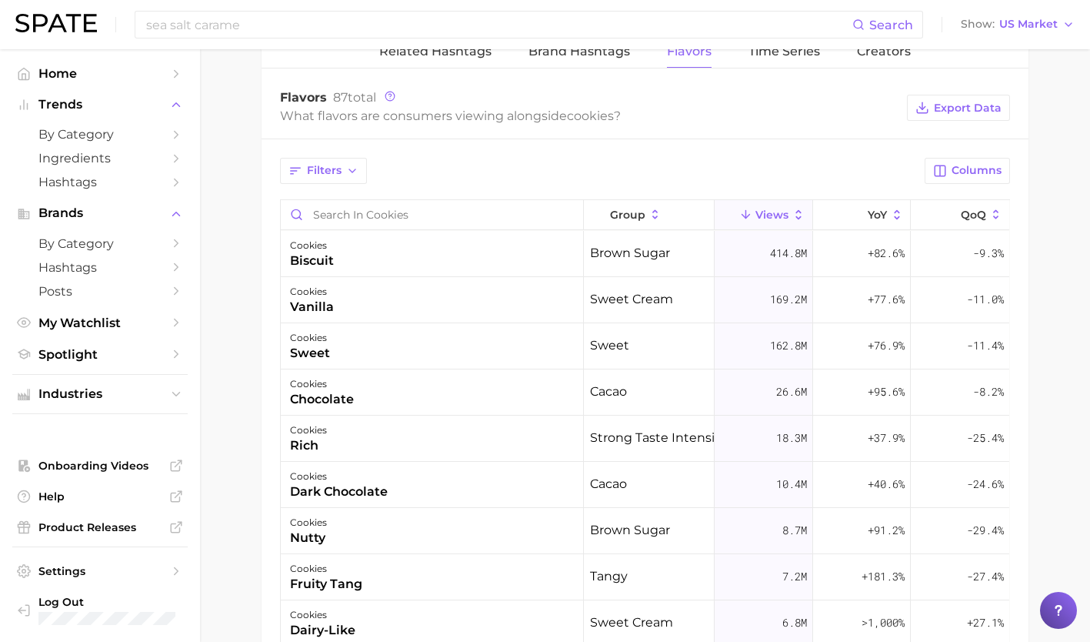
scroll to position [2172, 0]
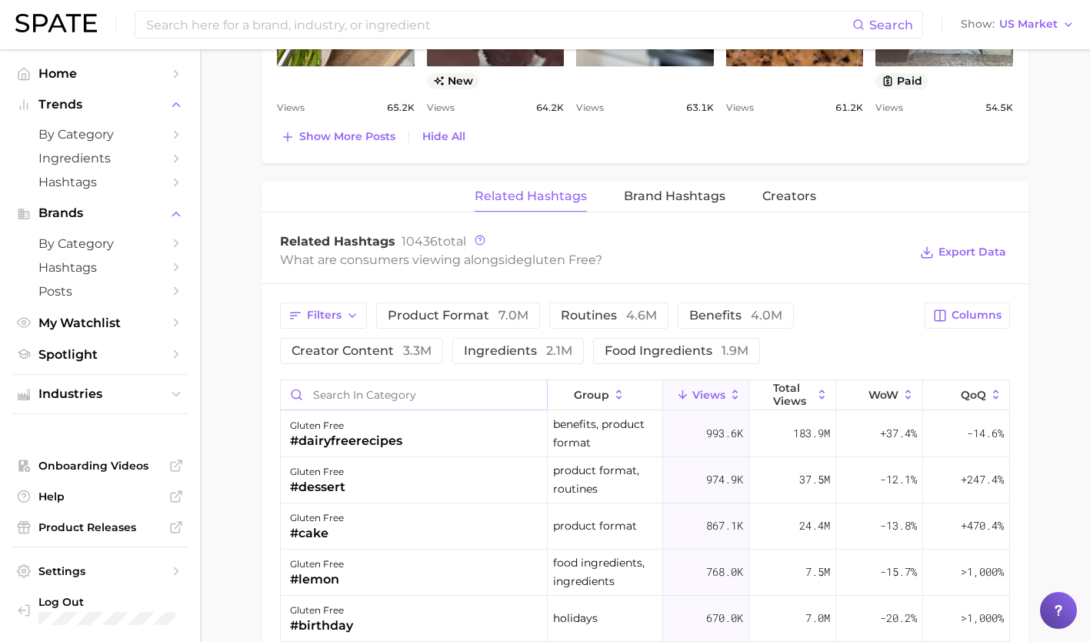
click at [352, 398] on input "Search in category" at bounding box center [414, 394] width 266 height 29
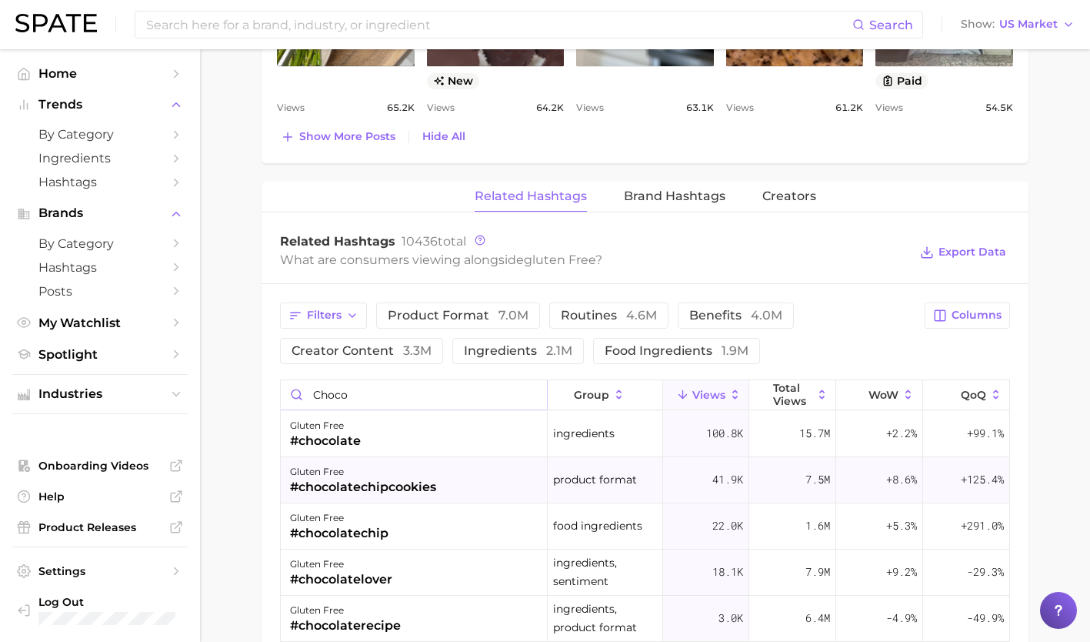
type input "choco"
click at [375, 482] on div "#chocolatechipcookies" at bounding box center [363, 487] width 146 height 18
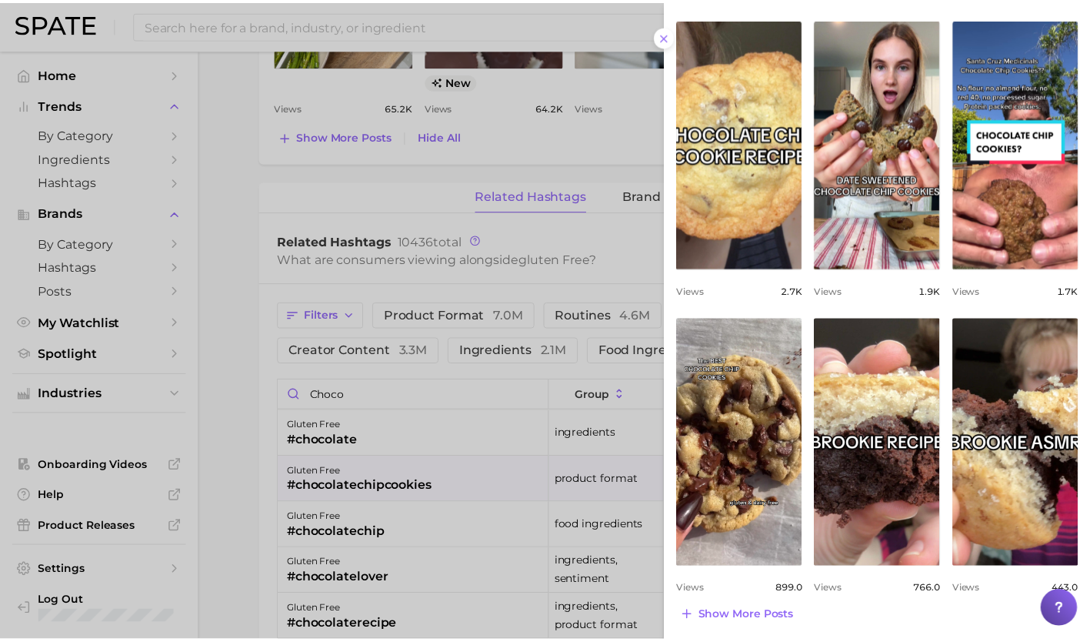
scroll to position [475, 0]
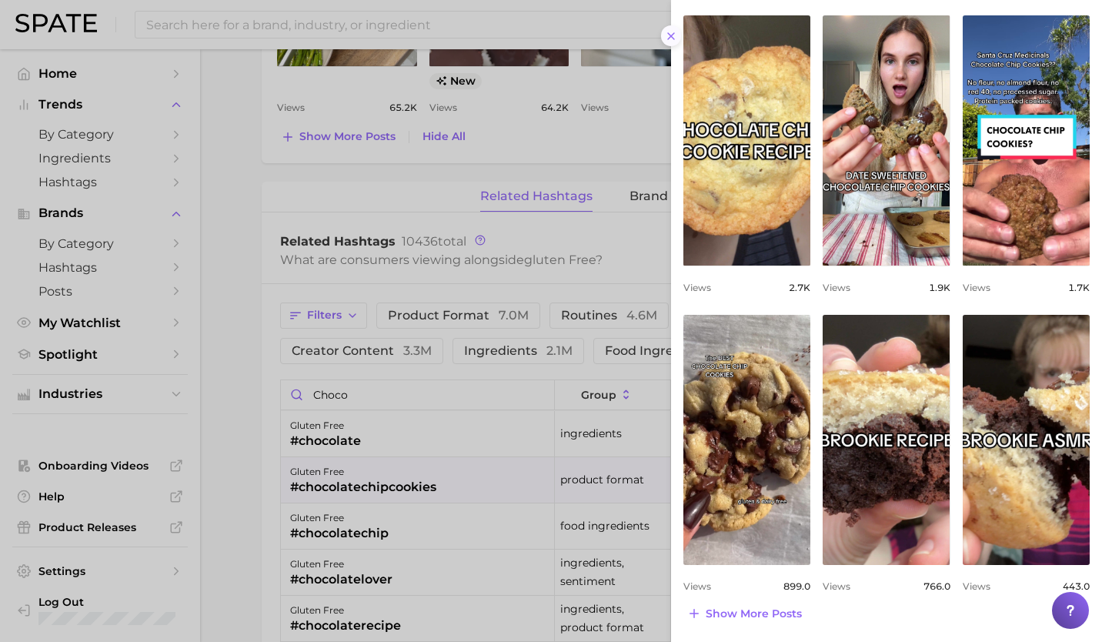
click at [669, 28] on button at bounding box center [671, 35] width 21 height 21
